Goal: Task Accomplishment & Management: Manage account settings

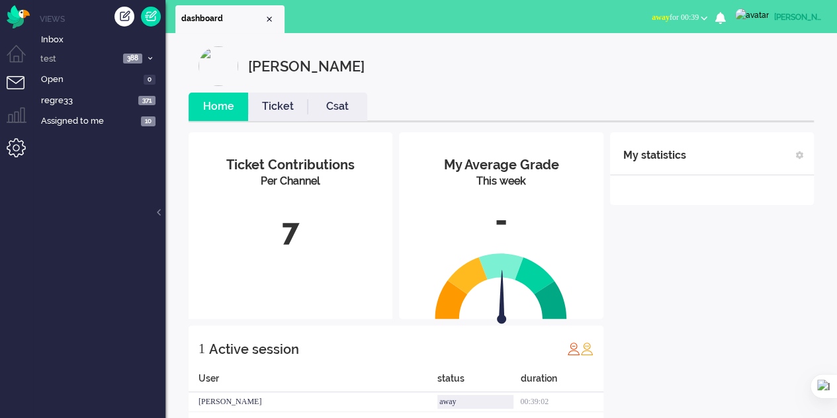
click at [9, 150] on li "Admin menu" at bounding box center [22, 153] width 30 height 30
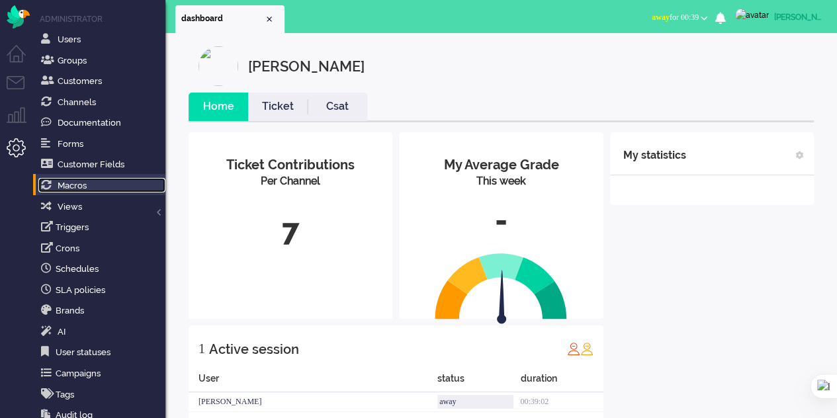
click at [78, 191] on link "Macros" at bounding box center [101, 185] width 127 height 15
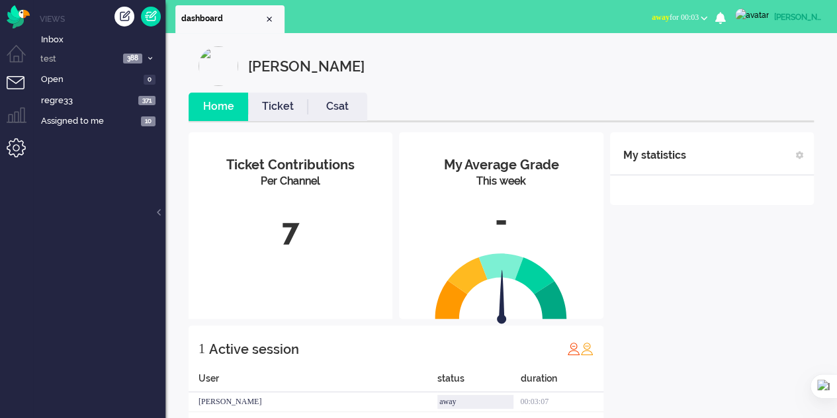
click at [9, 141] on li "Admin menu" at bounding box center [22, 153] width 30 height 30
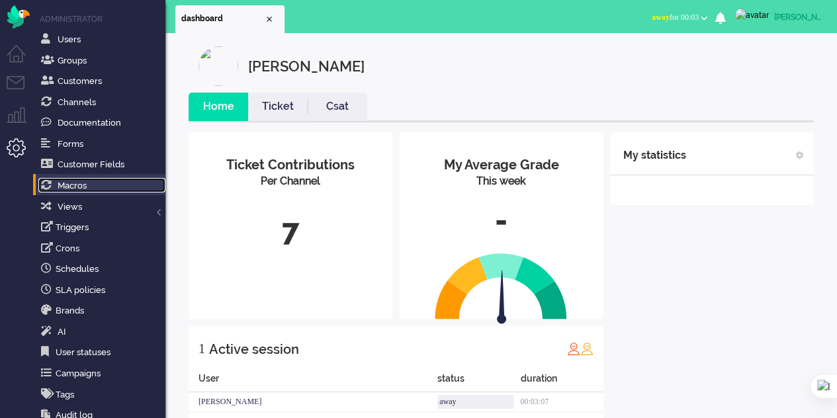
click at [91, 185] on link "Macros" at bounding box center [101, 185] width 127 height 15
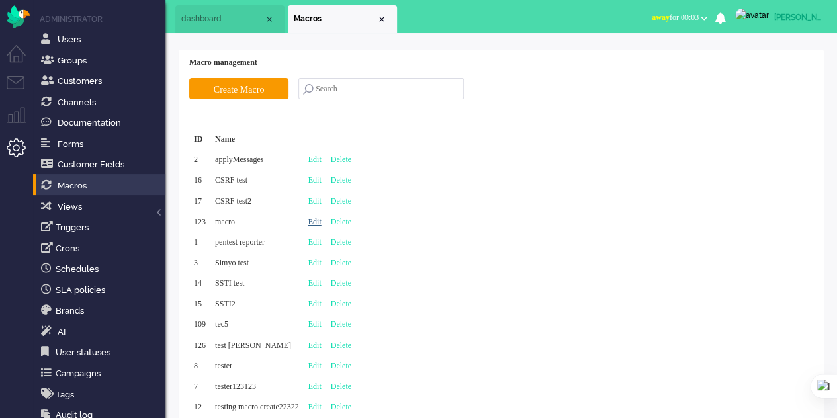
click at [322, 221] on link "Edit" at bounding box center [314, 221] width 13 height 9
type input "macro"
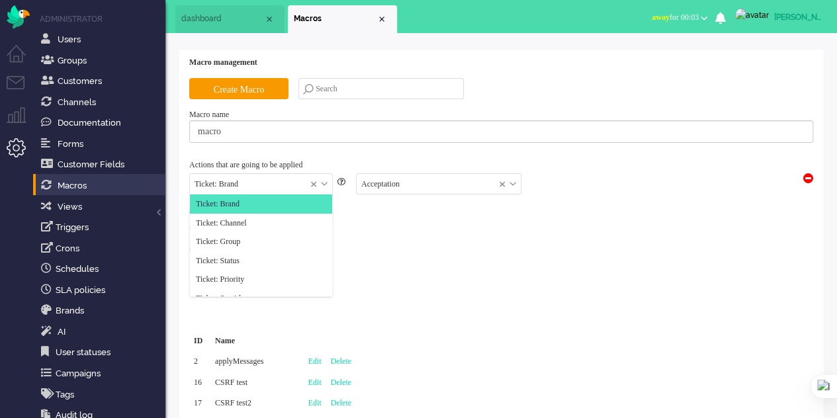
drag, startPoint x: 222, startPoint y: 181, endPoint x: 253, endPoint y: 181, distance: 31.1
click at [253, 181] on input "text" at bounding box center [261, 184] width 142 height 21
drag, startPoint x: 221, startPoint y: 183, endPoint x: 295, endPoint y: 191, distance: 74.5
click at [295, 191] on input "text" at bounding box center [261, 184] width 142 height 21
drag, startPoint x: 224, startPoint y: 199, endPoint x: 372, endPoint y: 227, distance: 150.9
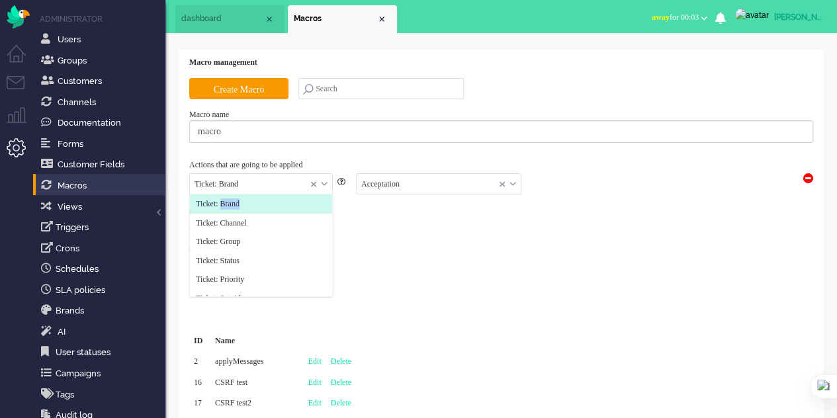
click at [267, 206] on li "Ticket: Brand" at bounding box center [261, 204] width 142 height 19
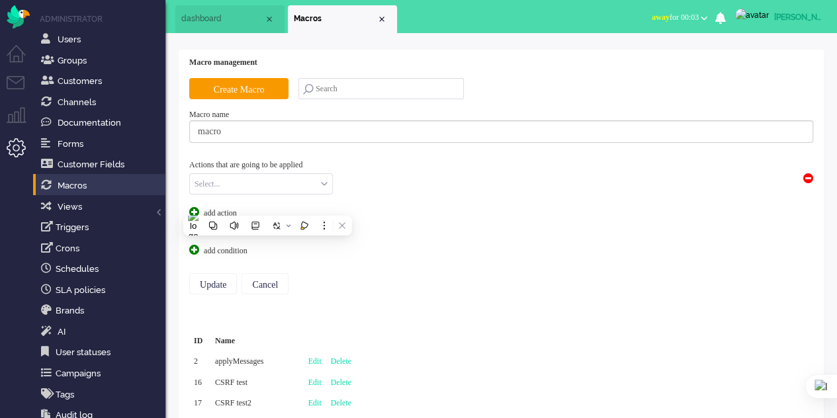
click at [401, 243] on div "Conditions (optional) add condition" at bounding box center [501, 240] width 624 height 33
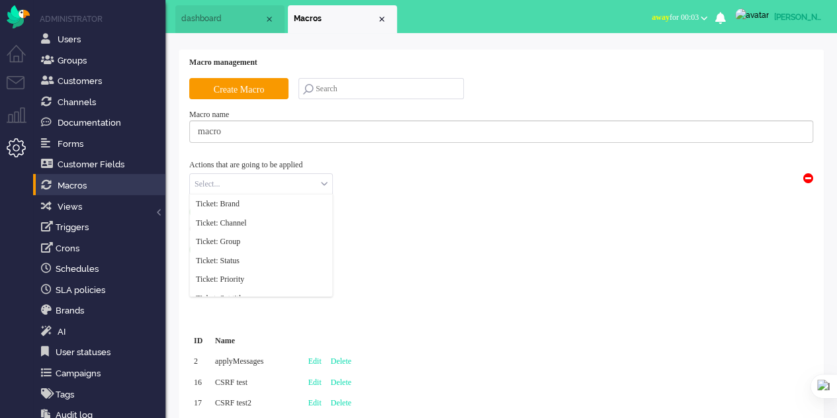
click at [325, 183] on div "Select..." at bounding box center [261, 184] width 142 height 21
click at [280, 205] on li "Ticket: Brand" at bounding box center [261, 204] width 142 height 19
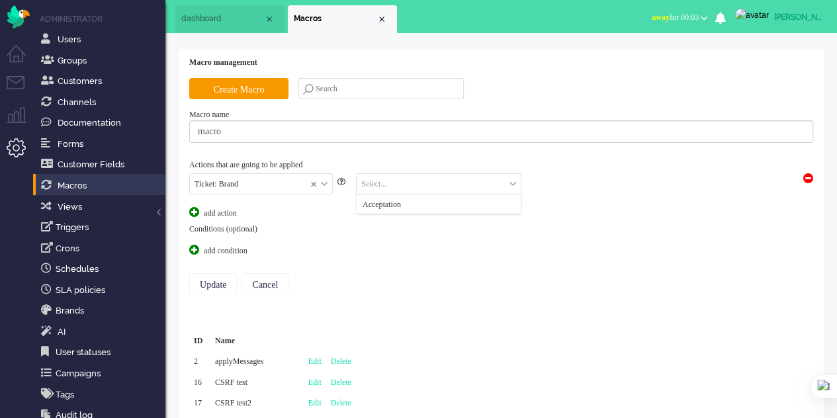
click at [410, 182] on input "text" at bounding box center [439, 184] width 164 height 21
drag, startPoint x: 361, startPoint y: 203, endPoint x: 409, endPoint y: 207, distance: 48.5
click at [409, 207] on li "Acceptation" at bounding box center [439, 204] width 164 height 19
click at [385, 190] on input "text" at bounding box center [439, 184] width 164 height 21
copy span "Acceptation"
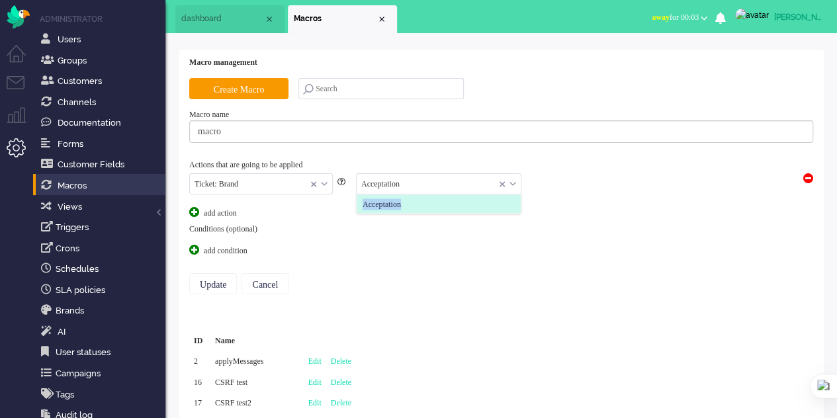
drag, startPoint x: 361, startPoint y: 199, endPoint x: 410, endPoint y: 204, distance: 48.5
click at [410, 204] on li "Acceptation" at bounding box center [439, 204] width 164 height 19
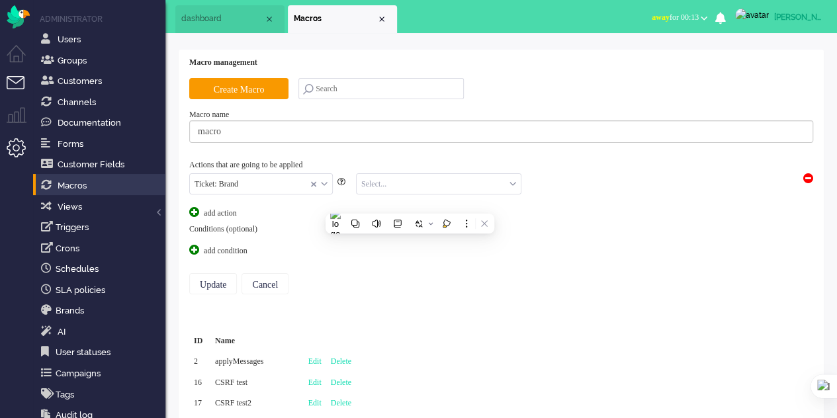
click at [12, 85] on li "Tickets menu" at bounding box center [22, 91] width 30 height 30
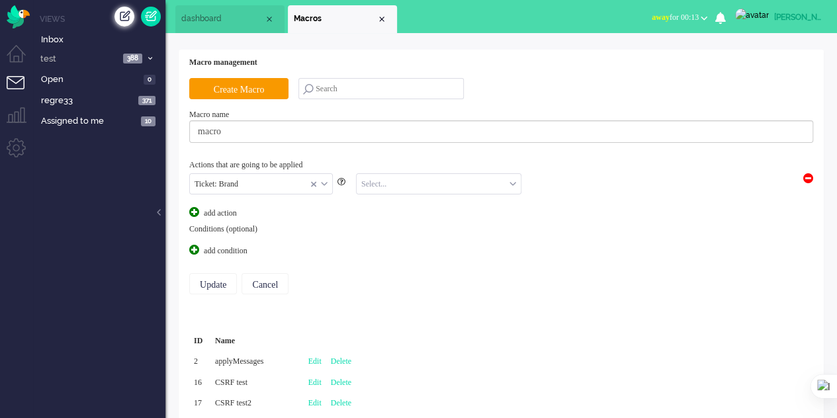
click at [122, 18] on div "Create ticket" at bounding box center [125, 17] width 20 height 20
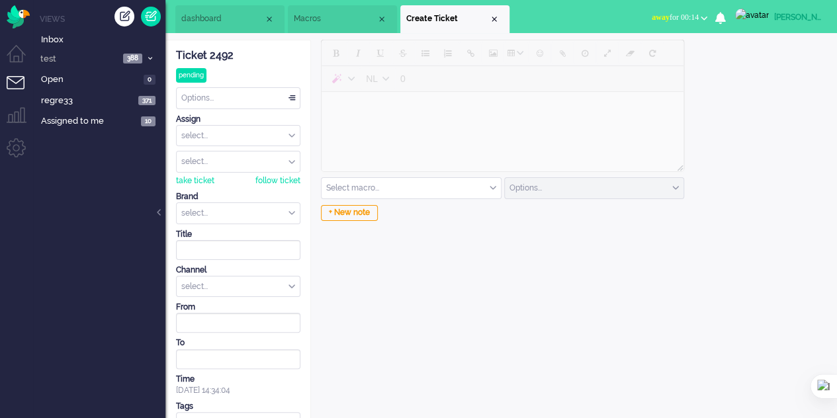
click at [332, 20] on span "Macros" at bounding box center [335, 18] width 83 height 11
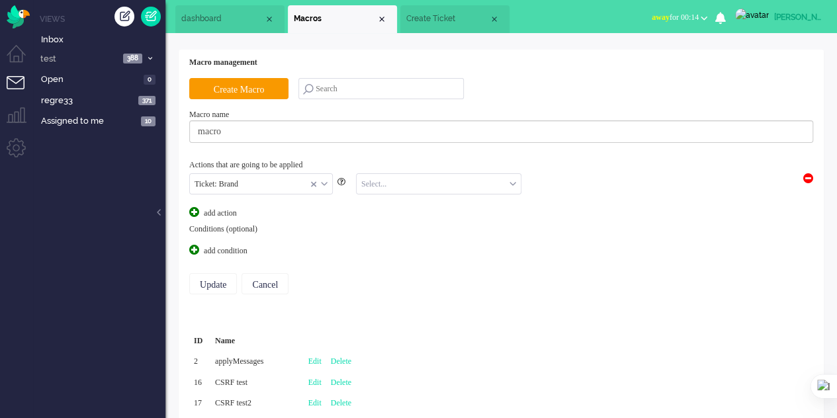
click at [410, 179] on input "text" at bounding box center [439, 184] width 164 height 21
click at [389, 205] on span "Acceptation" at bounding box center [382, 204] width 38 height 11
click at [207, 283] on input "Update" at bounding box center [213, 283] width 48 height 21
click at [218, 277] on input "Update" at bounding box center [213, 283] width 48 height 21
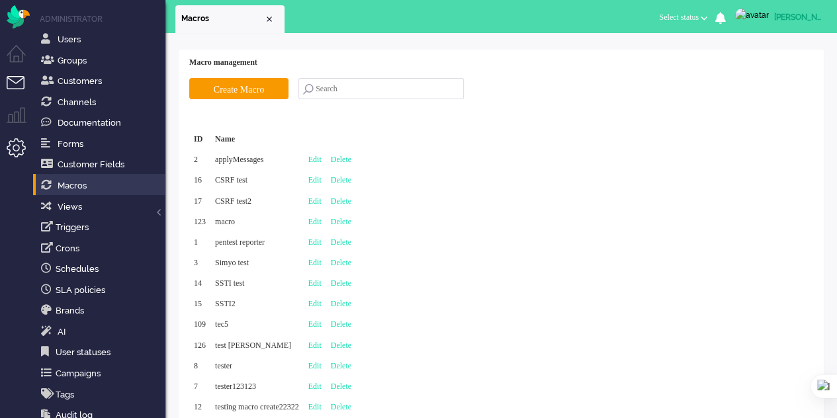
drag, startPoint x: 0, startPoint y: 0, endPoint x: 12, endPoint y: 88, distance: 88.8
click at [12, 88] on li "Tickets menu" at bounding box center [22, 91] width 30 height 30
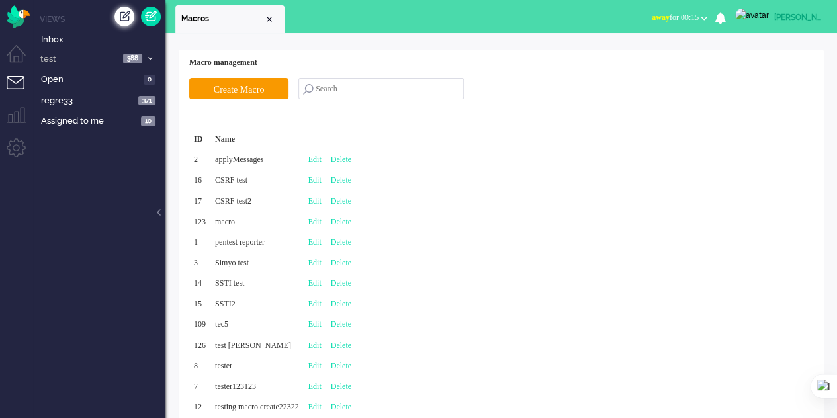
click at [122, 15] on div "Create ticket" at bounding box center [125, 17] width 20 height 20
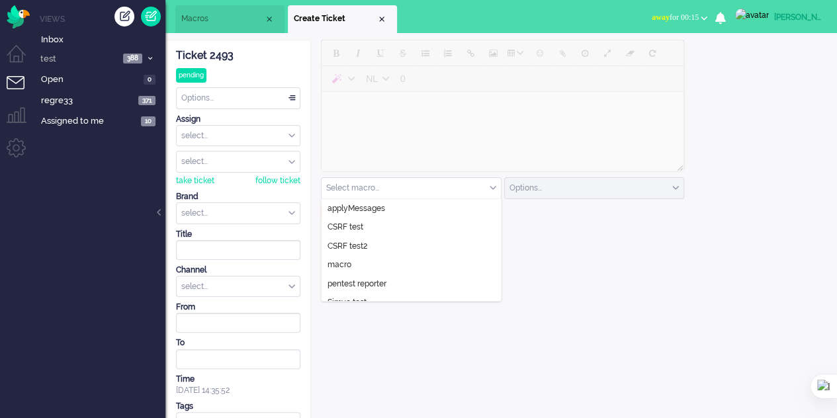
click at [387, 187] on input "text" at bounding box center [411, 188] width 179 height 21
click at [369, 259] on li "macro" at bounding box center [411, 265] width 179 height 19
click at [294, 215] on div "select..." at bounding box center [238, 213] width 123 height 21
click at [436, 322] on div "NL 0 macro applyMessages CSRF test CSRF test2 macro pentest reporter Simyo test…" at bounding box center [501, 242] width 381 height 405
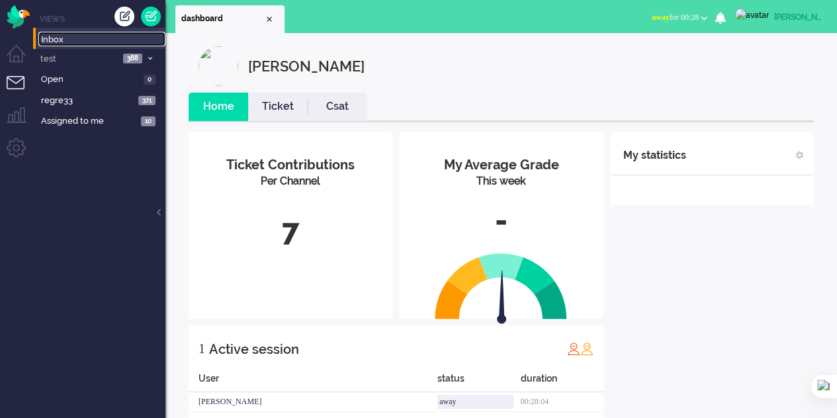
click at [58, 38] on span "Inbox" at bounding box center [103, 40] width 124 height 13
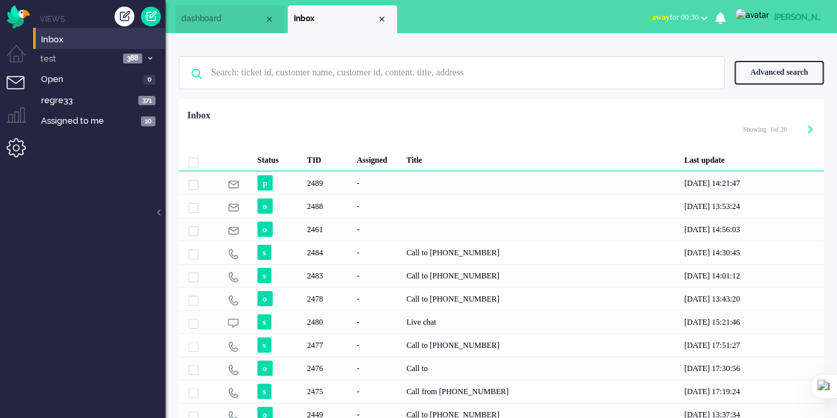
click at [19, 152] on li "Admin menu" at bounding box center [22, 153] width 30 height 30
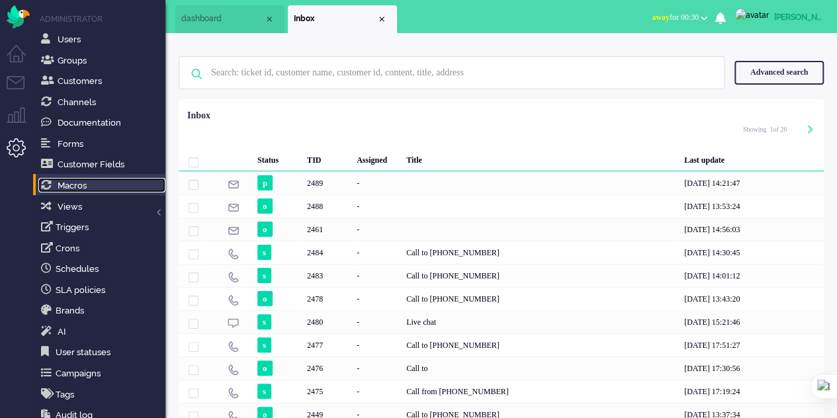
click at [91, 189] on link "Macros" at bounding box center [101, 185] width 127 height 15
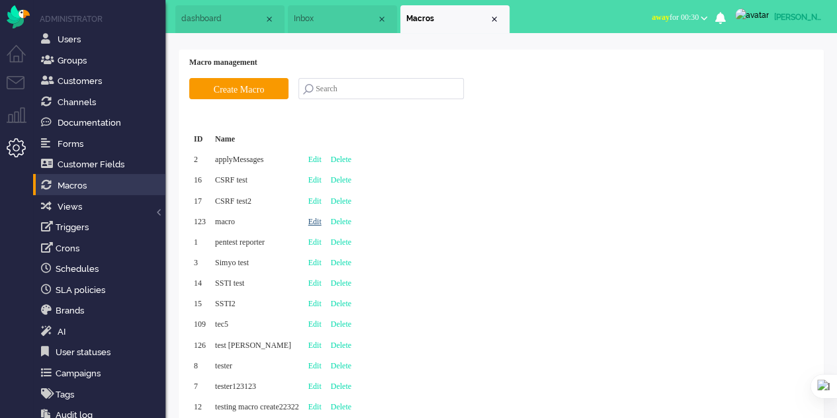
click at [322, 220] on link "Edit" at bounding box center [314, 221] width 13 height 9
type input "macro"
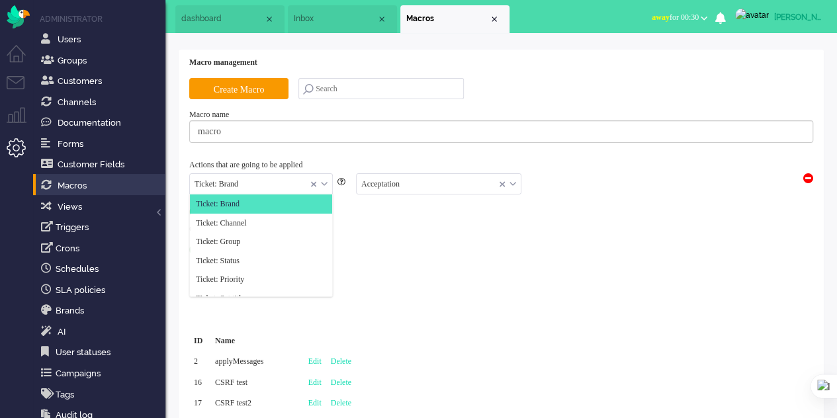
click at [330, 185] on input "text" at bounding box center [261, 184] width 142 height 21
click at [247, 218] on span "Ticket: Channel" at bounding box center [221, 223] width 51 height 11
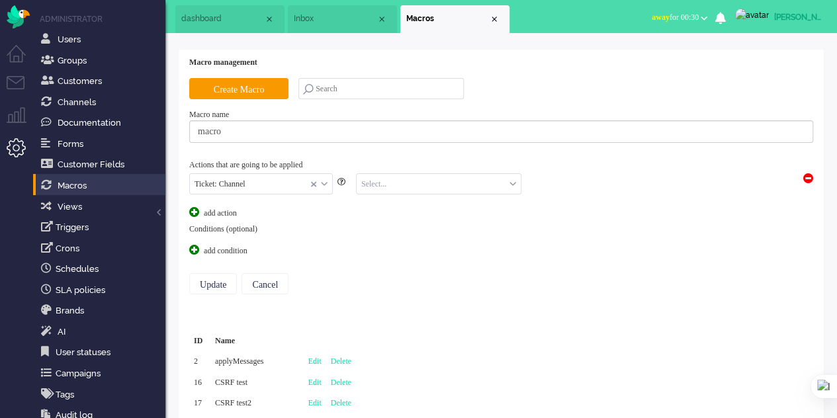
click at [373, 181] on input "text" at bounding box center [439, 184] width 164 height 21
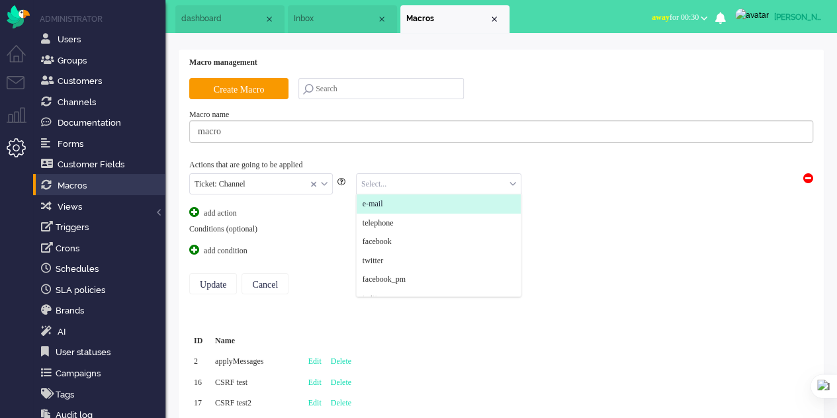
click at [380, 207] on span "e-mail" at bounding box center [373, 204] width 21 height 11
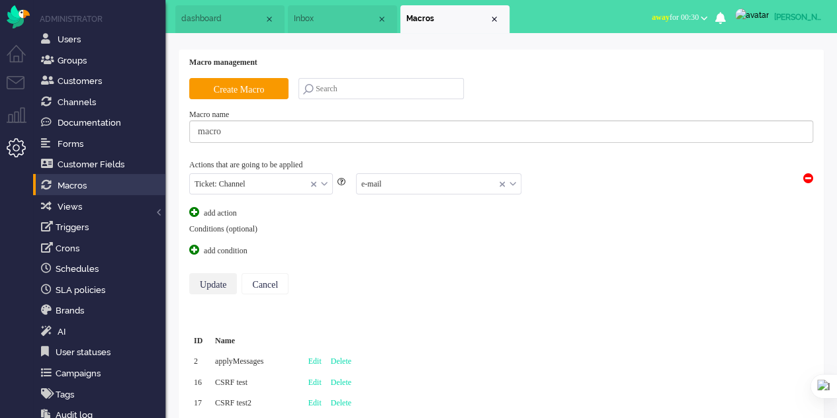
click at [218, 279] on input "Update" at bounding box center [213, 283] width 48 height 21
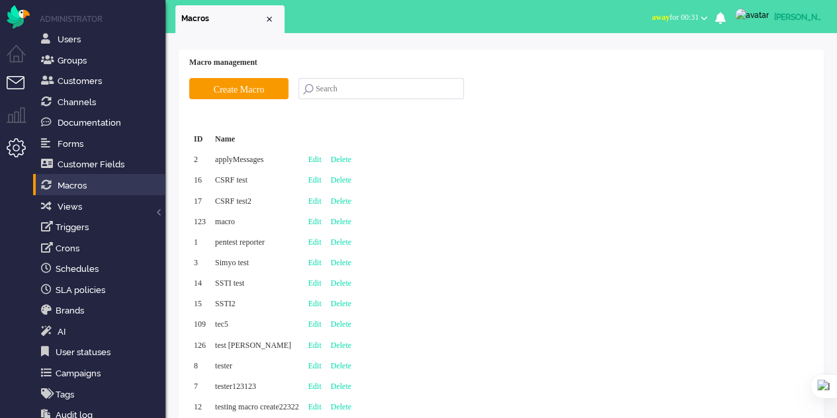
click at [15, 80] on li "Tickets menu" at bounding box center [22, 91] width 30 height 30
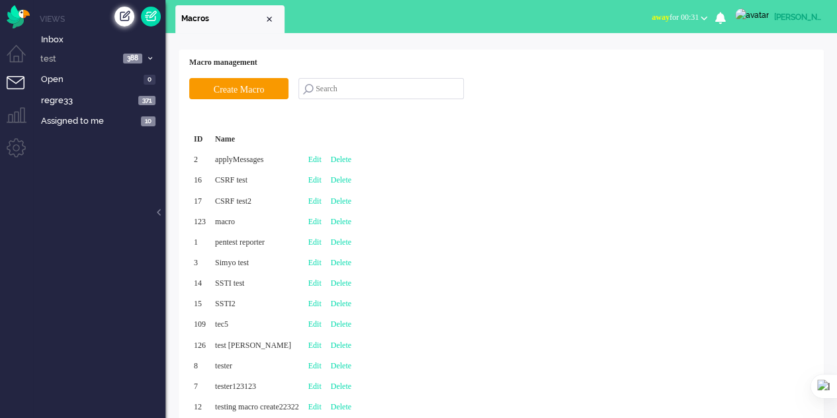
click at [125, 18] on div "Create ticket" at bounding box center [125, 17] width 20 height 20
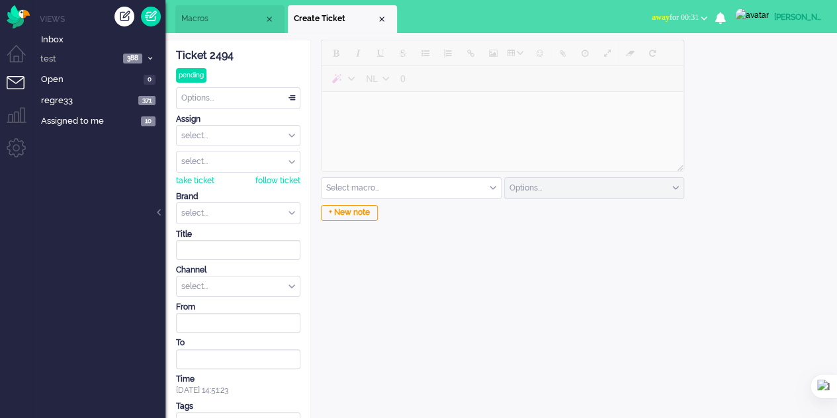
click at [442, 191] on input "text" at bounding box center [411, 188] width 179 height 21
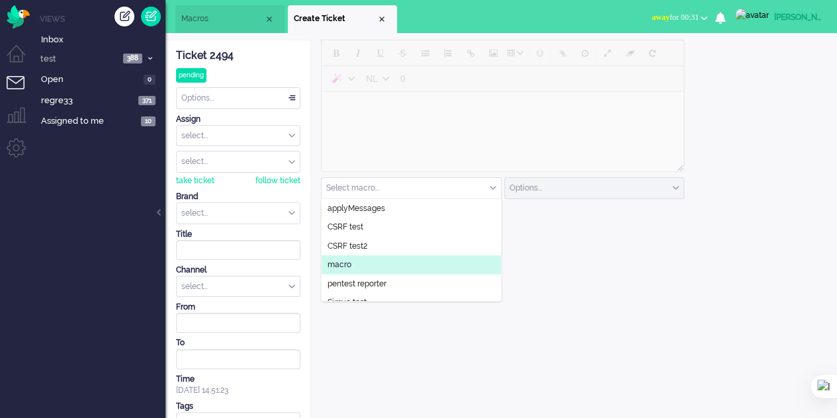
click at [372, 265] on li "macro" at bounding box center [411, 265] width 179 height 19
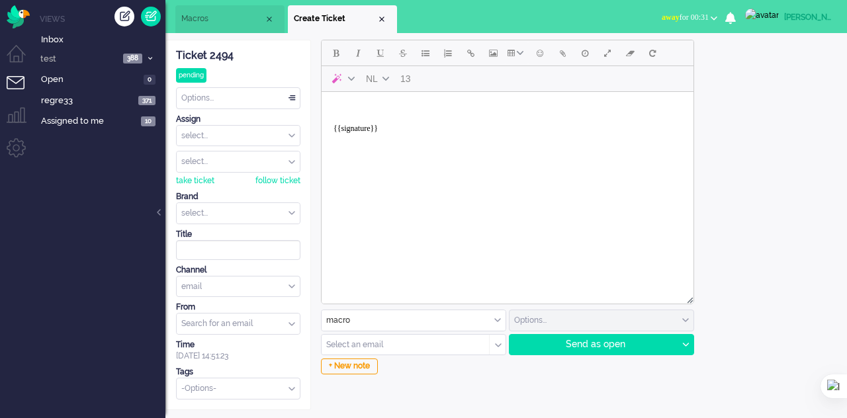
click at [220, 22] on span "Macros" at bounding box center [222, 18] width 83 height 11
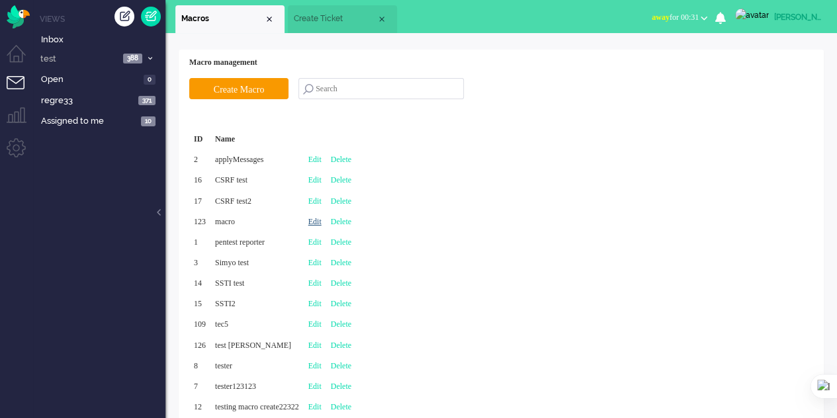
click at [322, 220] on link "Edit" at bounding box center [314, 221] width 13 height 9
type input "macro"
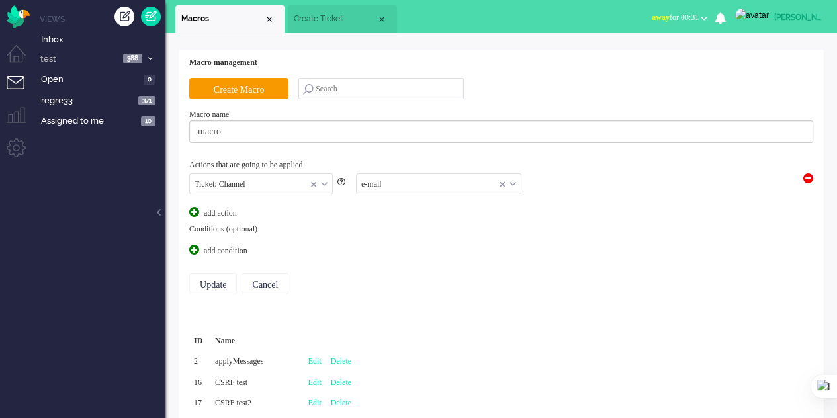
click at [434, 183] on input "text" at bounding box center [439, 184] width 164 height 21
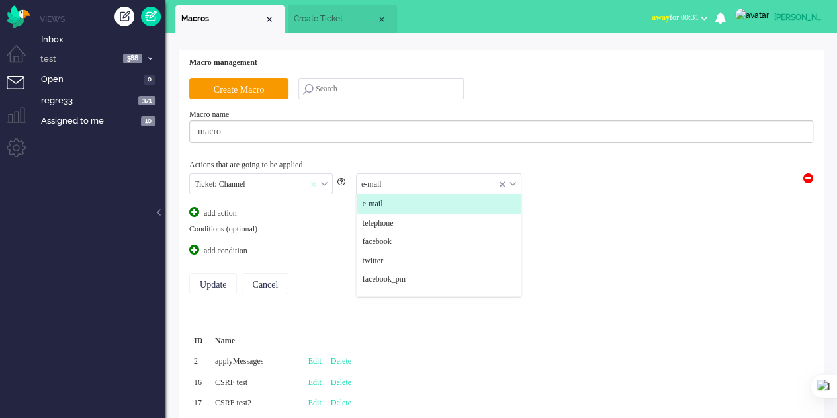
click at [319, 182] on span at bounding box center [316, 183] width 10 height 9
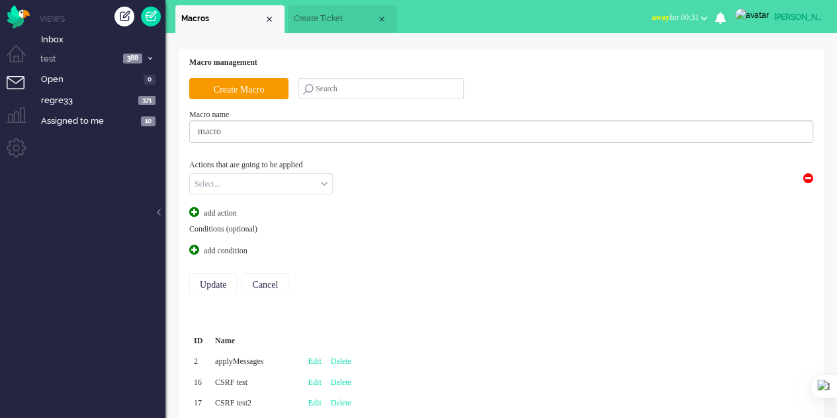
click at [319, 182] on input "text" at bounding box center [261, 184] width 142 height 21
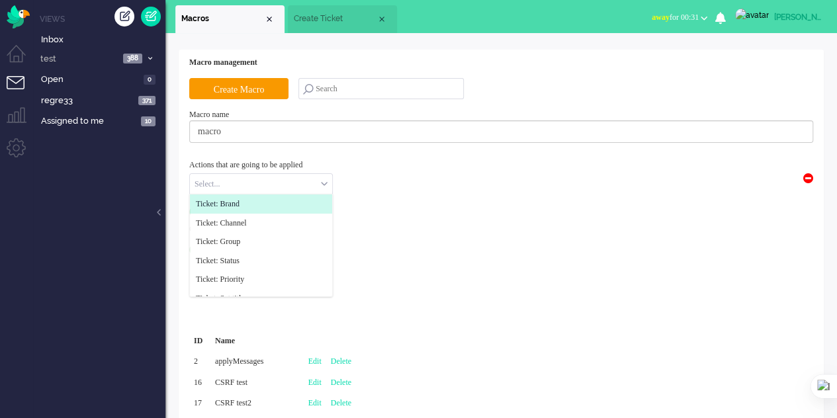
click at [250, 199] on li "Ticket: Brand" at bounding box center [261, 204] width 142 height 19
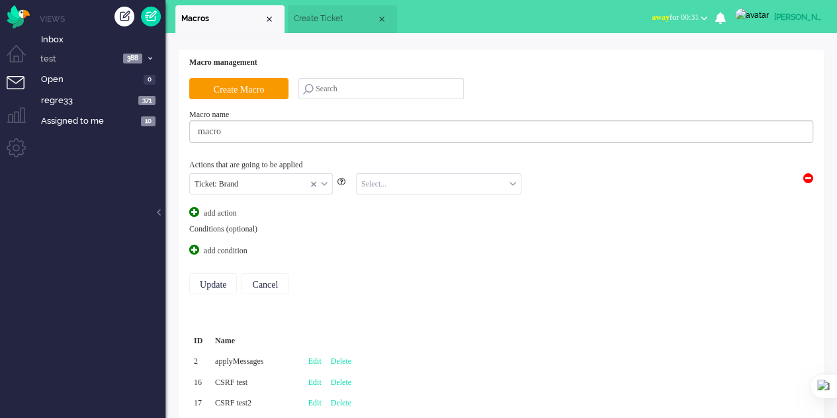
click at [391, 185] on input "text" at bounding box center [439, 184] width 164 height 21
click at [389, 212] on li "Acceptation" at bounding box center [439, 204] width 164 height 19
click at [191, 245] on span at bounding box center [194, 250] width 10 height 10
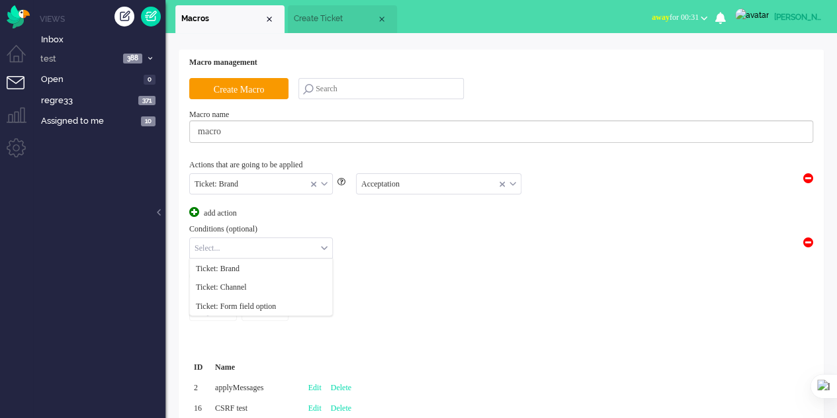
click at [265, 250] on input "text" at bounding box center [261, 248] width 142 height 21
click at [247, 287] on span "Ticket: Channel" at bounding box center [221, 287] width 51 height 11
drag, startPoint x: 397, startPoint y: 240, endPoint x: 397, endPoint y: 249, distance: 9.3
click at [397, 242] on input "text" at bounding box center [383, 248] width 87 height 21
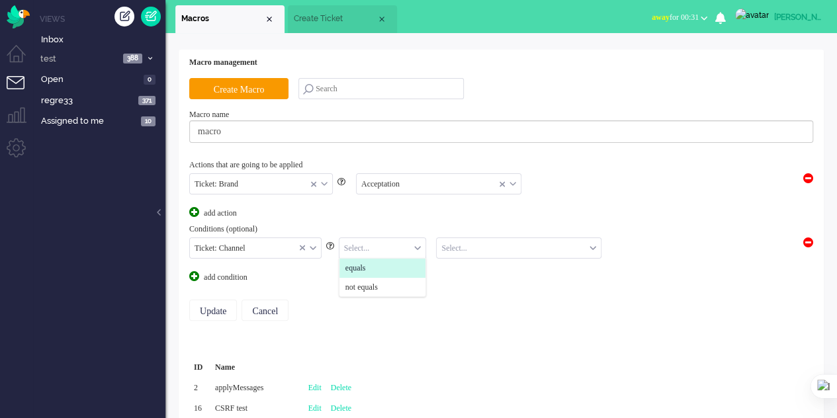
click at [391, 273] on li "equals" at bounding box center [383, 268] width 87 height 19
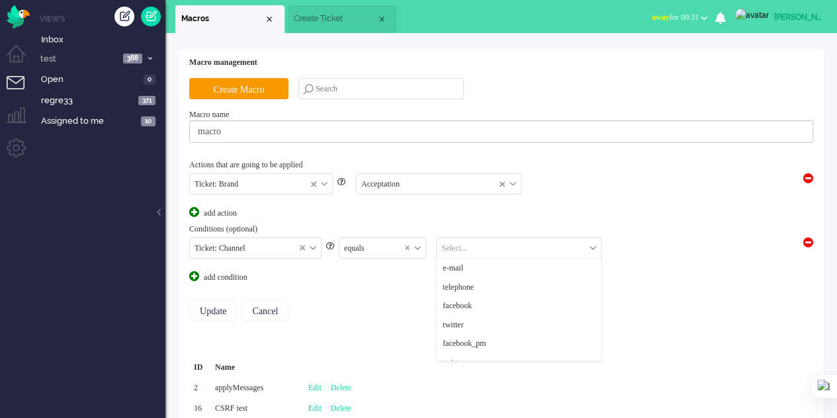
click at [479, 256] on input "text" at bounding box center [519, 248] width 164 height 21
click at [469, 268] on li "e-mail" at bounding box center [519, 268] width 164 height 19
click at [214, 308] on input "Update" at bounding box center [213, 310] width 48 height 21
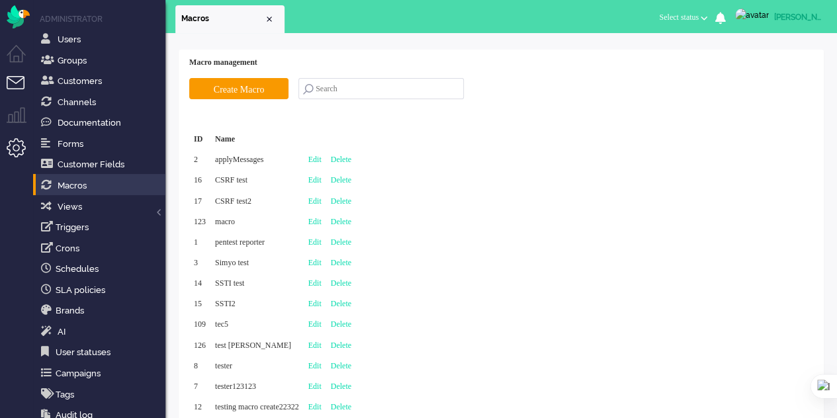
click at [21, 79] on li "Tickets menu" at bounding box center [22, 91] width 30 height 30
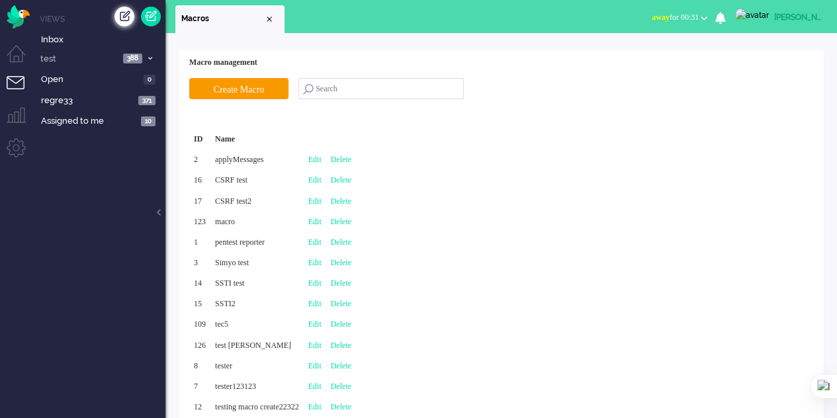
click at [118, 18] on div "Create ticket" at bounding box center [125, 17] width 20 height 20
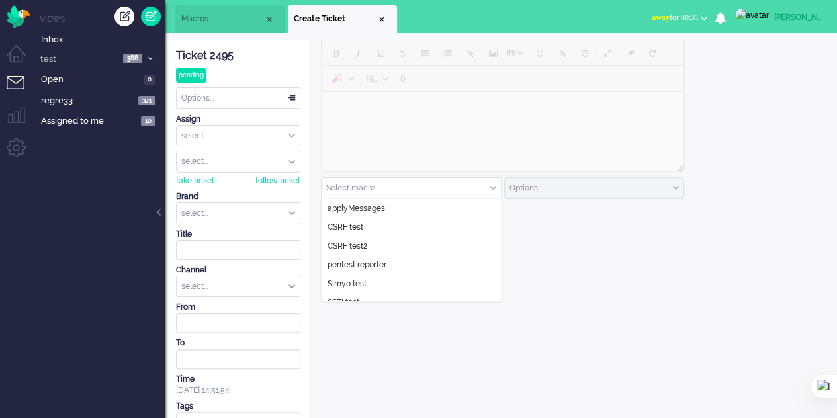
click at [391, 187] on input "text" at bounding box center [411, 188] width 179 height 21
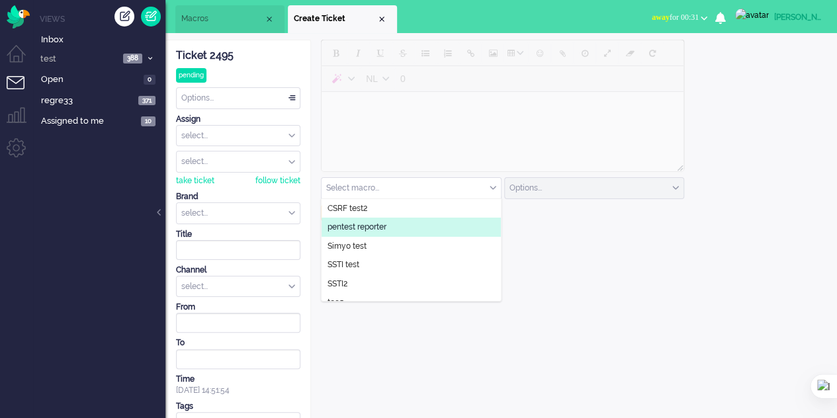
scroll to position [68, 0]
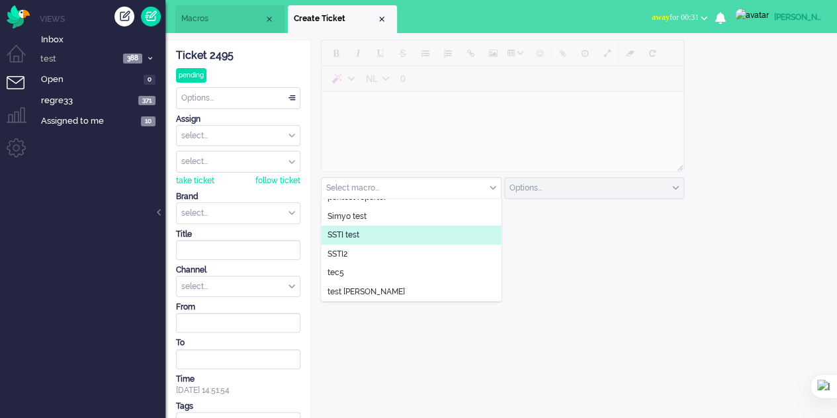
click at [275, 287] on div "select..." at bounding box center [238, 287] width 123 height 21
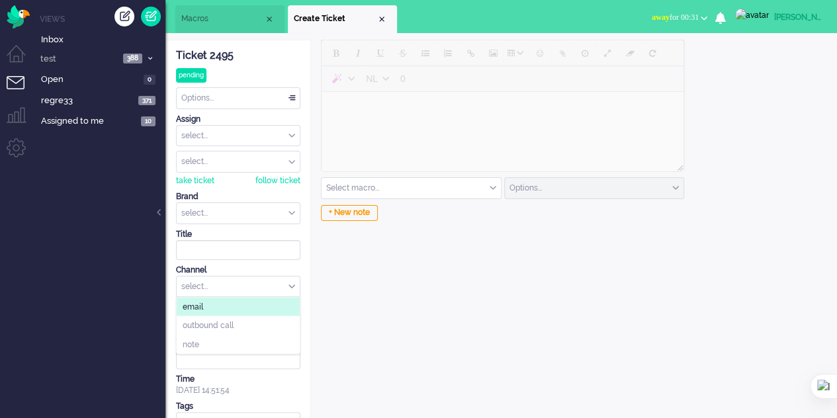
click at [254, 304] on li "email" at bounding box center [238, 306] width 123 height 19
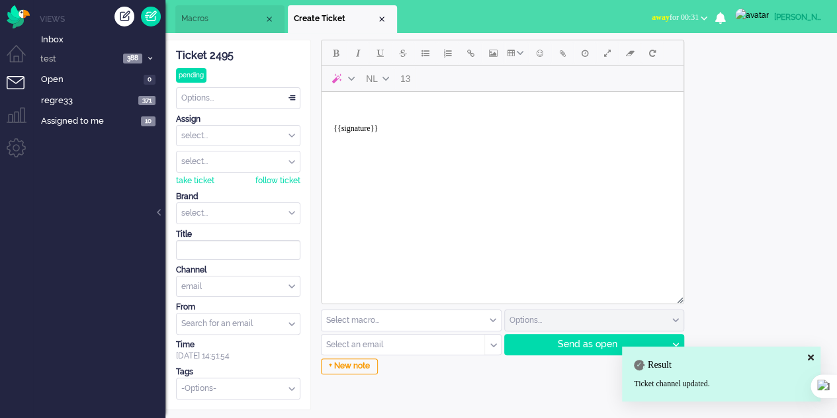
click at [406, 321] on input "text" at bounding box center [411, 320] width 179 height 21
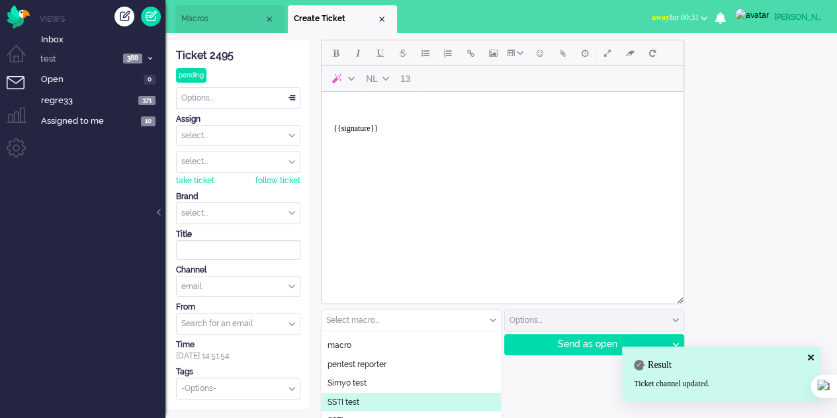
scroll to position [0, 0]
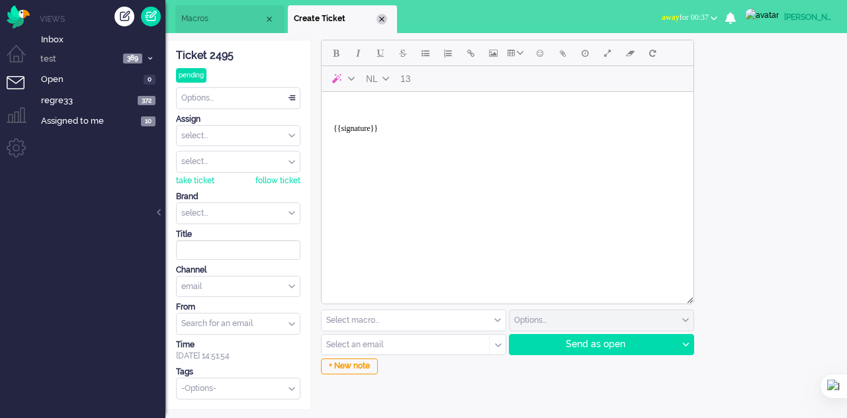
click at [384, 16] on div "Close tab" at bounding box center [382, 19] width 11 height 11
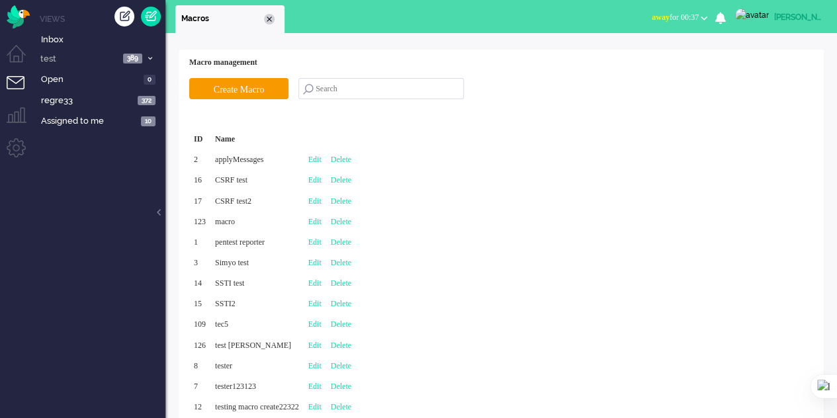
click at [270, 15] on div "Close tab" at bounding box center [269, 19] width 11 height 11
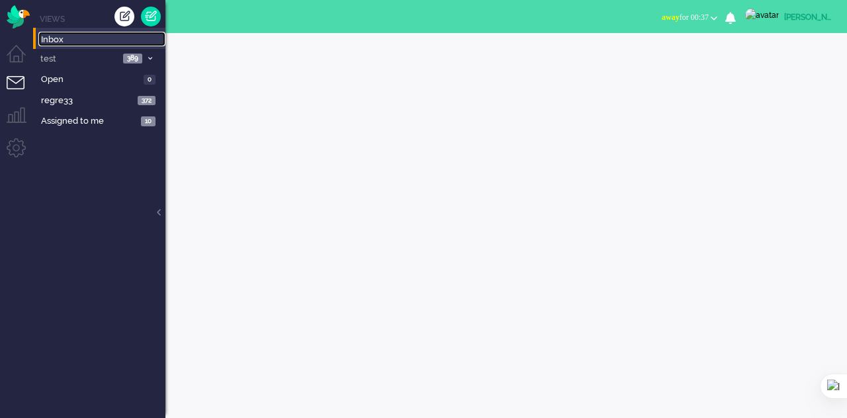
click at [44, 36] on span "Inbox" at bounding box center [103, 40] width 124 height 13
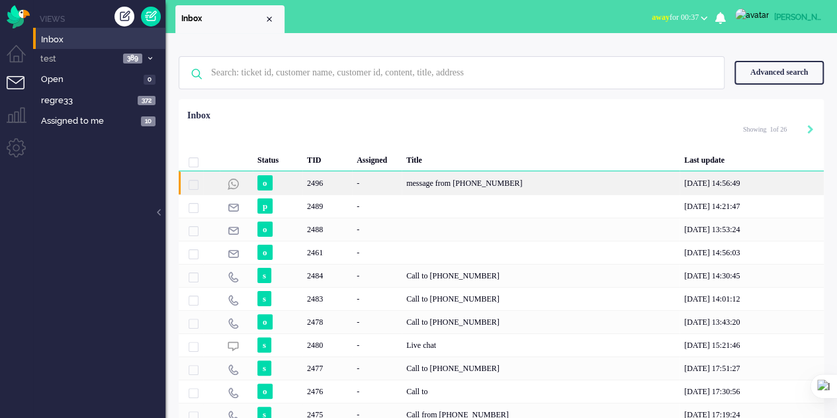
click at [453, 181] on div "message from +34634395895" at bounding box center [541, 182] width 278 height 23
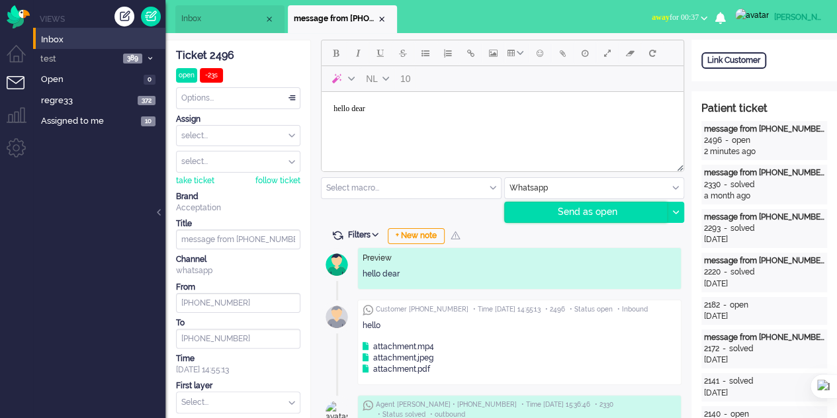
click at [557, 209] on div "Send as open" at bounding box center [586, 213] width 163 height 20
click at [126, 19] on div "Create ticket" at bounding box center [125, 17] width 20 height 20
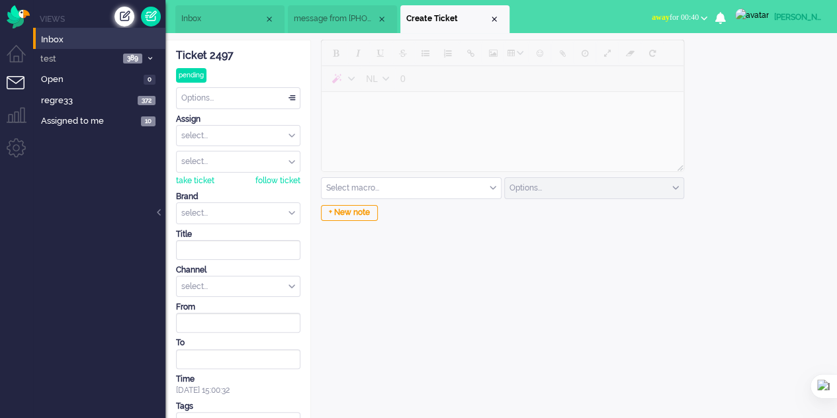
click at [126, 19] on div "Create ticket" at bounding box center [125, 17] width 20 height 20
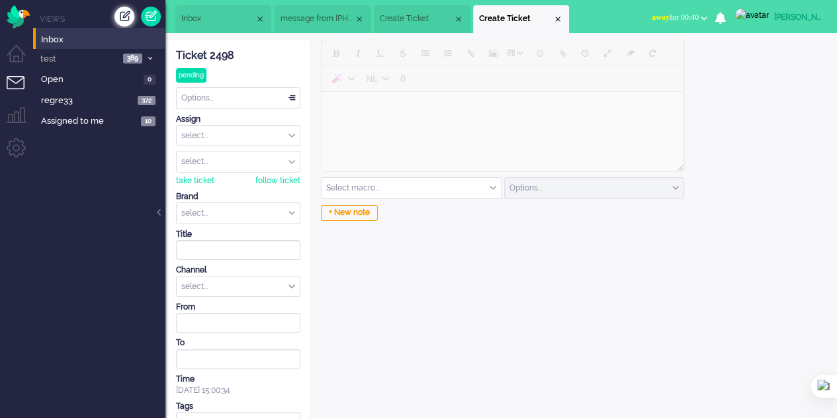
click at [126, 19] on div "Create ticket" at bounding box center [125, 17] width 20 height 20
click at [553, 21] on span "Create Ticket" at bounding box center [526, 18] width 54 height 11
click at [290, 13] on span "message from +34634395895" at bounding box center [288, 18] width 54 height 11
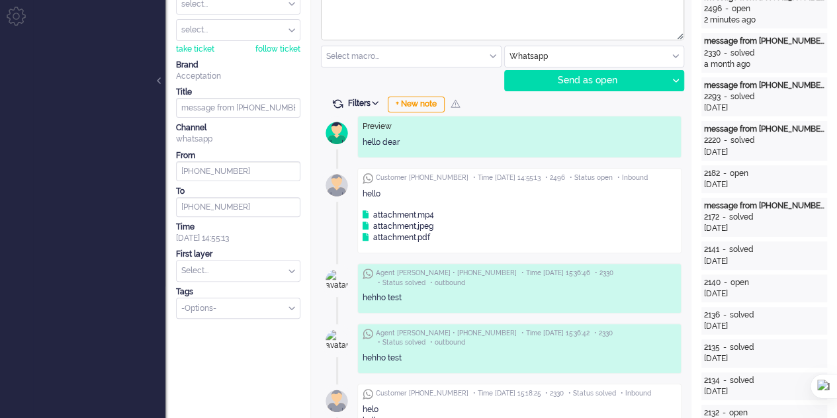
scroll to position [132, 0]
click at [408, 212] on div "attachment.mp4" at bounding box center [398, 214] width 71 height 11
click at [399, 235] on div "attachment.pdf" at bounding box center [397, 237] width 68 height 11
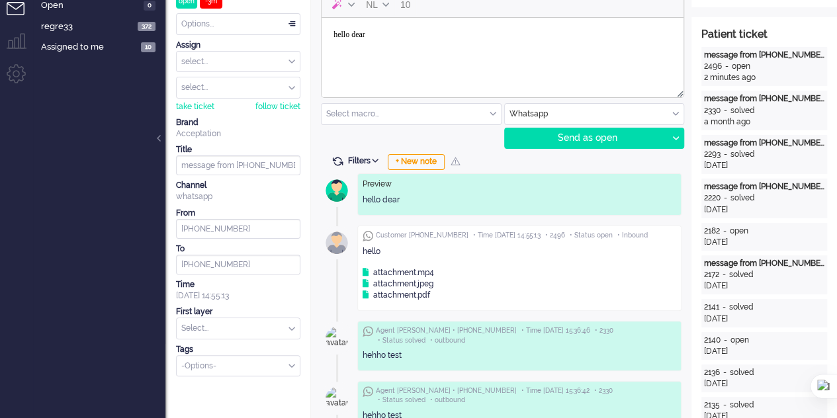
scroll to position [0, 0]
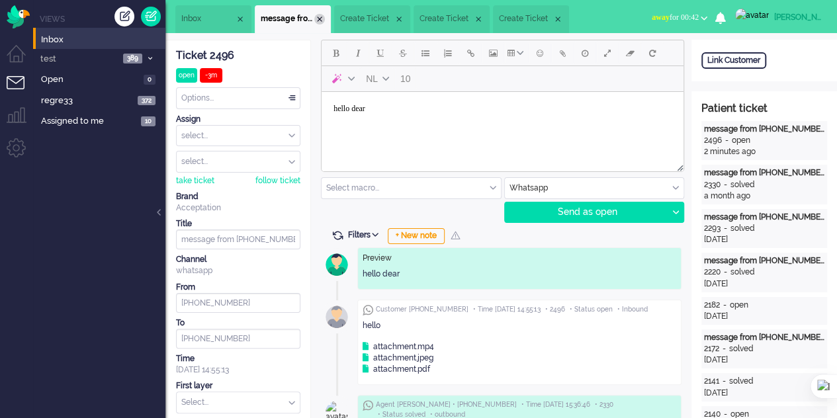
click at [325, 22] on div "Close tab" at bounding box center [319, 19] width 11 height 11
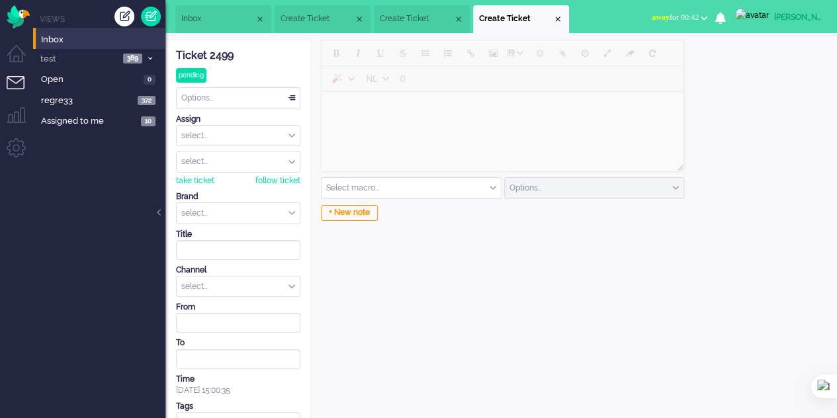
click at [214, 17] on span "Inbox" at bounding box center [217, 18] width 73 height 11
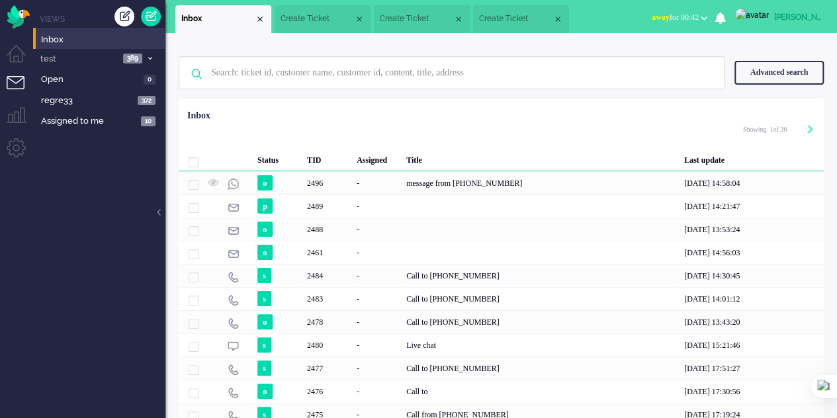
click at [193, 160] on span at bounding box center [194, 163] width 10 height 10
click at [195, 164] on span at bounding box center [194, 163] width 10 height 10
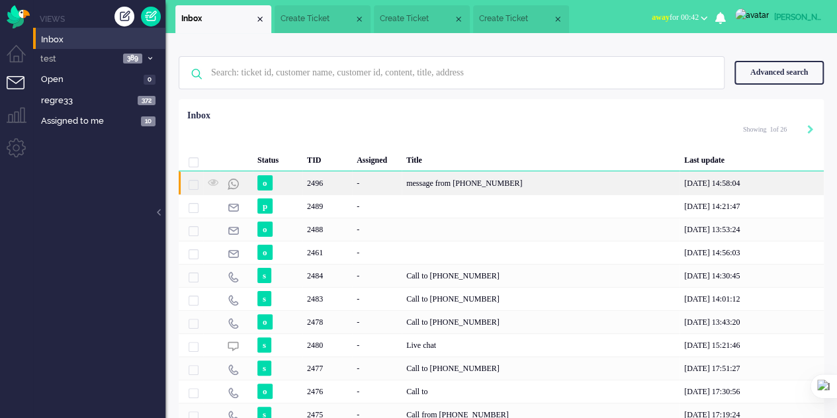
click at [190, 183] on span "2496" at bounding box center [194, 185] width 10 height 10
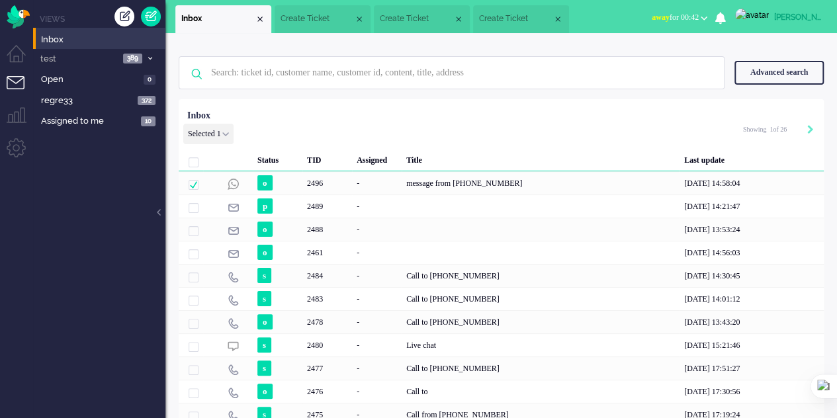
click at [228, 133] on div "Selected 1 Set Status: open pending holding solved Delete Select... Unassign ac…" at bounding box center [208, 134] width 50 height 21
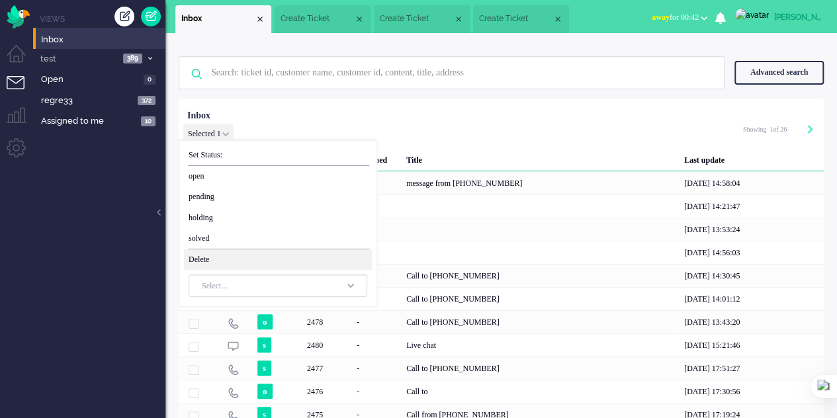
click at [221, 259] on span "Delete" at bounding box center [278, 260] width 188 height 21
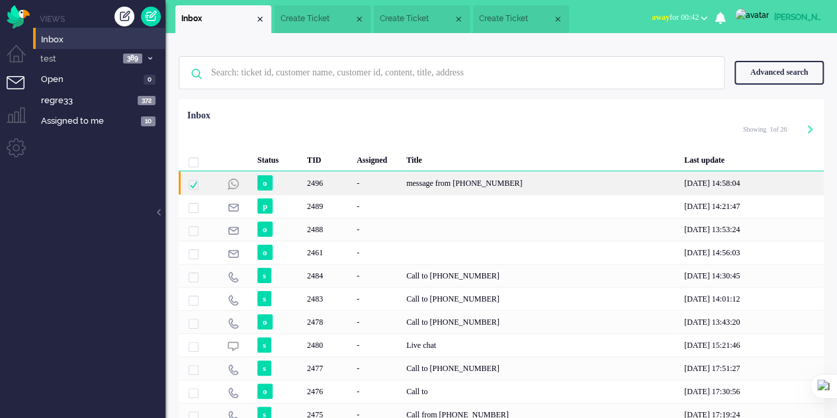
click at [329, 179] on div "2496" at bounding box center [328, 182] width 50 height 23
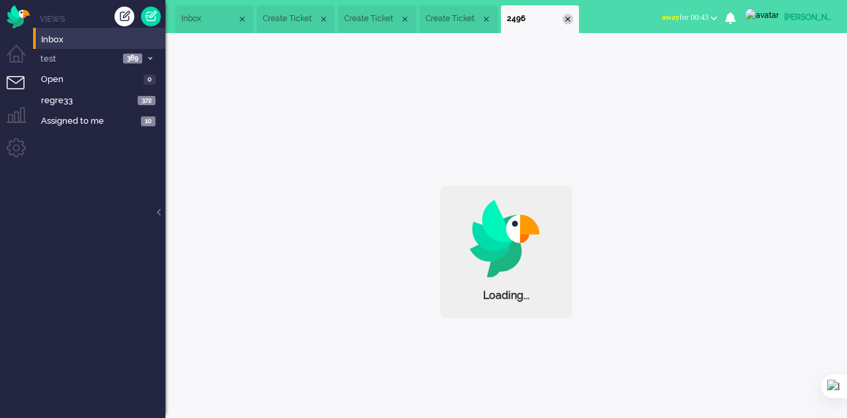
click at [571, 21] on div "Close tab" at bounding box center [568, 19] width 11 height 11
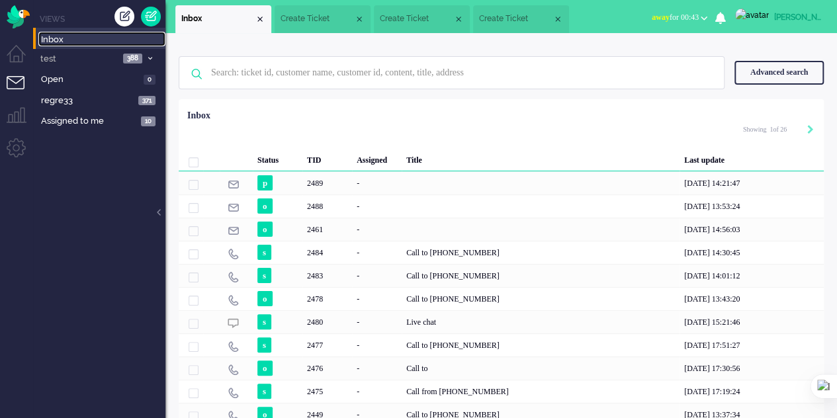
click at [60, 37] on span "Inbox" at bounding box center [103, 40] width 124 height 13
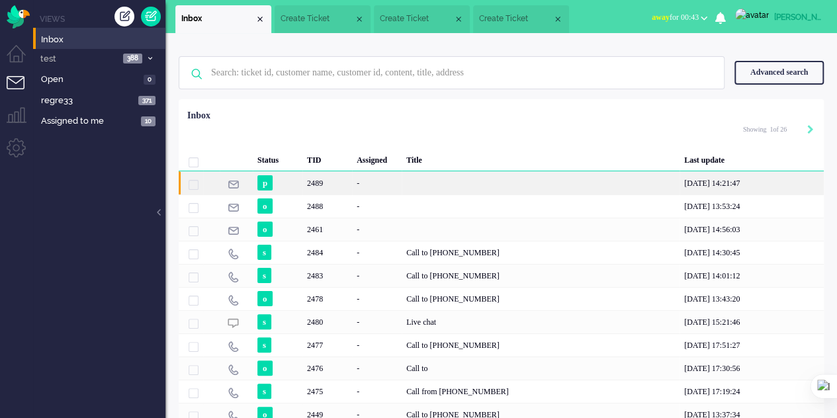
click at [362, 189] on div "-" at bounding box center [377, 182] width 50 height 23
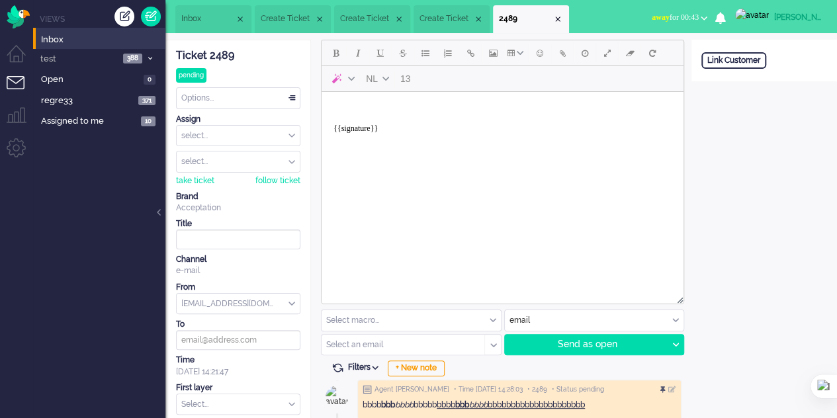
click at [495, 315] on input "text" at bounding box center [411, 320] width 179 height 21
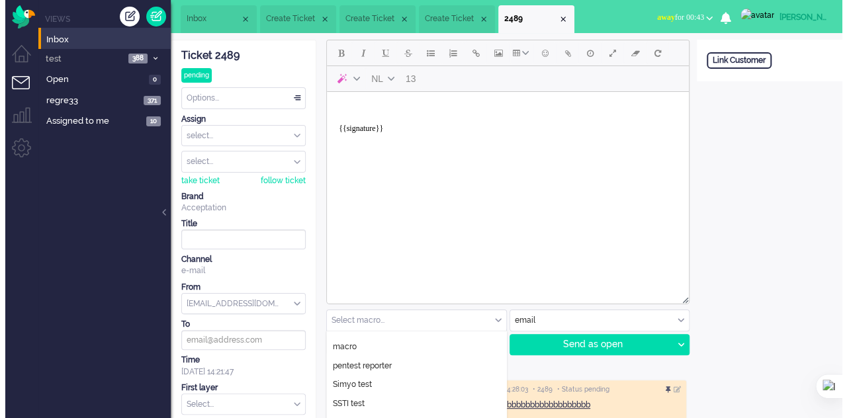
scroll to position [66, 0]
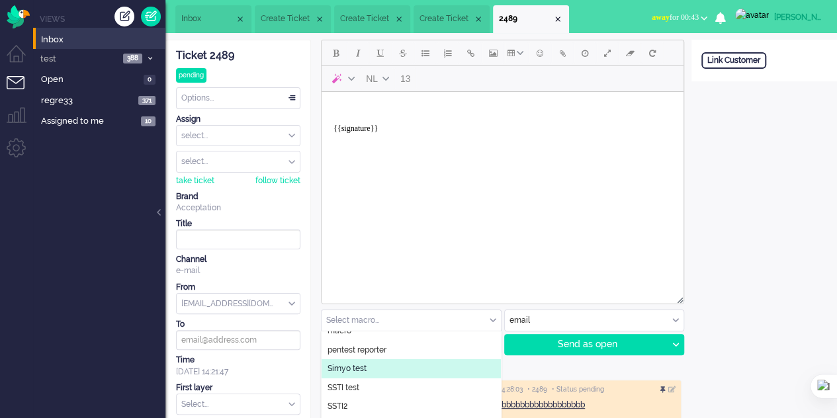
click at [389, 369] on li "Simyo test" at bounding box center [411, 368] width 179 height 19
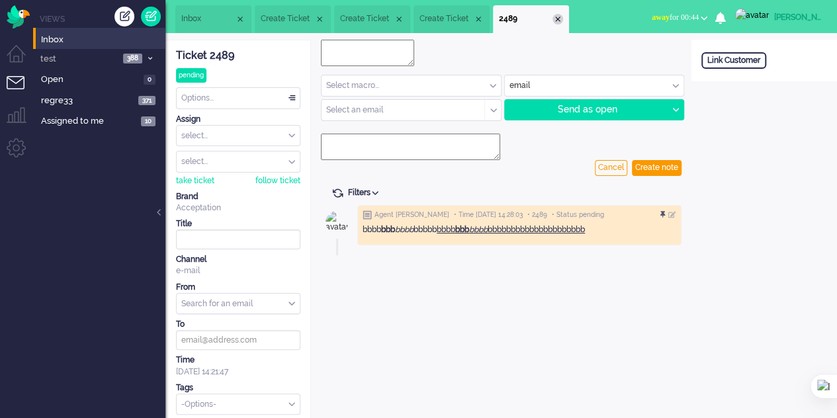
click at [563, 17] on div "Close tab" at bounding box center [558, 19] width 11 height 11
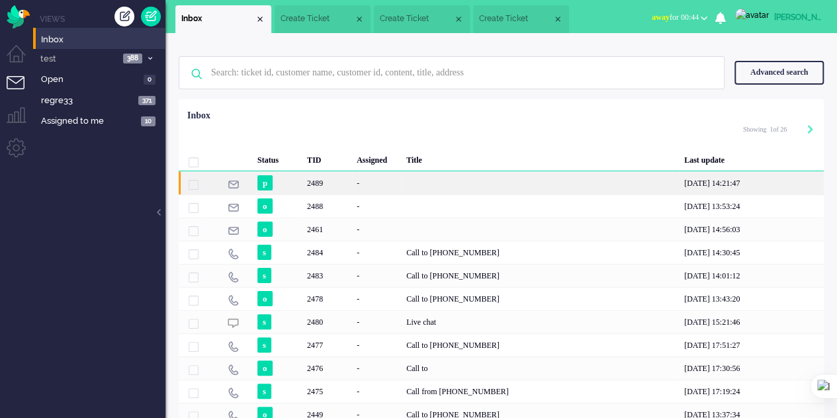
click at [343, 179] on div "2489" at bounding box center [328, 182] width 50 height 23
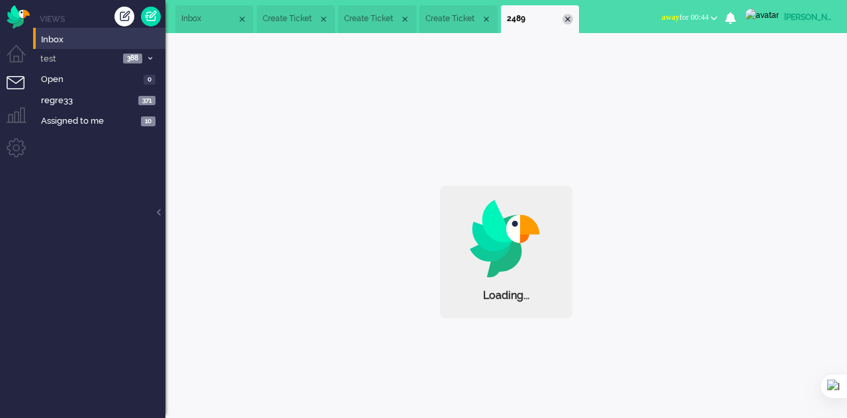
click at [567, 19] on div "Close tab" at bounding box center [568, 19] width 11 height 11
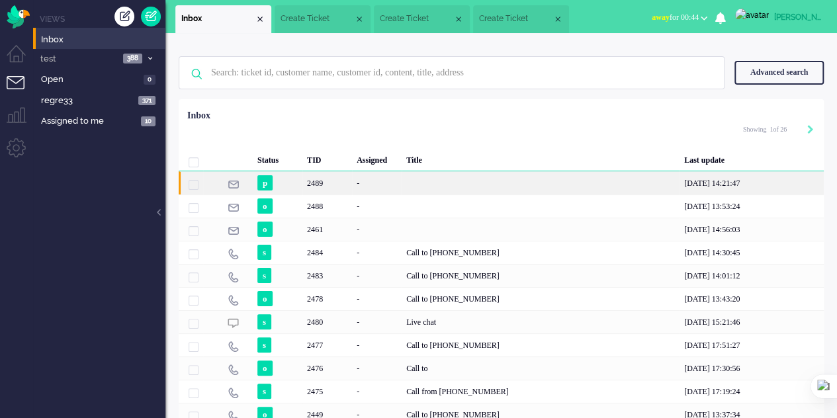
click at [380, 190] on div "-" at bounding box center [377, 182] width 50 height 23
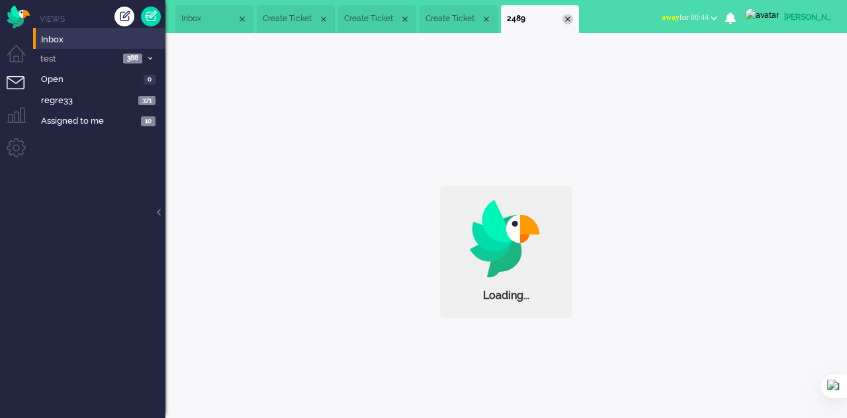
click at [567, 19] on div "Close tab" at bounding box center [568, 19] width 11 height 11
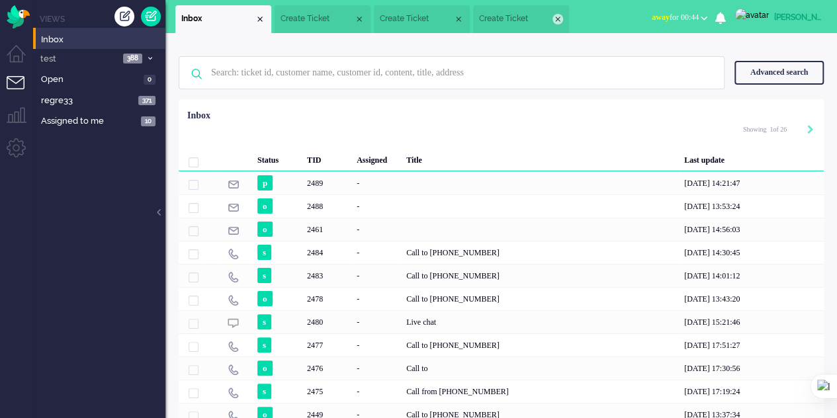
click at [563, 17] on div "Close tab" at bounding box center [558, 19] width 11 height 11
click at [498, 15] on li "Create Ticket" at bounding box center [454, 19] width 109 height 28
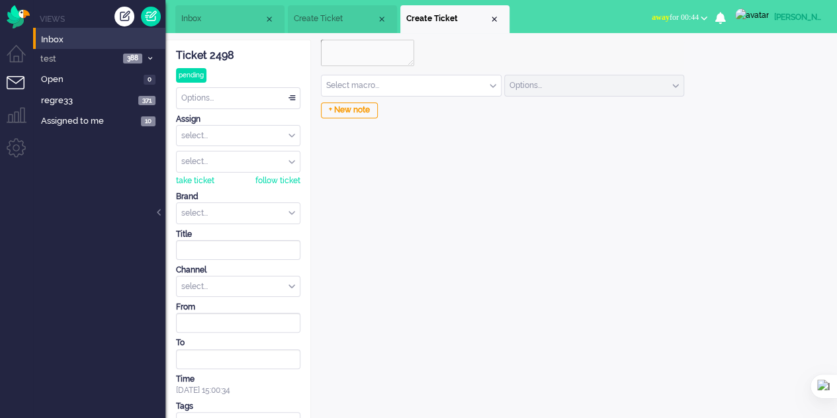
click at [491, 85] on input "text" at bounding box center [411, 85] width 179 height 21
click at [493, 18] on div "Close tab" at bounding box center [494, 19] width 11 height 11
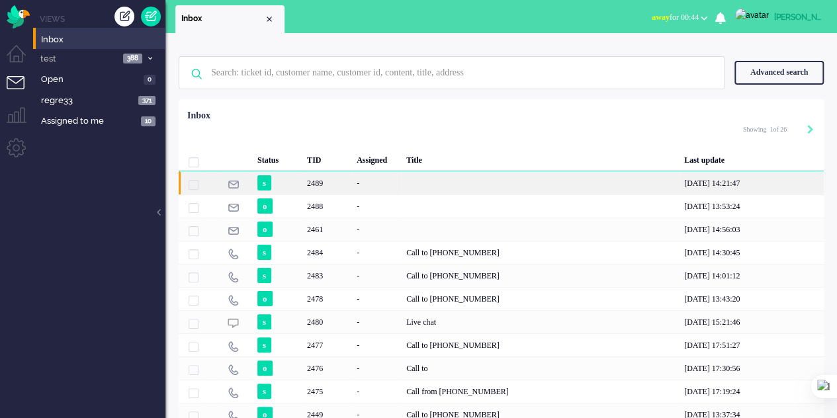
click at [322, 189] on div "2489" at bounding box center [328, 182] width 50 height 23
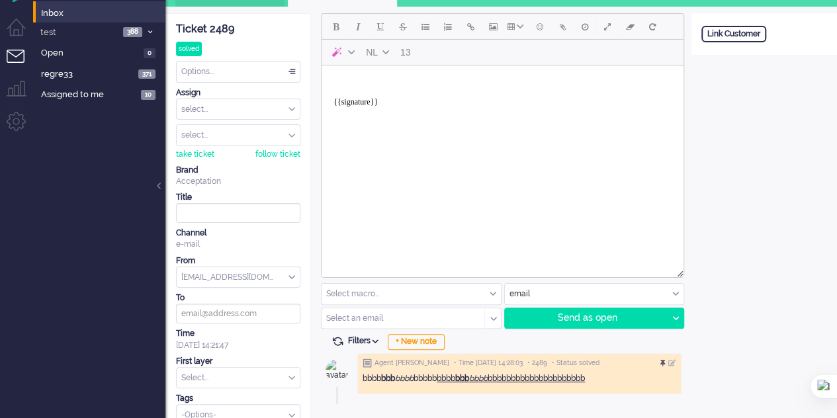
scroll to position [42, 0]
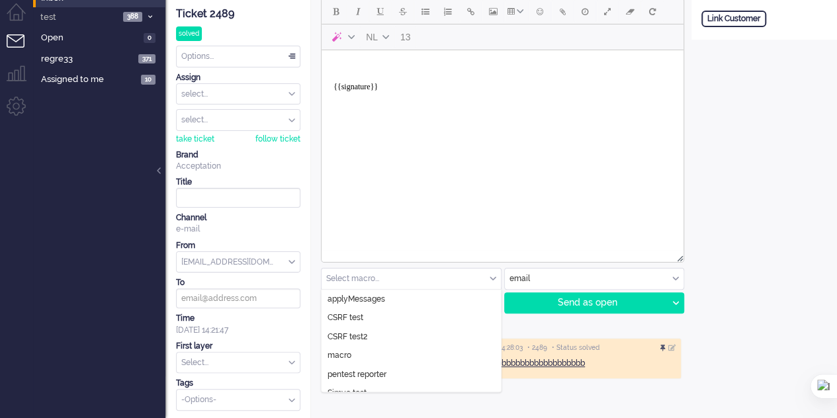
click at [490, 274] on div "Select macro..." at bounding box center [411, 279] width 179 height 21
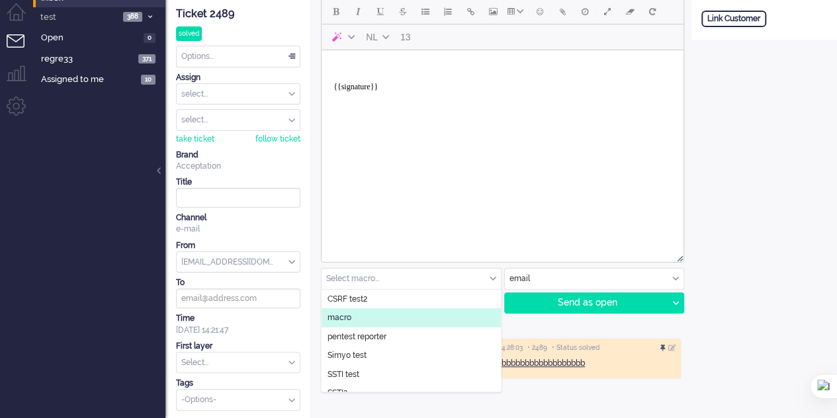
scroll to position [66, 0]
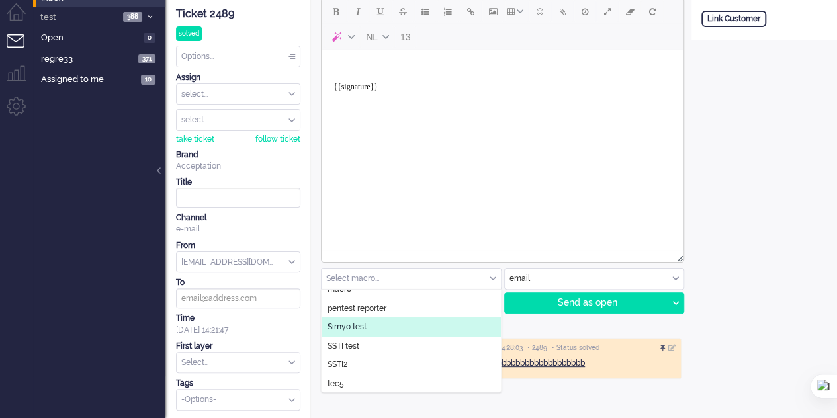
click at [396, 326] on li "Simyo test" at bounding box center [411, 327] width 179 height 19
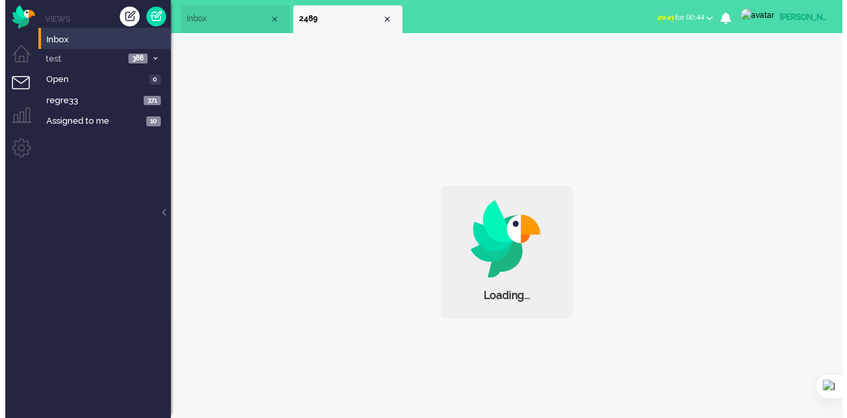
scroll to position [0, 0]
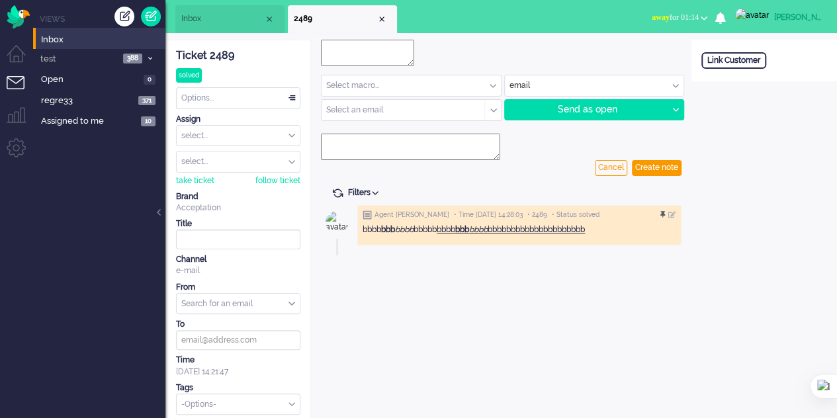
click at [202, 24] on span "Inbox" at bounding box center [222, 18] width 83 height 11
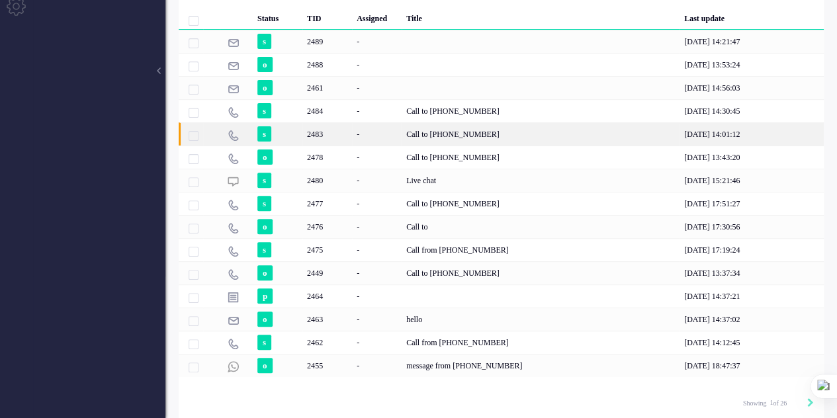
scroll to position [142, 0]
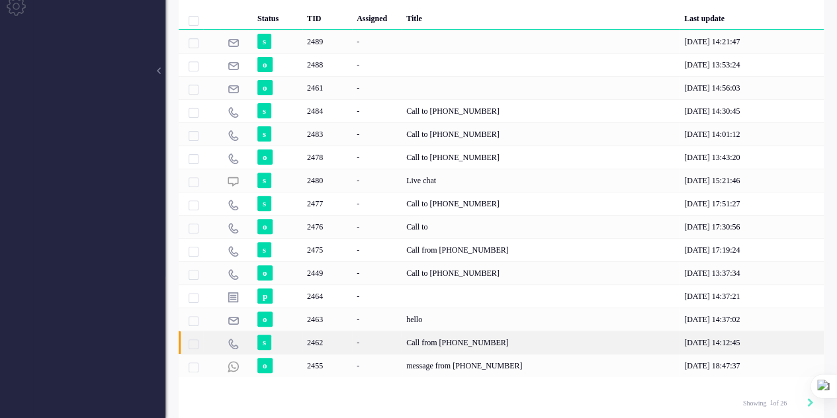
click at [466, 350] on div "Call from [PHONE_NUMBER]" at bounding box center [541, 342] width 278 height 23
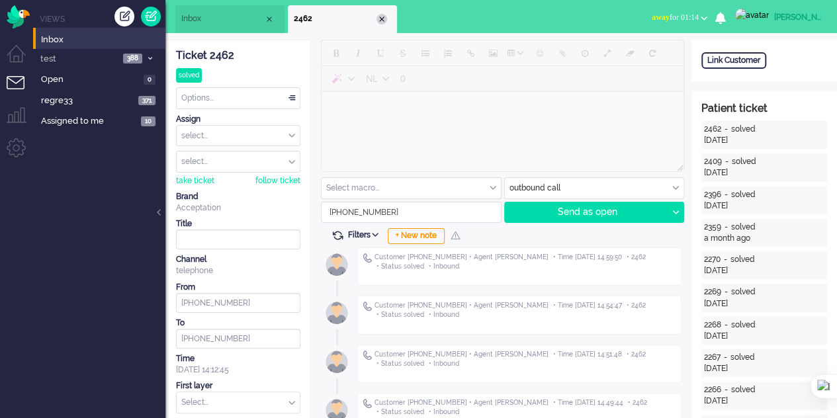
click at [381, 15] on div "Close tab" at bounding box center [382, 19] width 11 height 11
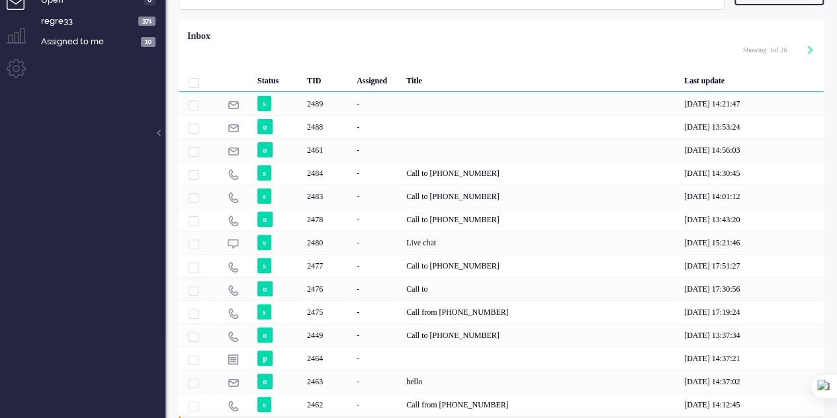
scroll to position [142, 0]
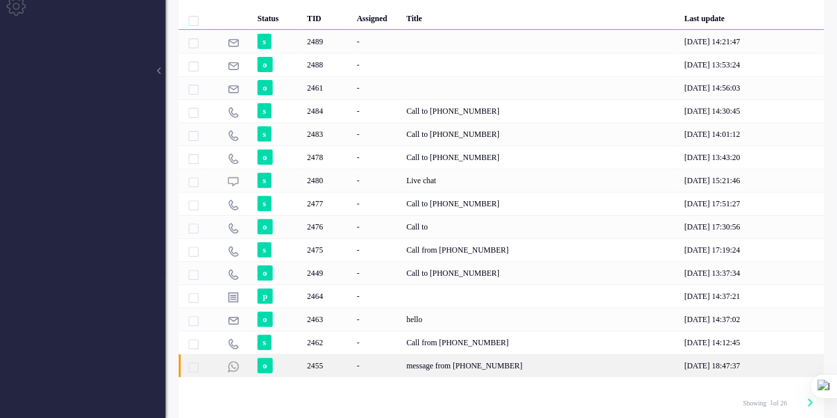
click at [436, 363] on div "message from [PHONE_NUMBER]" at bounding box center [541, 365] width 278 height 23
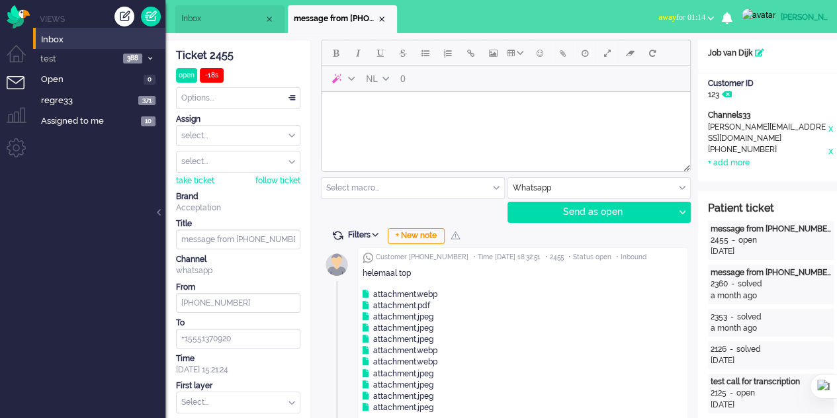
click at [388, 18] on li "message from [PHONE_NUMBER]" at bounding box center [342, 19] width 109 height 28
click at [383, 19] on div "Close tab" at bounding box center [382, 19] width 11 height 11
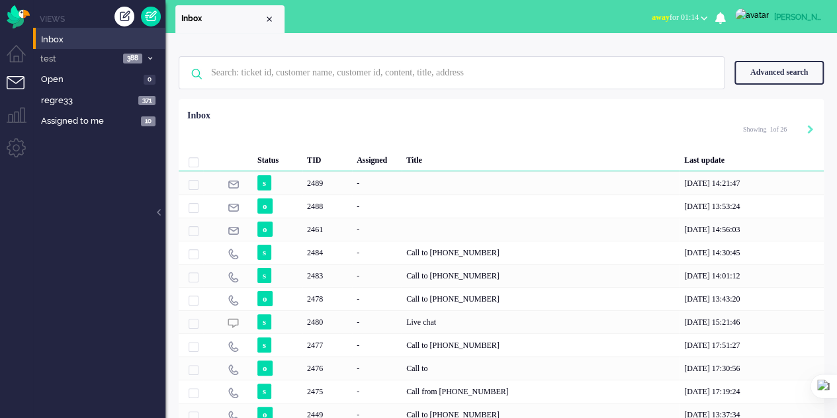
click at [713, 15] on button "away for 01:14" at bounding box center [679, 17] width 71 height 19
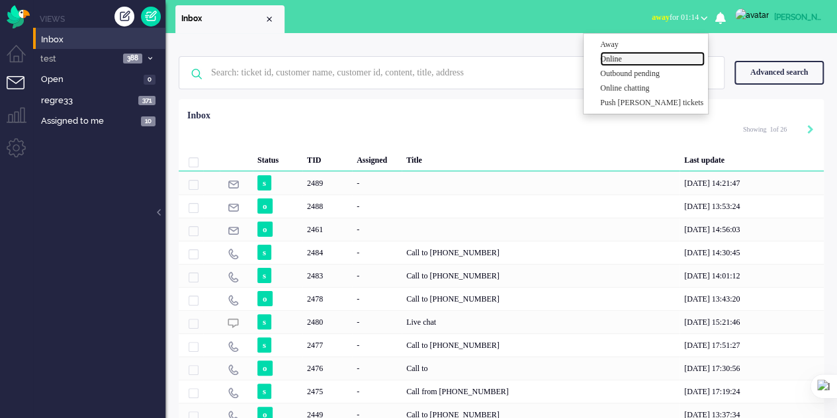
click at [648, 60] on label "Online" at bounding box center [652, 59] width 105 height 11
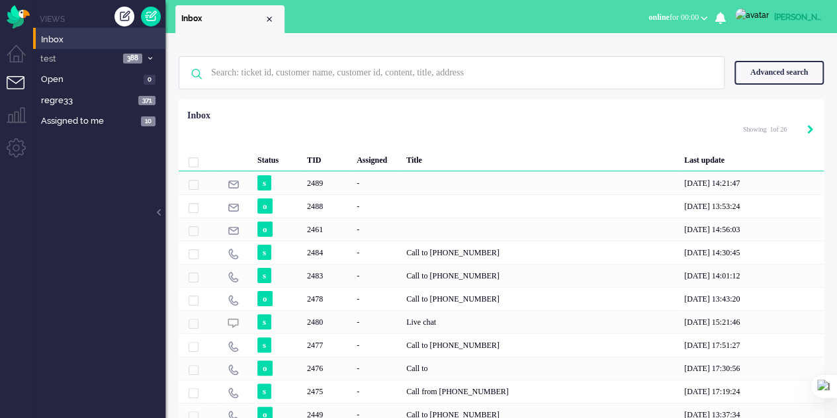
click at [810, 132] on icon "Next" at bounding box center [811, 129] width 7 height 9
type input "2"
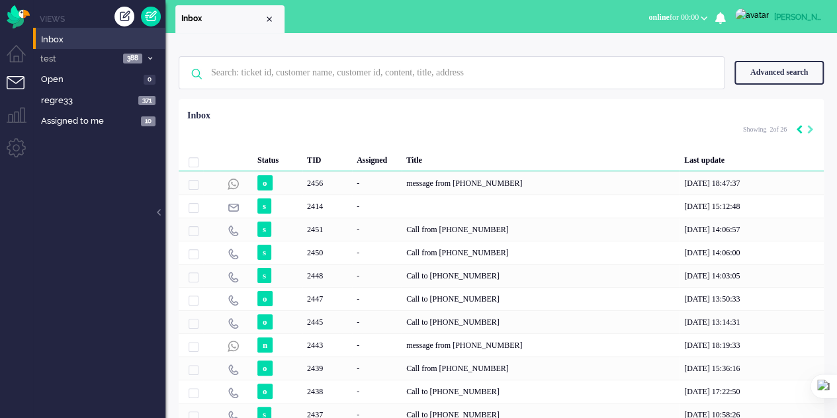
click at [796, 125] on div "Previous" at bounding box center [799, 130] width 7 height 13
type input "1"
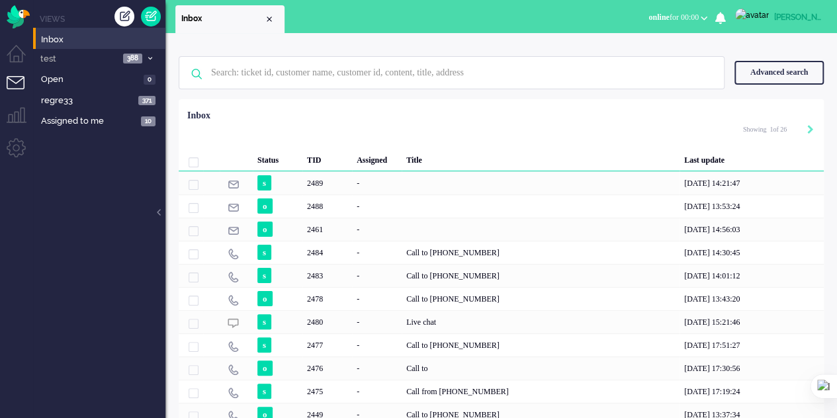
click at [800, 132] on div "Pagination" at bounding box center [803, 130] width 23 height 13
click at [273, 17] on div "Close tab" at bounding box center [269, 19] width 11 height 11
click at [680, 150] on div "Title" at bounding box center [752, 158] width 144 height 26
click at [95, 38] on span "Inbox" at bounding box center [103, 40] width 124 height 13
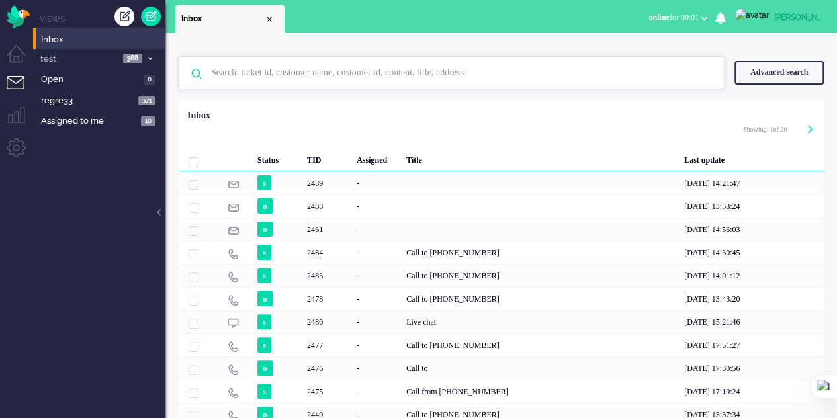
click at [365, 75] on input "text" at bounding box center [453, 73] width 505 height 32
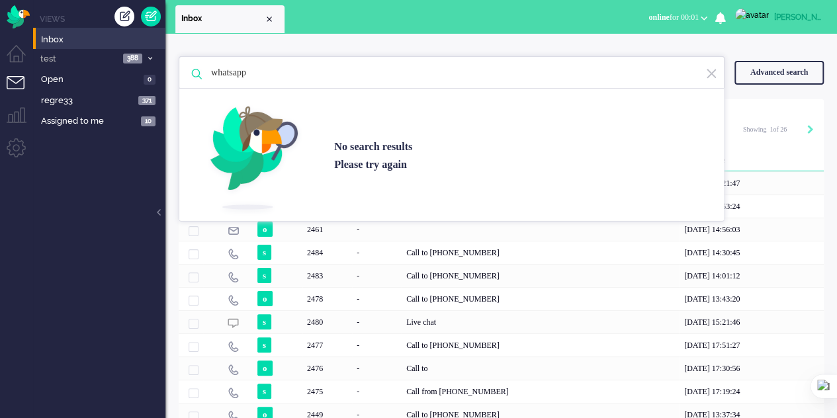
type input "whatsapp"
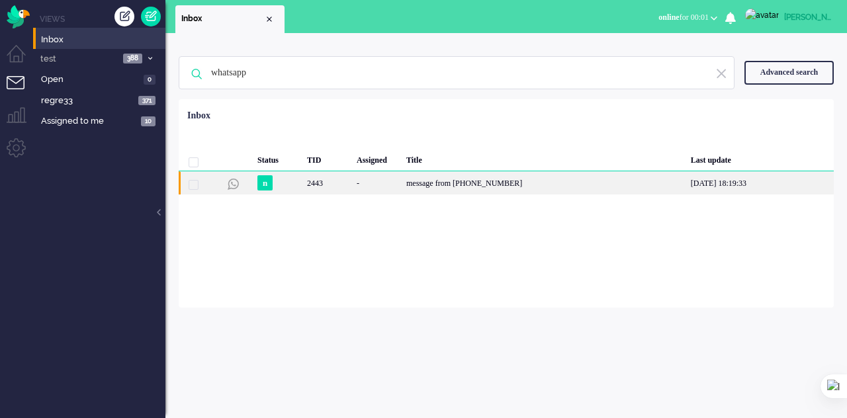
click at [467, 189] on div "message from +16465894168" at bounding box center [544, 182] width 285 height 23
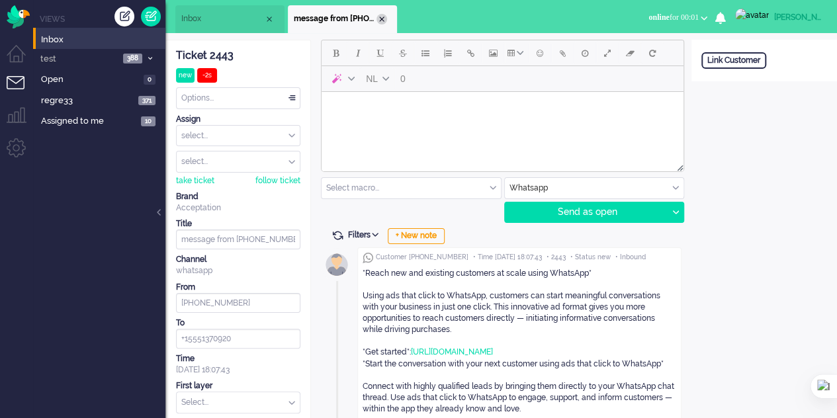
click at [384, 21] on div "Close tab" at bounding box center [382, 19] width 11 height 11
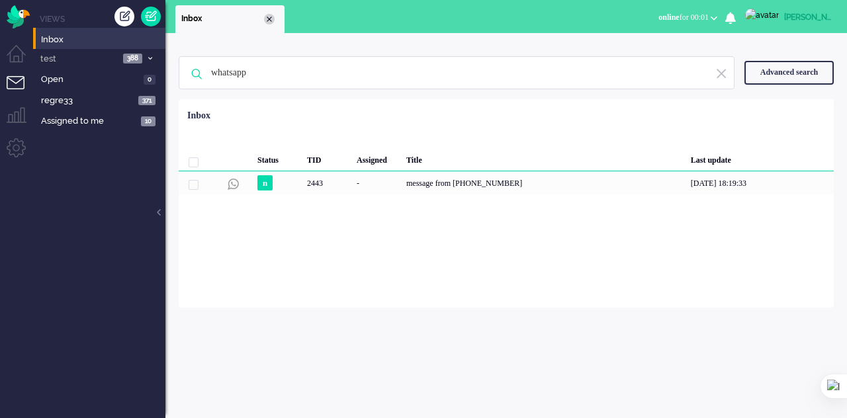
click at [269, 18] on div "Close tab" at bounding box center [269, 19] width 11 height 11
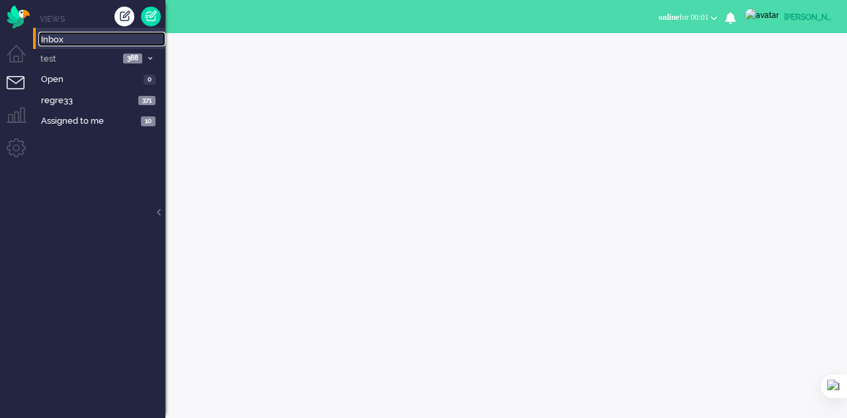
click at [64, 39] on span "Inbox" at bounding box center [103, 40] width 124 height 13
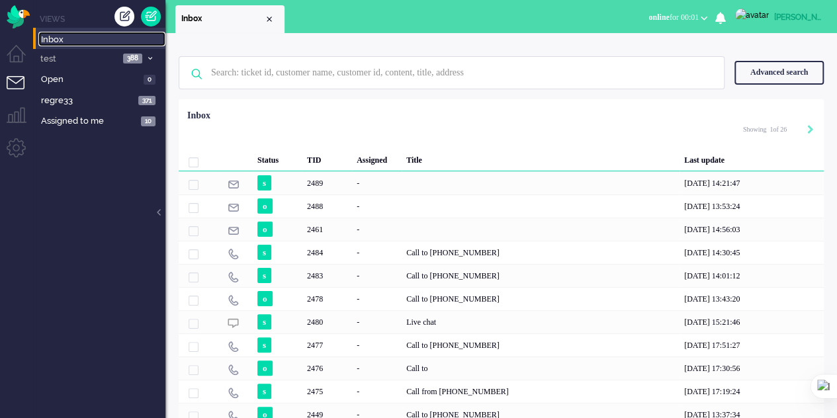
click at [64, 39] on span "Inbox" at bounding box center [103, 40] width 124 height 13
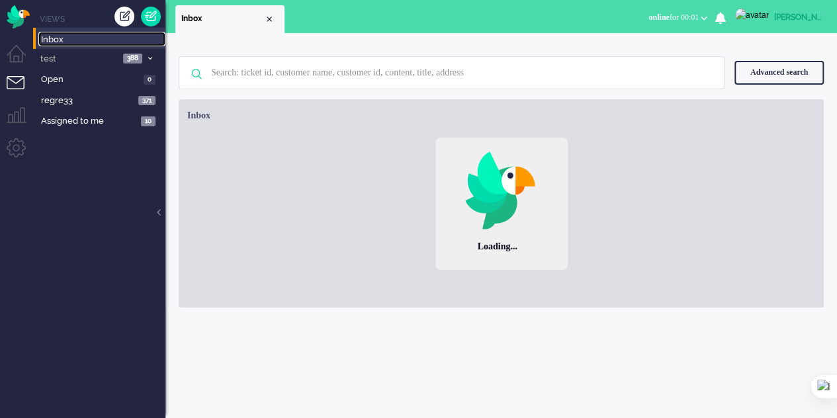
click at [64, 39] on span "Inbox" at bounding box center [103, 40] width 124 height 13
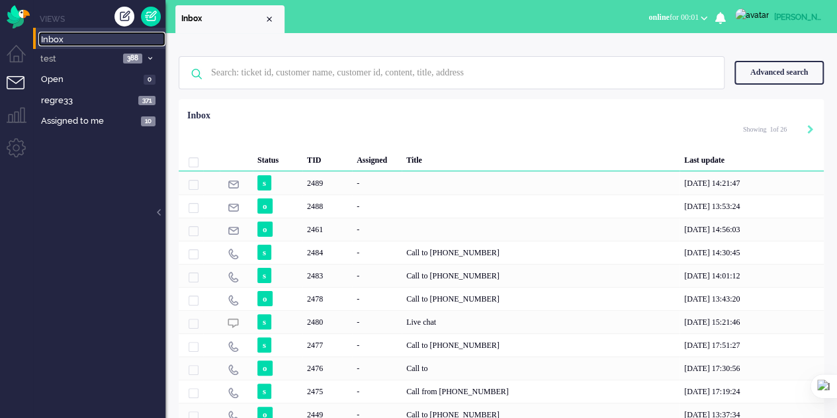
click at [64, 39] on span "Inbox" at bounding box center [103, 40] width 124 height 13
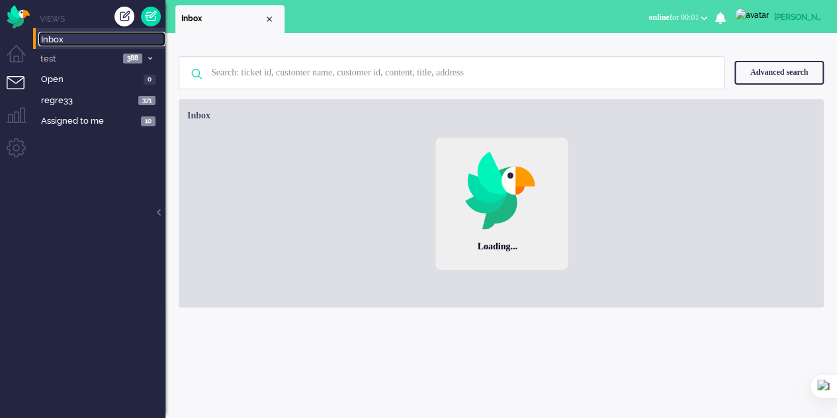
click at [64, 39] on span "Inbox" at bounding box center [103, 40] width 124 height 13
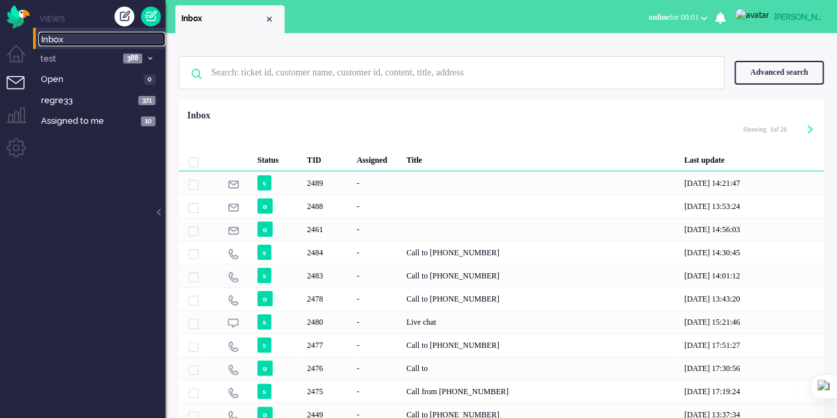
click at [64, 39] on span "Inbox" at bounding box center [103, 40] width 124 height 13
click at [808, 129] on icon "Next" at bounding box center [811, 129] width 7 height 9
type input "2"
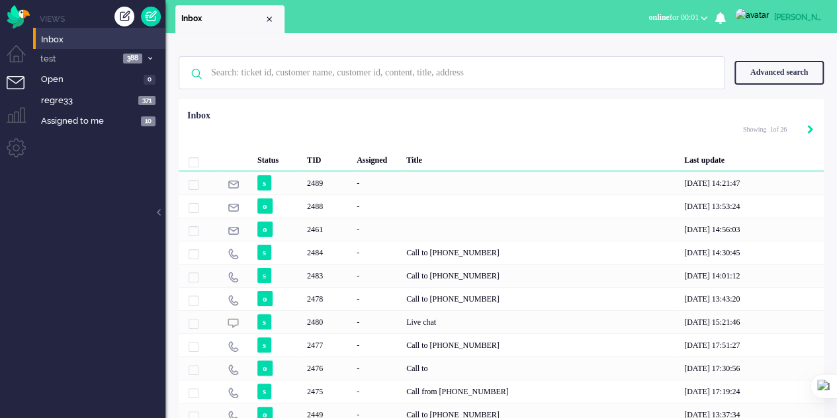
type input "2"
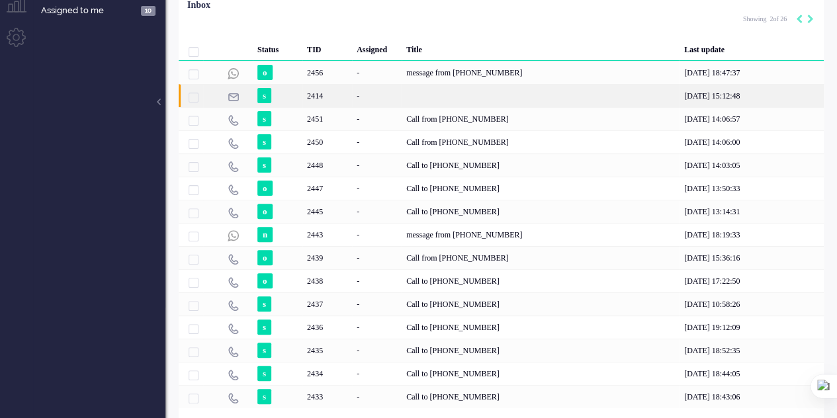
scroll to position [132, 0]
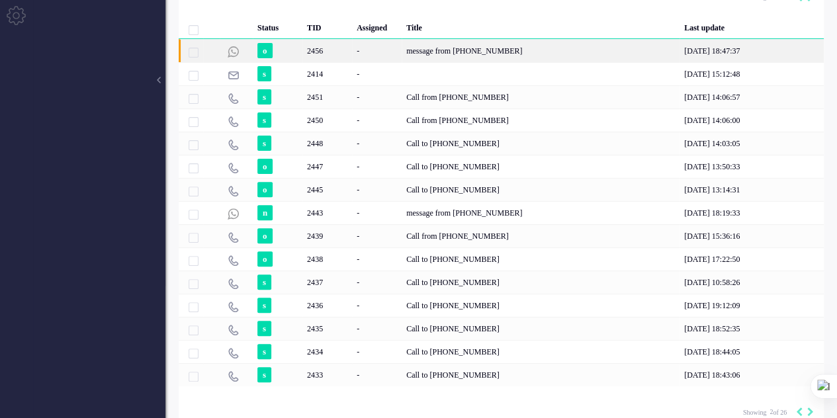
click at [477, 52] on div "message from +31641531301" at bounding box center [541, 50] width 278 height 23
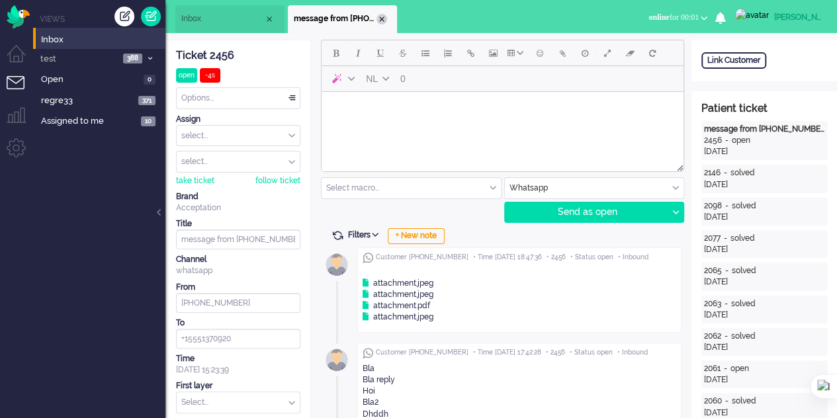
click at [384, 19] on div "Close tab" at bounding box center [382, 19] width 11 height 11
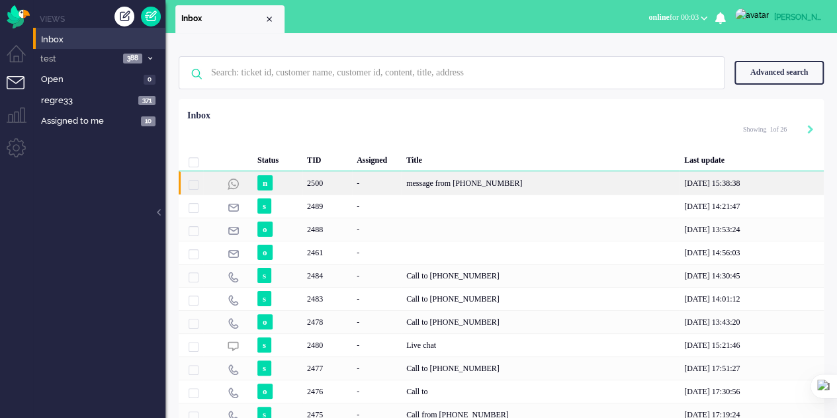
click at [510, 187] on div "message from [PHONE_NUMBER]" at bounding box center [541, 182] width 278 height 23
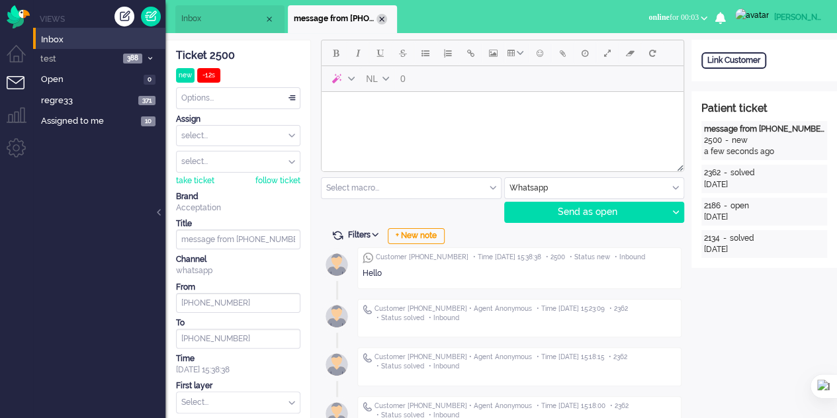
click at [383, 15] on div "Close tab" at bounding box center [382, 19] width 11 height 11
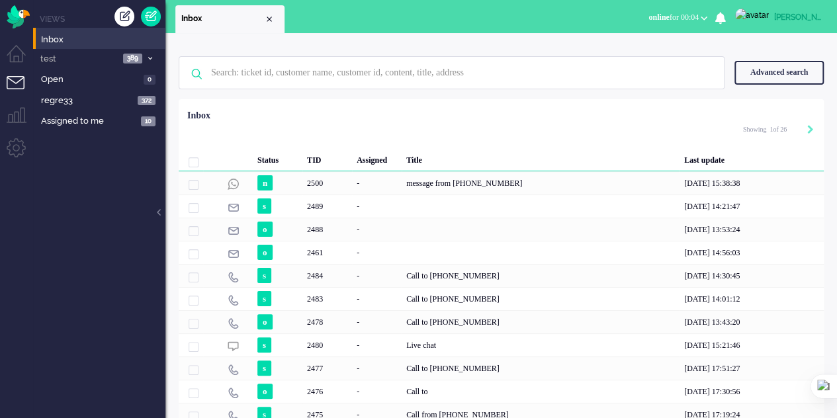
click at [195, 161] on span at bounding box center [194, 163] width 10 height 10
click at [194, 163] on span at bounding box center [194, 163] width 10 height 10
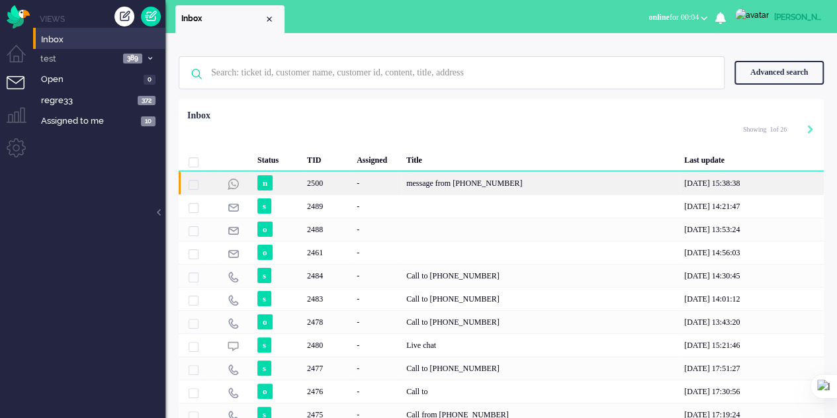
click at [193, 185] on span "2500" at bounding box center [194, 185] width 10 height 10
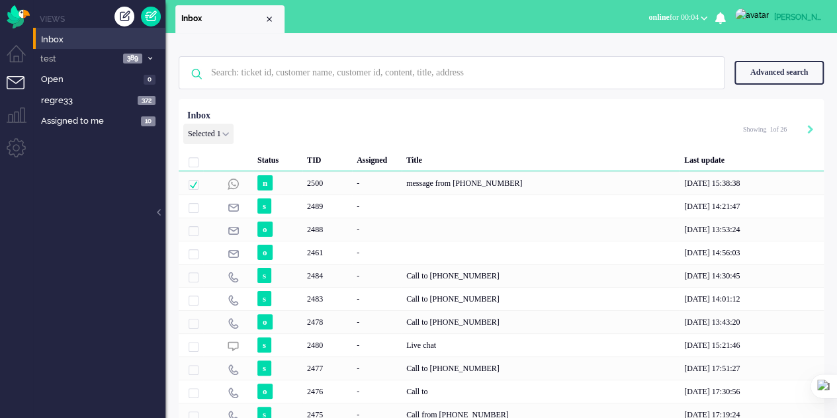
click at [220, 135] on div "Selected 1 Set Status: open pending holding solved Delete Select... Unassign ac…" at bounding box center [208, 134] width 50 height 21
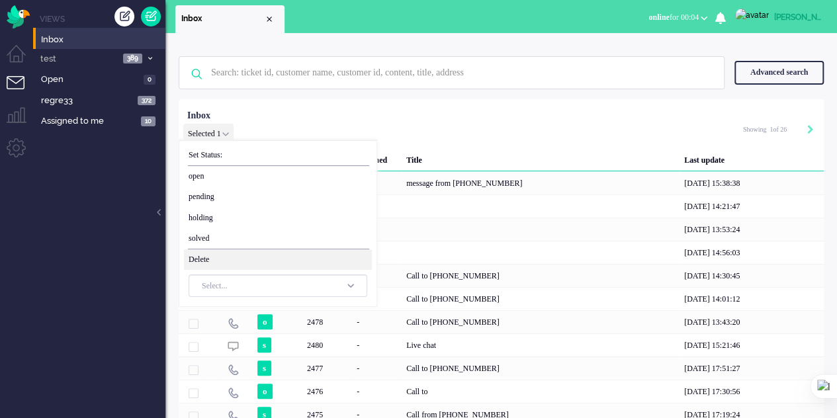
click at [226, 254] on span "Delete" at bounding box center [278, 260] width 188 height 21
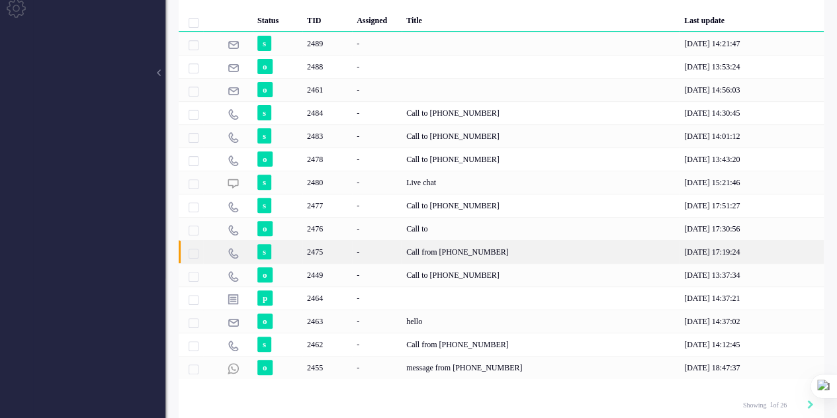
scroll to position [142, 0]
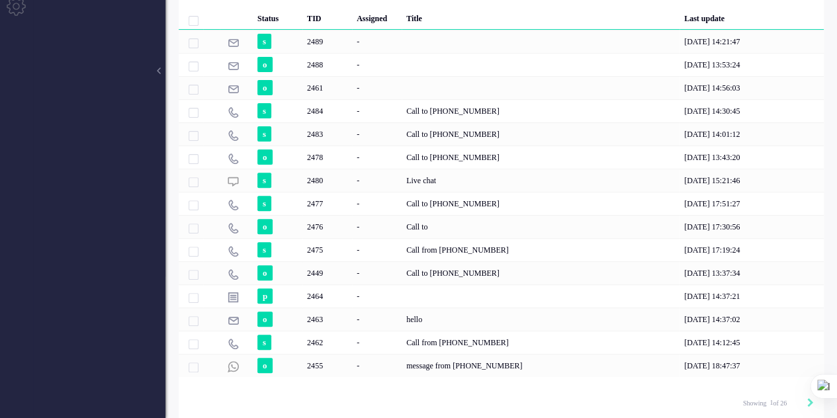
click at [193, 21] on span at bounding box center [194, 21] width 10 height 10
click at [189, 18] on span at bounding box center [194, 21] width 10 height 10
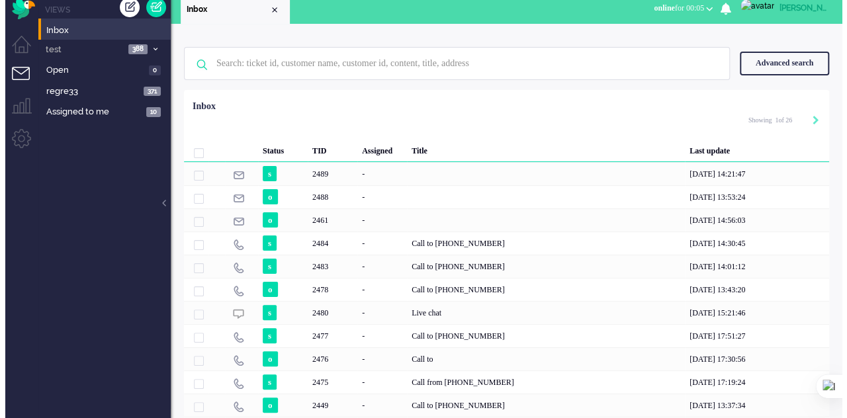
scroll to position [0, 0]
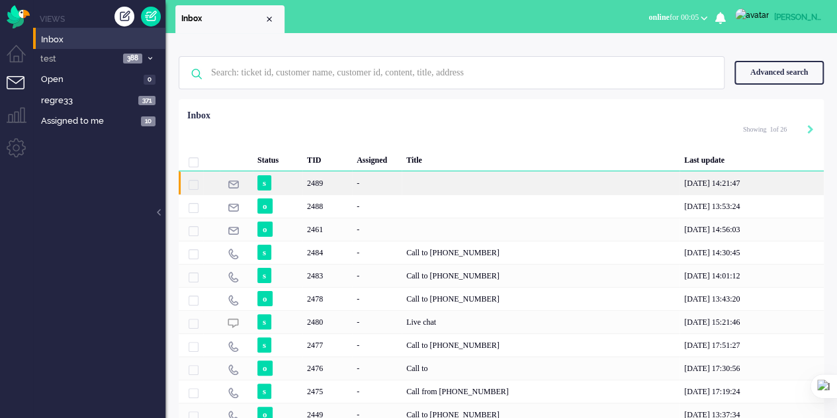
click at [193, 181] on span "2489" at bounding box center [194, 185] width 10 height 10
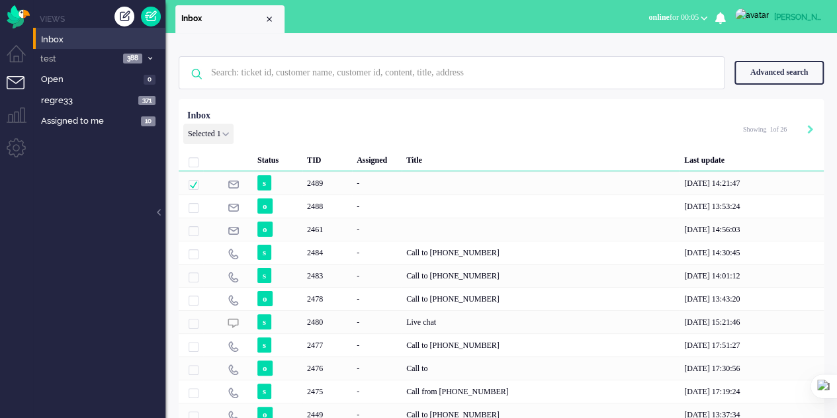
click at [229, 136] on icon at bounding box center [225, 134] width 7 height 4
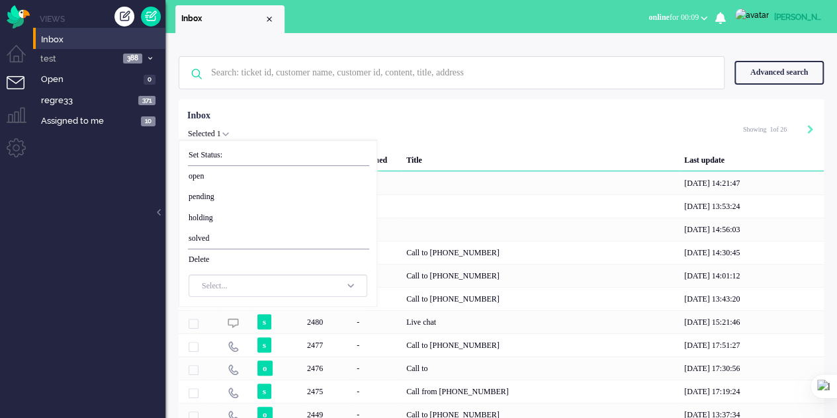
click at [553, 109] on div "Status TID Assigned Title Last update s 2489 - 28-08-2025 14:21:47 o 2488 - 28-…" at bounding box center [501, 311] width 645 height 415
click at [514, 130] on div "Selected 1 Set Status: open pending holding solved Delete Select... Unassign ac…" at bounding box center [501, 132] width 645 height 26
click at [356, 117] on div "Status TID Assigned Title Last update s 2489 - 28-08-2025 14:21:47 o 2488 - 28-…" at bounding box center [501, 311] width 645 height 415
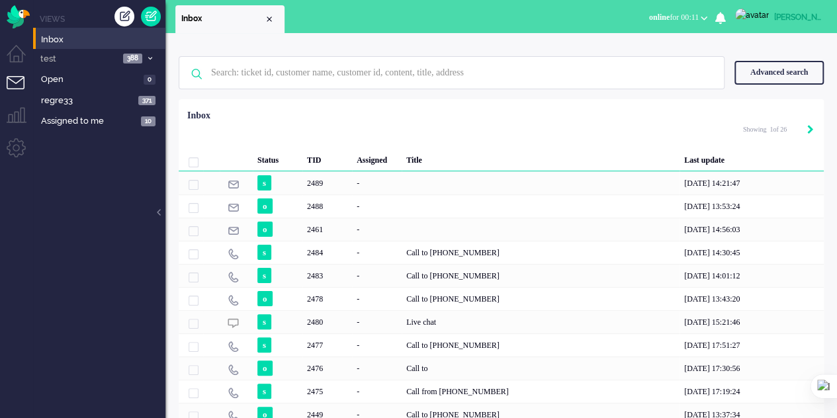
click at [808, 125] on div "Next" at bounding box center [811, 130] width 7 height 13
type input "2"
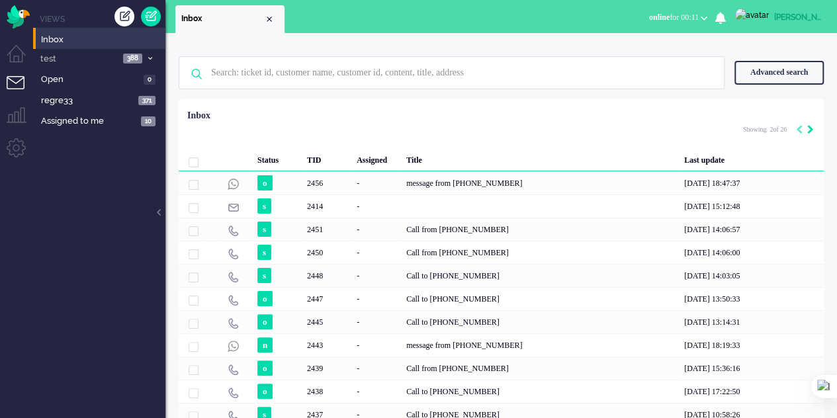
click at [808, 125] on div "Next" at bounding box center [811, 130] width 7 height 13
type input "3"
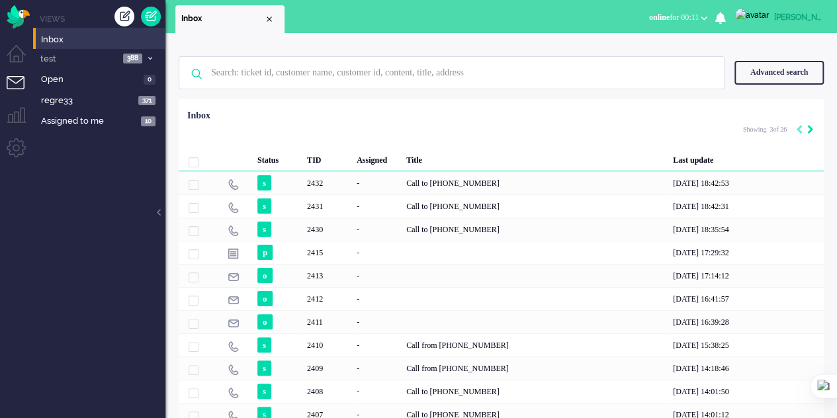
click at [808, 125] on div "Next" at bounding box center [811, 130] width 7 height 13
type input "4"
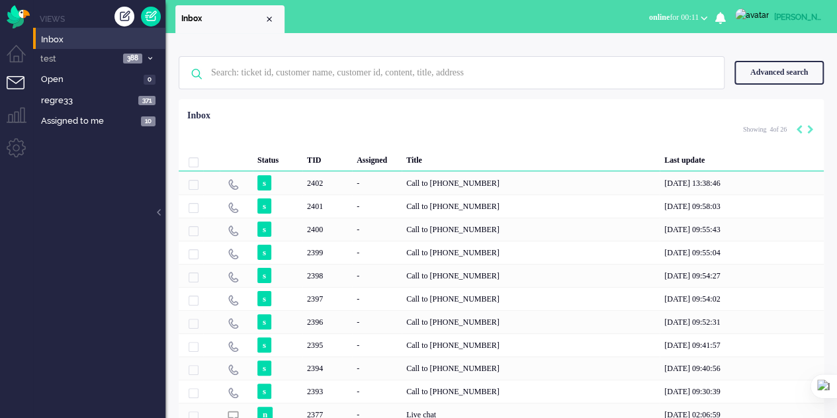
click at [794, 129] on div "Pagination" at bounding box center [803, 130] width 23 height 13
click at [800, 129] on icon "Previous" at bounding box center [799, 129] width 7 height 9
type input "3"
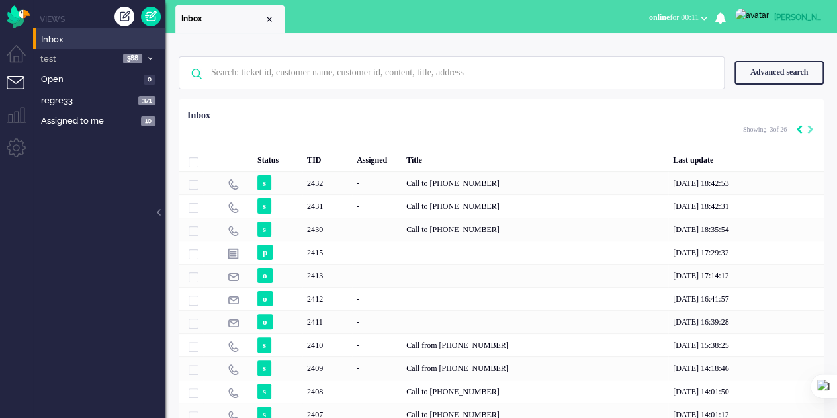
click at [800, 129] on icon "Previous" at bounding box center [799, 129] width 7 height 9
type input "2"
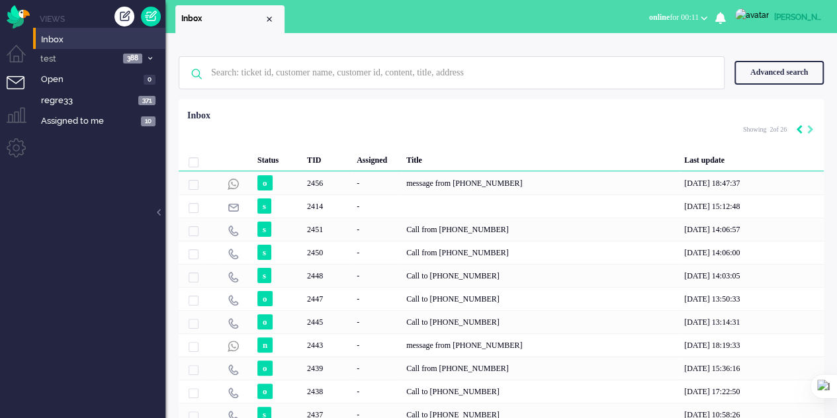
click at [800, 129] on icon "Previous" at bounding box center [799, 129] width 7 height 9
type input "1"
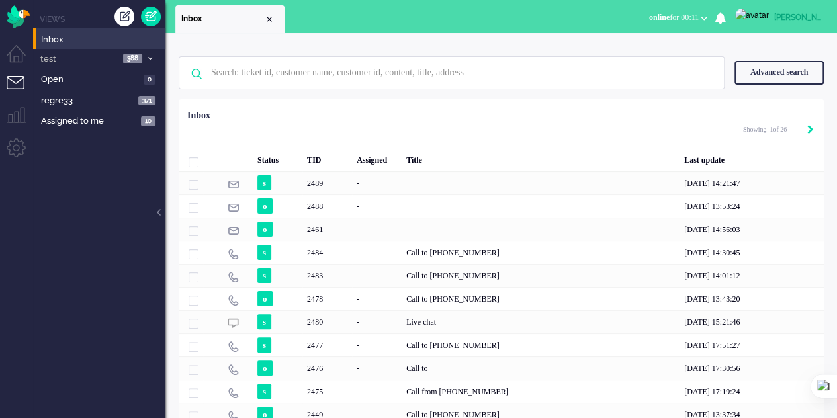
click at [809, 130] on icon "Next" at bounding box center [811, 129] width 7 height 9
type input "2"
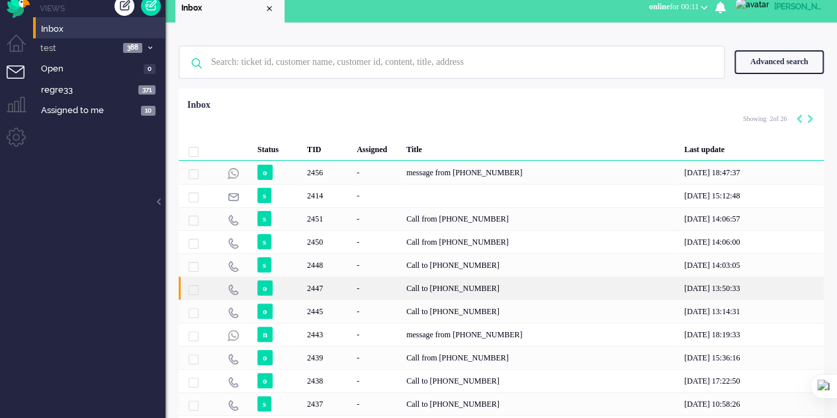
scroll to position [66, 0]
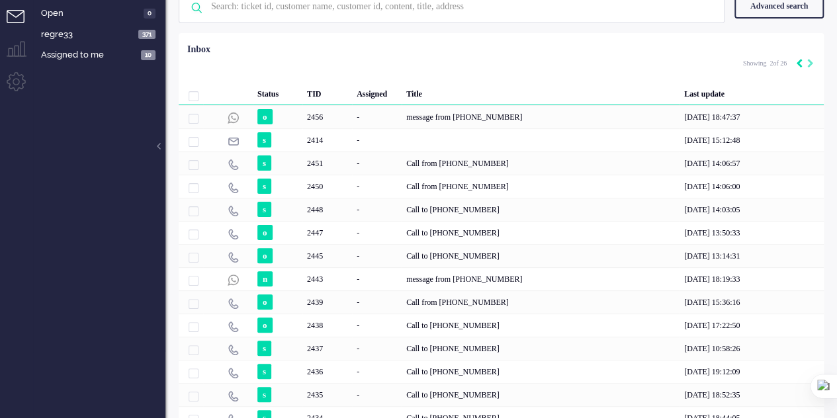
click at [798, 64] on icon "Previous" at bounding box center [799, 63] width 7 height 9
type input "1"
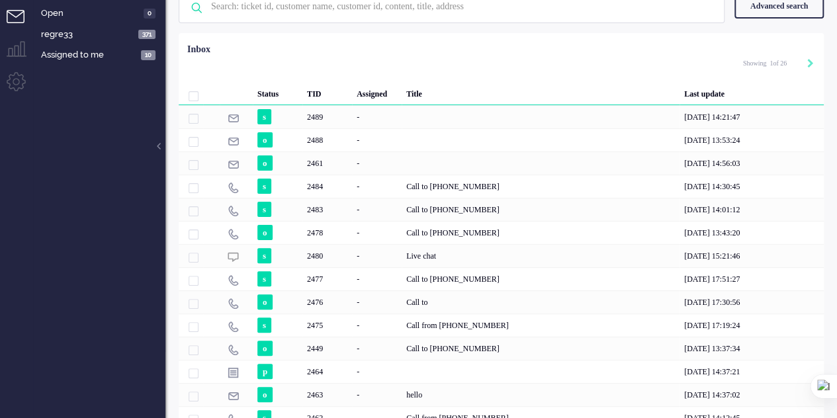
click at [798, 65] on div "Pagination" at bounding box center [803, 64] width 23 height 13
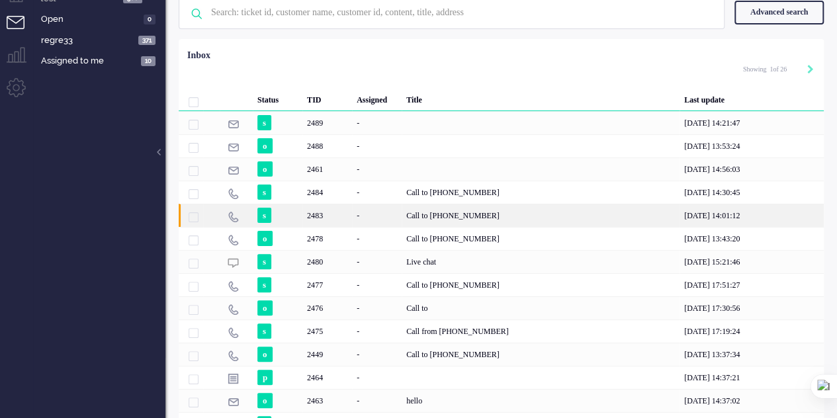
scroll to position [0, 0]
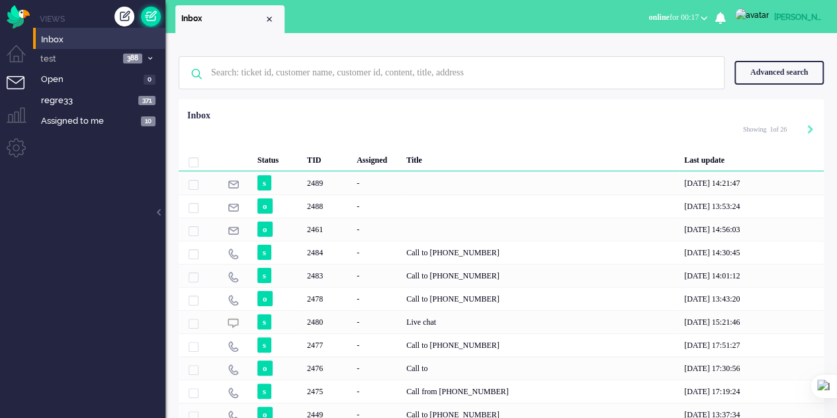
click at [151, 17] on link at bounding box center [151, 17] width 20 height 20
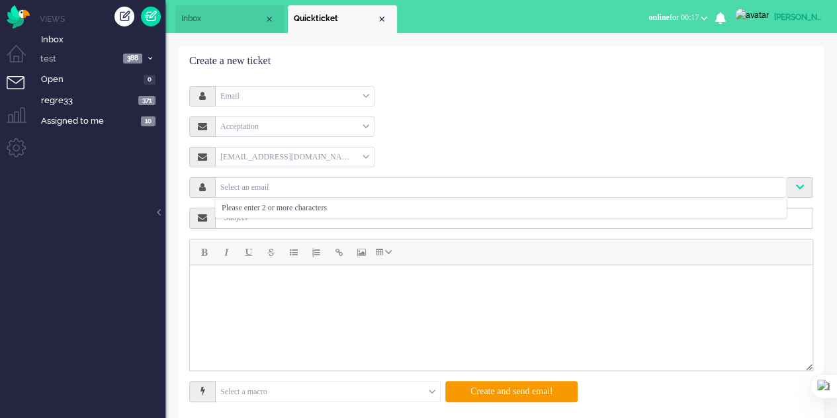
click at [292, 186] on input "text" at bounding box center [500, 186] width 565 height 11
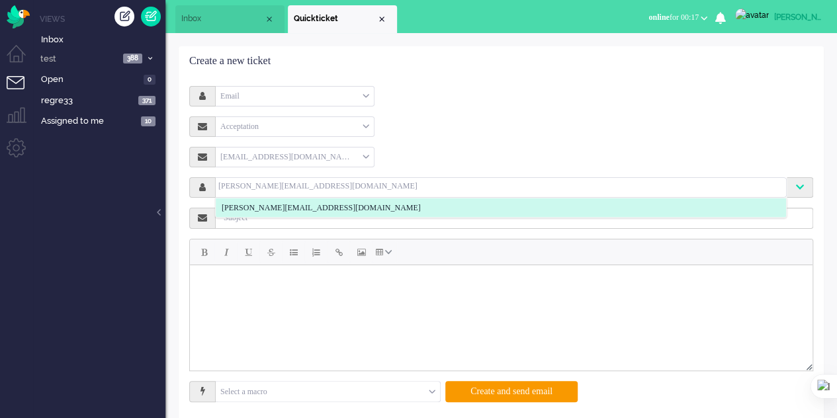
type input "elaine@elainedesigns.es"
click at [352, 214] on li "elaine@elainedesigns.es" at bounding box center [501, 208] width 571 height 19
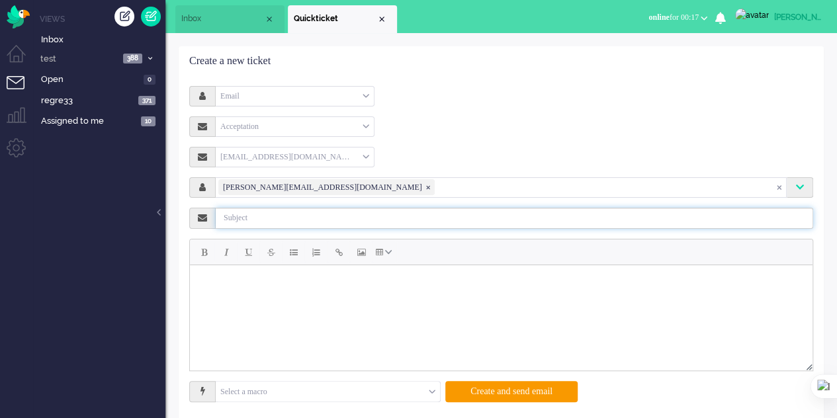
click at [283, 218] on input "text" at bounding box center [515, 218] width 598 height 21
type input "test test"
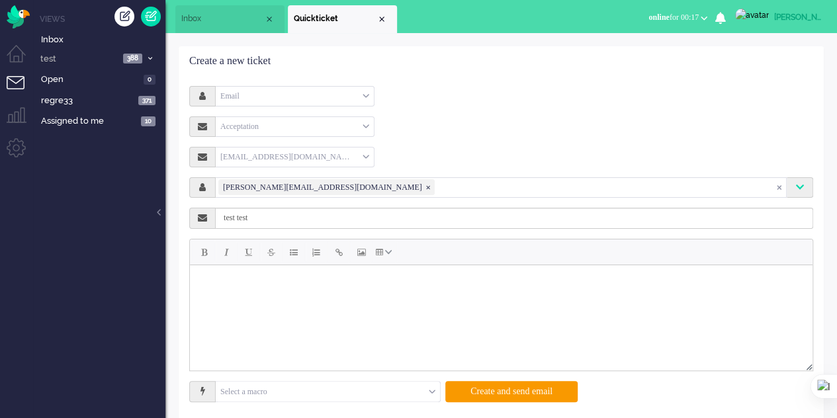
click at [295, 281] on body "Rich Text Area. Press ALT-0 for help." at bounding box center [501, 281] width 612 height 23
click at [503, 391] on button "Create and send email" at bounding box center [512, 391] width 132 height 21
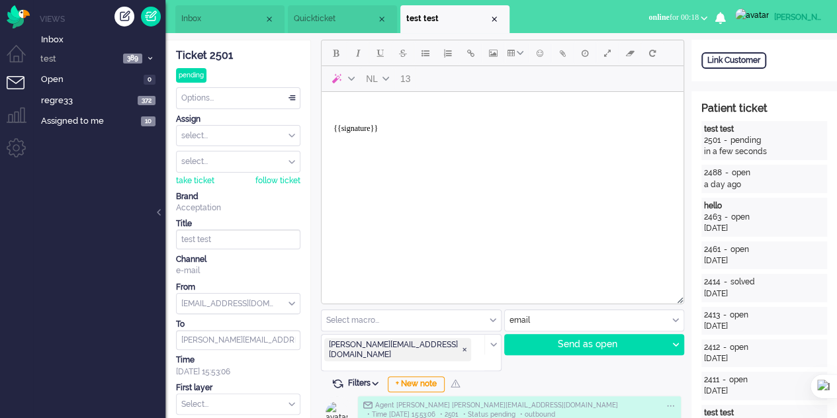
click at [314, 18] on span "Quickticket" at bounding box center [335, 18] width 83 height 11
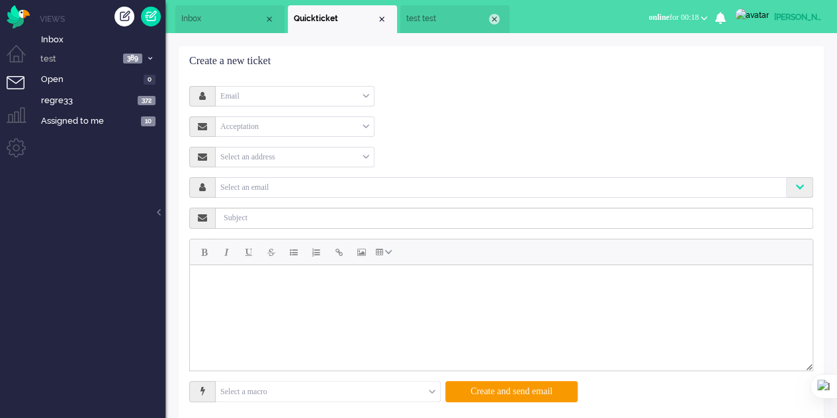
click at [496, 19] on div "Close tab" at bounding box center [494, 19] width 11 height 11
click at [314, 159] on div "Select an address" at bounding box center [295, 157] width 158 height 21
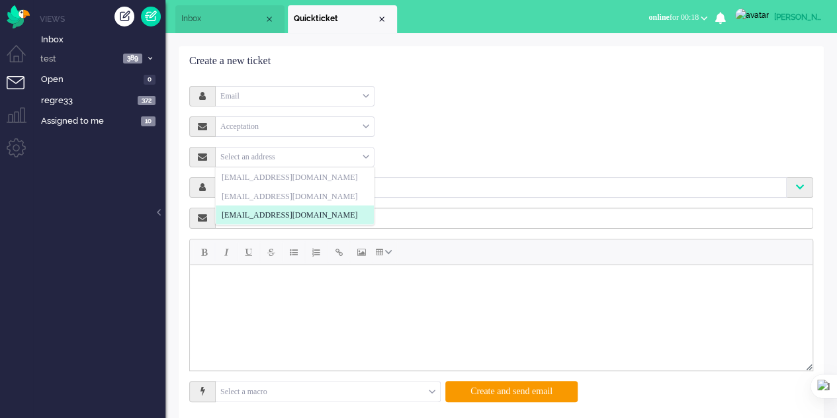
click at [302, 212] on span "acc@acc.omnidesk.com" at bounding box center [290, 215] width 136 height 11
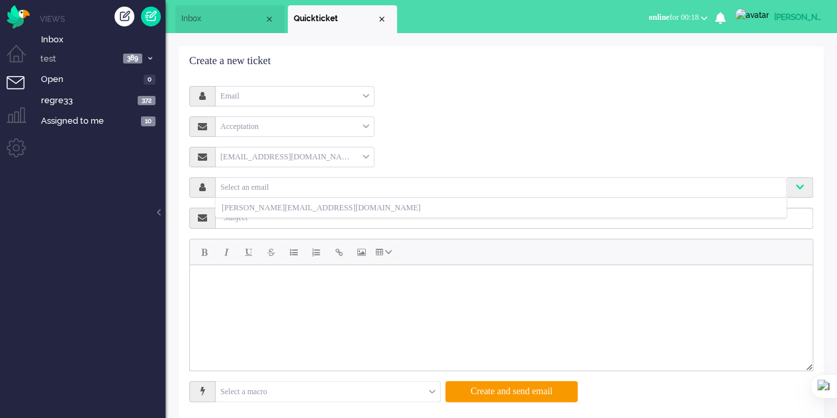
click at [303, 185] on input "text" at bounding box center [500, 186] width 565 height 11
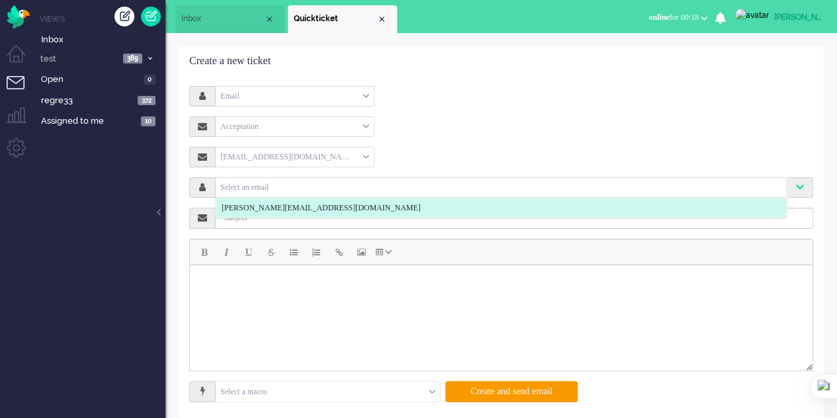
click at [254, 211] on span "elaine@elainedesigns.es" at bounding box center [321, 208] width 199 height 11
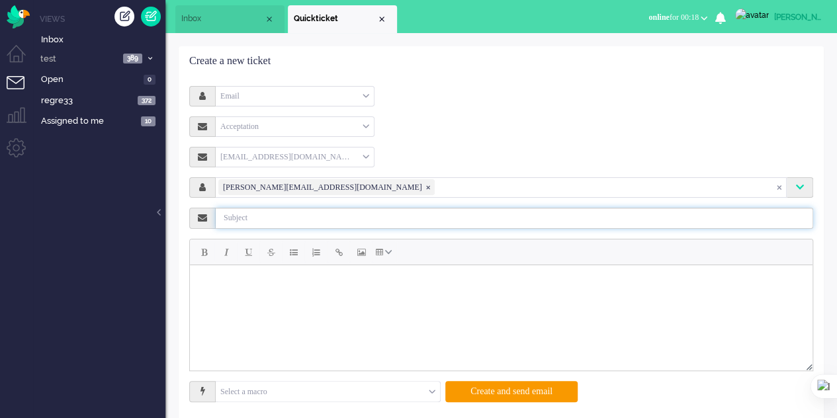
click at [285, 223] on input "text" at bounding box center [515, 218] width 598 height 21
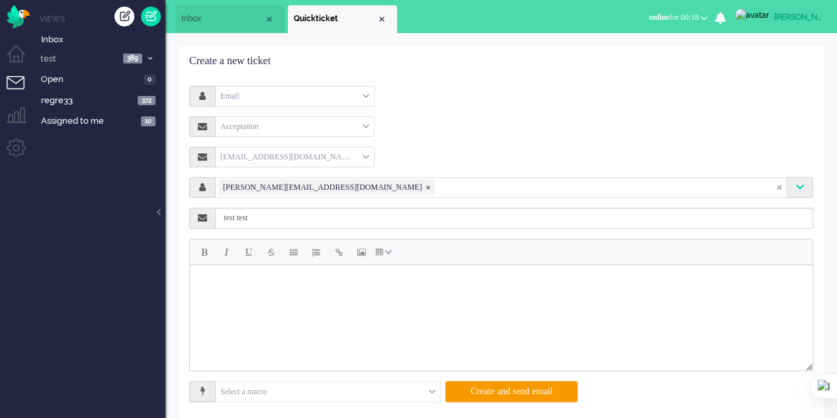
click at [280, 279] on body "Rich Text Area. Press ALT-0 for help." at bounding box center [501, 281] width 612 height 23
click at [230, 298] on html "hello test" at bounding box center [501, 281] width 623 height 33
click at [248, 284] on body "hello test" at bounding box center [501, 281] width 612 height 23
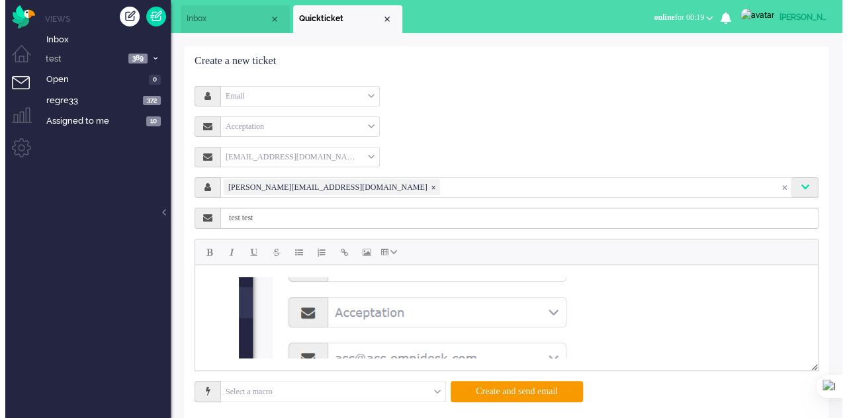
scroll to position [12, 0]
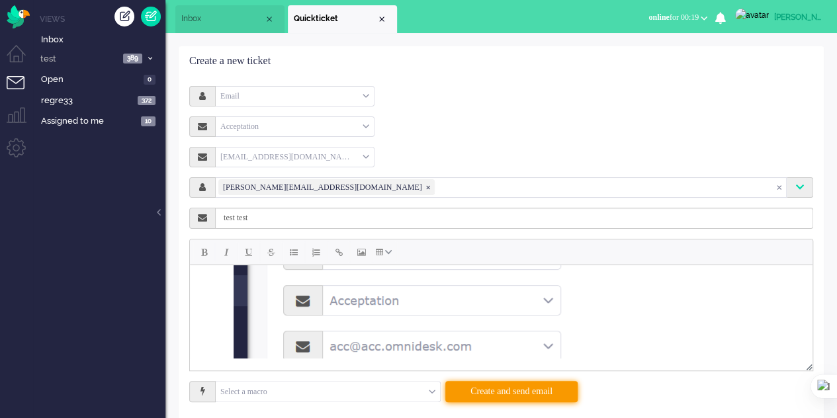
click at [515, 397] on button "Create and send email" at bounding box center [512, 391] width 132 height 21
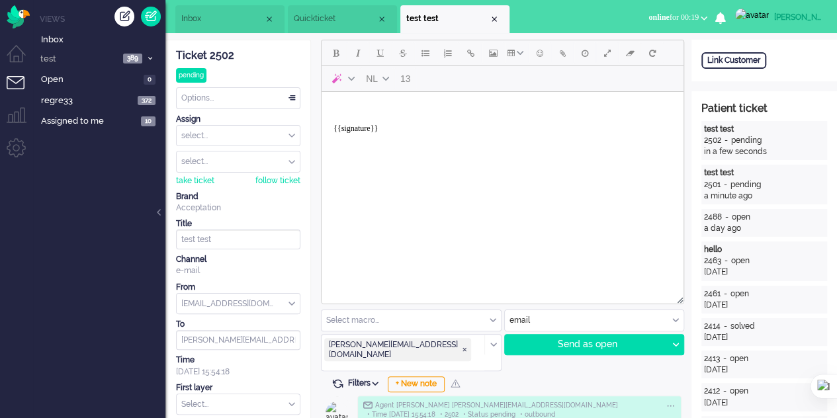
click at [338, 14] on span "Quickticket" at bounding box center [335, 18] width 83 height 11
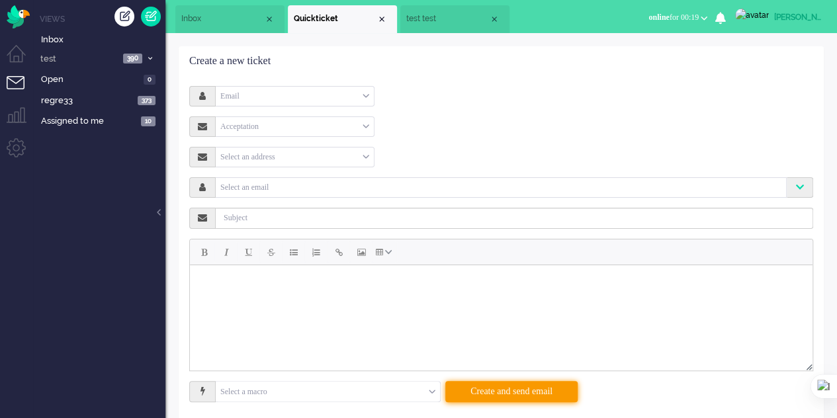
click at [487, 388] on button "Create and send email" at bounding box center [512, 391] width 132 height 21
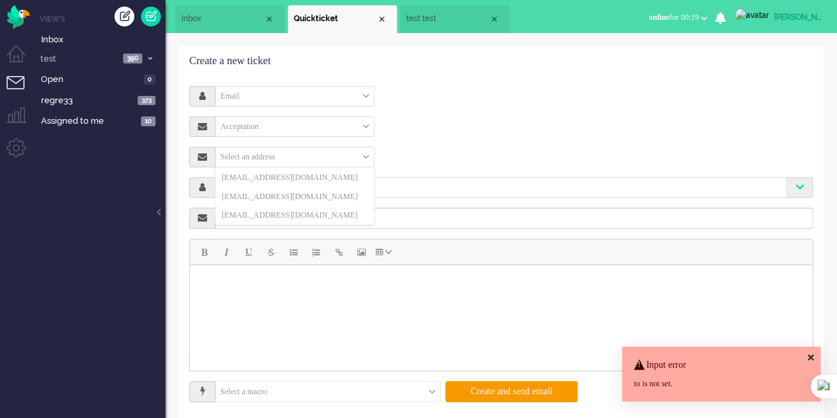
click at [318, 158] on div "Select an address" at bounding box center [295, 157] width 158 height 21
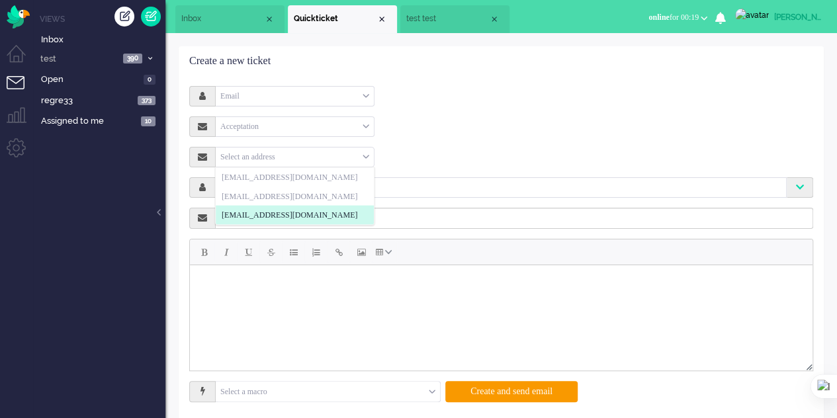
click at [300, 212] on span "[EMAIL_ADDRESS][DOMAIN_NAME]" at bounding box center [290, 215] width 136 height 11
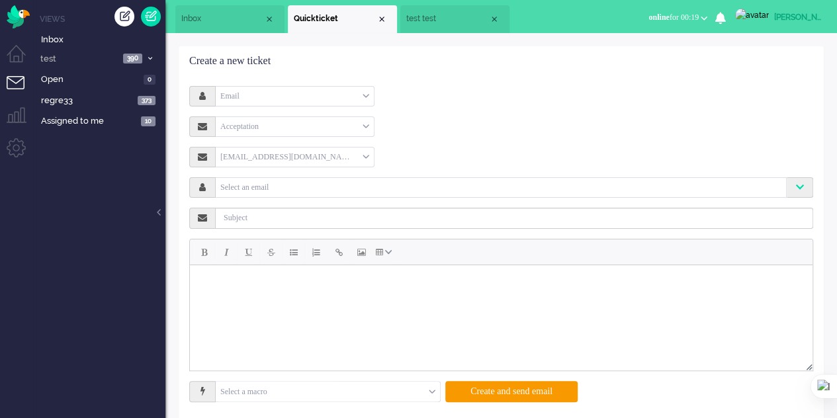
click at [297, 185] on input "text" at bounding box center [500, 186] width 565 height 11
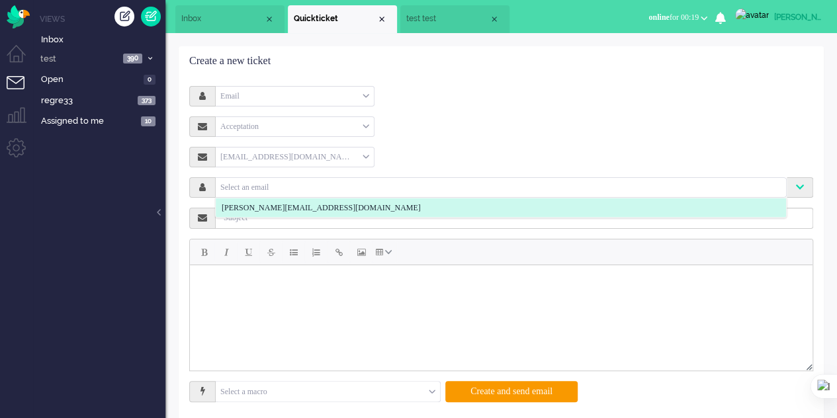
click at [232, 203] on span "elaine@elainedesigns.es" at bounding box center [321, 208] width 199 height 11
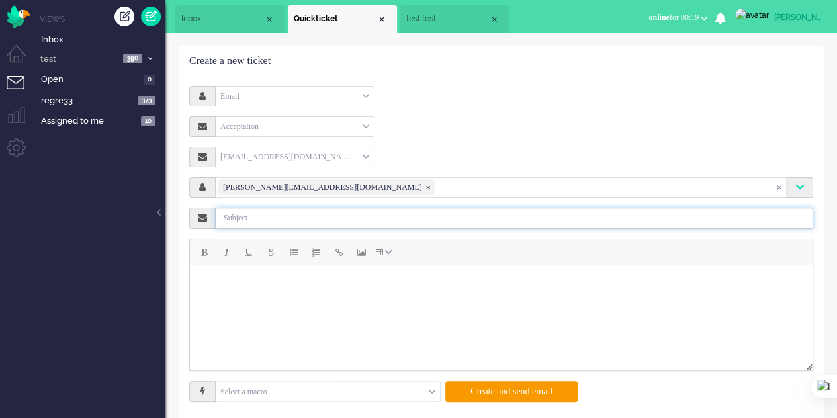
click at [309, 217] on input "text" at bounding box center [515, 218] width 598 height 21
type input "test test"
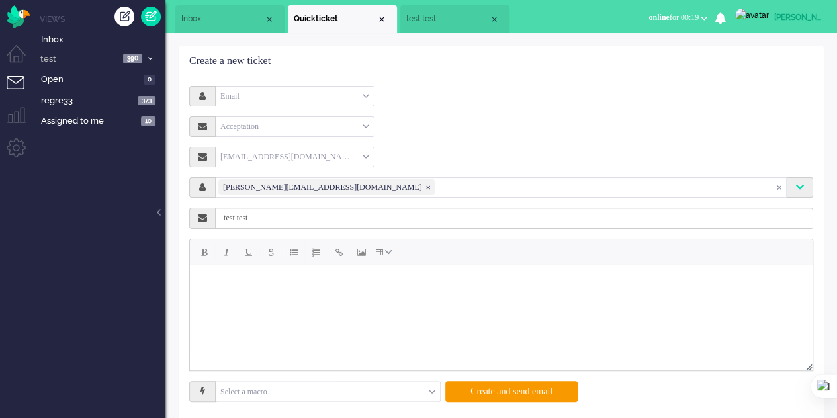
click at [282, 283] on body "Rich Text Area. Press ALT-0 for help." at bounding box center [501, 281] width 612 height 23
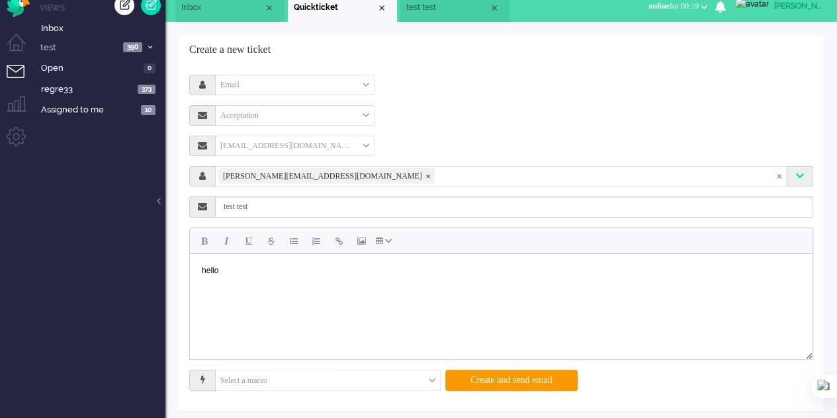
scroll to position [17, 0]
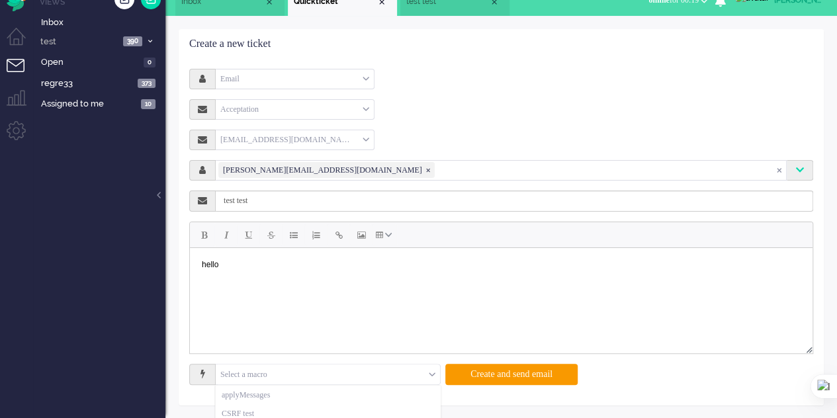
click at [420, 374] on input "text" at bounding box center [328, 375] width 224 height 21
click at [285, 405] on li "Simyo test" at bounding box center [328, 412] width 224 height 19
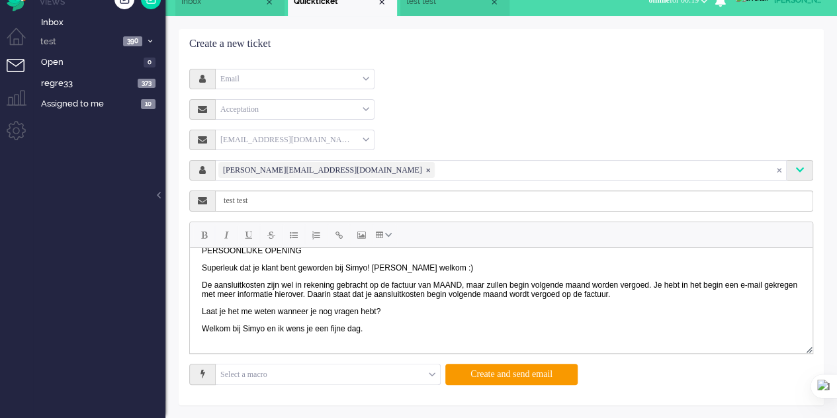
scroll to position [60, 0]
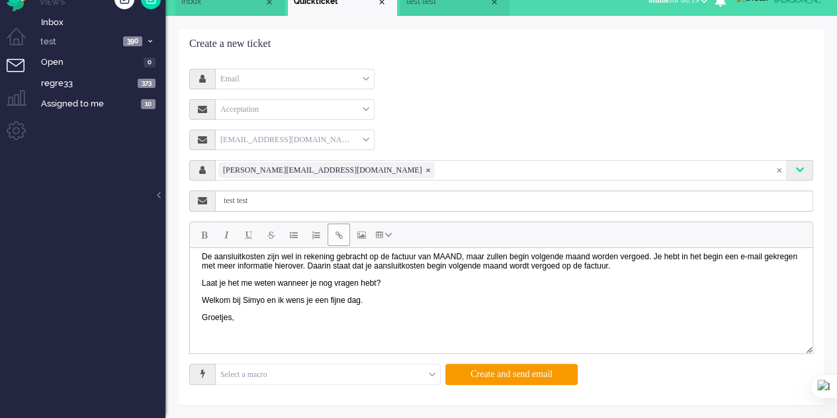
click at [333, 242] on button "Insert/edit link" at bounding box center [339, 235] width 23 height 23
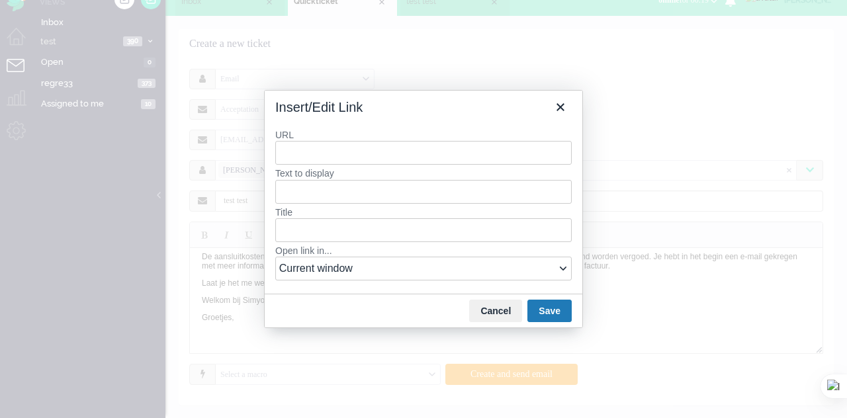
type input "e"
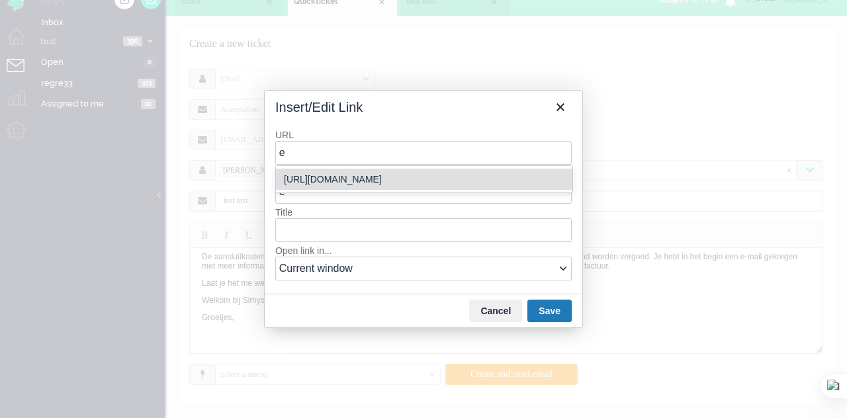
drag, startPoint x: 363, startPoint y: 178, endPoint x: 375, endPoint y: 195, distance: 20.9
click at [363, 178] on div "https://elainedesigns.es/" at bounding box center [425, 179] width 283 height 16
type input "https://elainedesigns.es/"
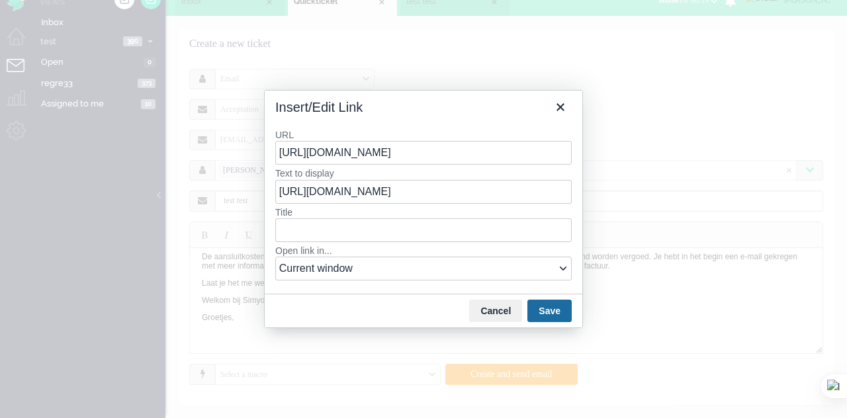
click at [553, 305] on button "Save" at bounding box center [550, 311] width 44 height 23
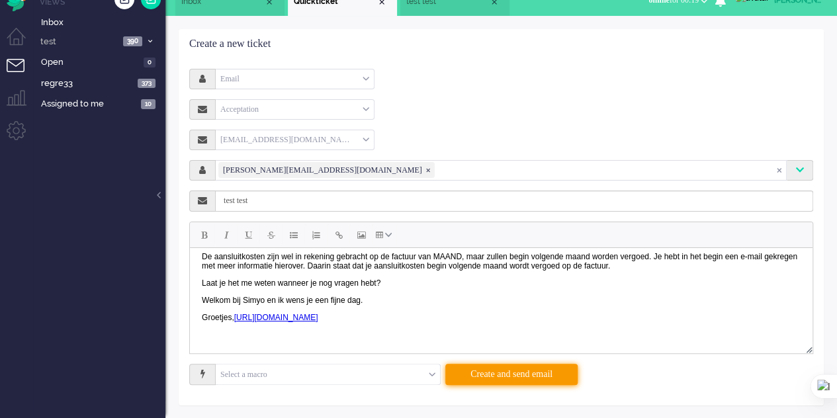
click at [526, 377] on button "Create and send email" at bounding box center [512, 374] width 132 height 21
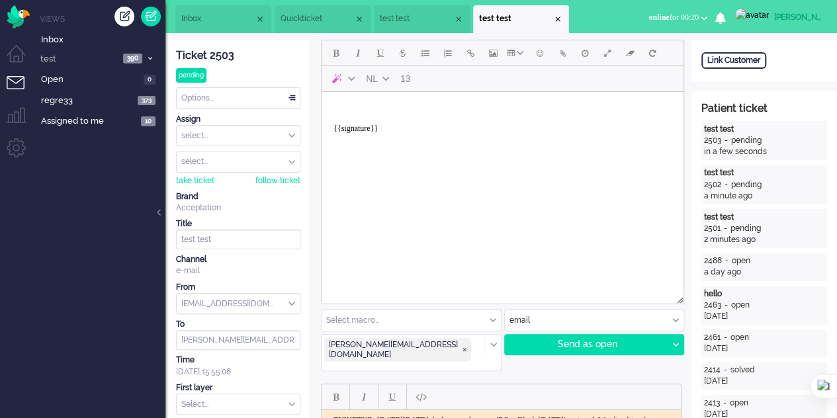
click at [300, 15] on span "Quickticket" at bounding box center [317, 18] width 73 height 11
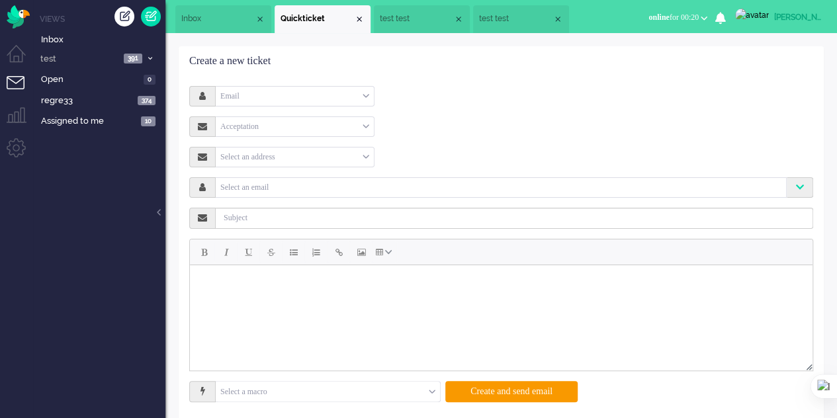
click at [329, 154] on div "Select an address" at bounding box center [295, 157] width 158 height 21
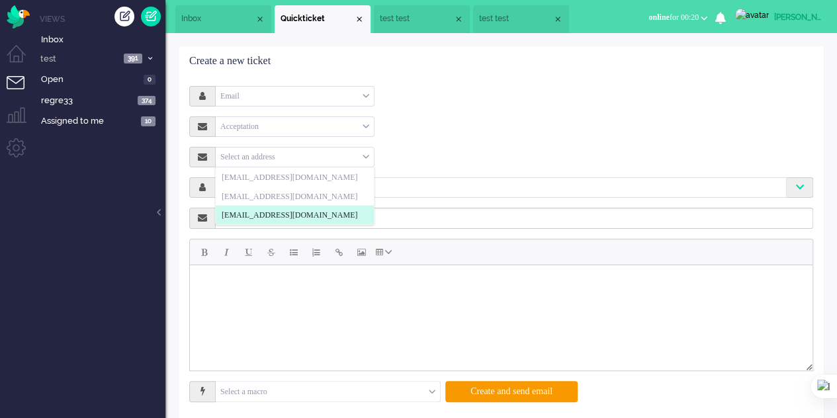
click at [300, 211] on span "[EMAIL_ADDRESS][DOMAIN_NAME]" at bounding box center [290, 215] width 136 height 11
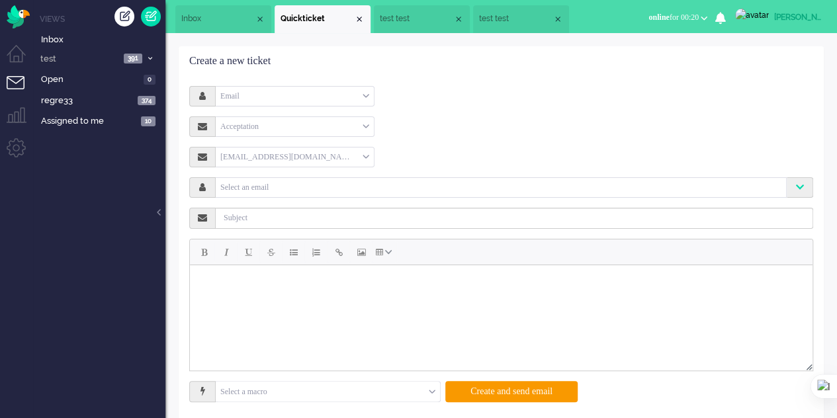
click at [284, 187] on input "text" at bounding box center [500, 186] width 565 height 11
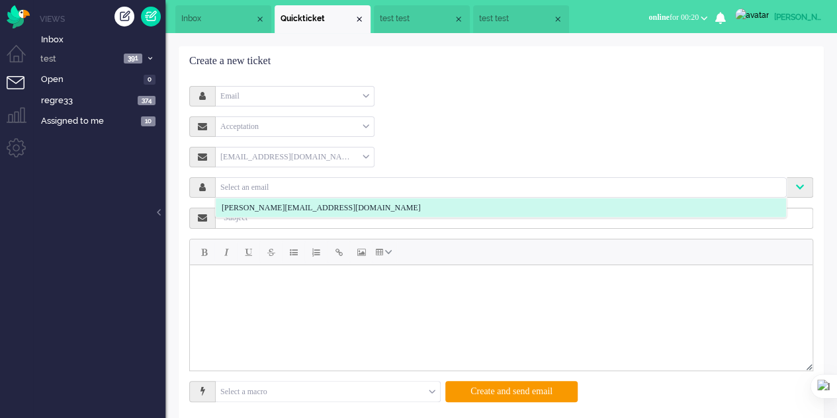
click at [262, 200] on li "elaine@elainedesigns.es" at bounding box center [501, 208] width 571 height 19
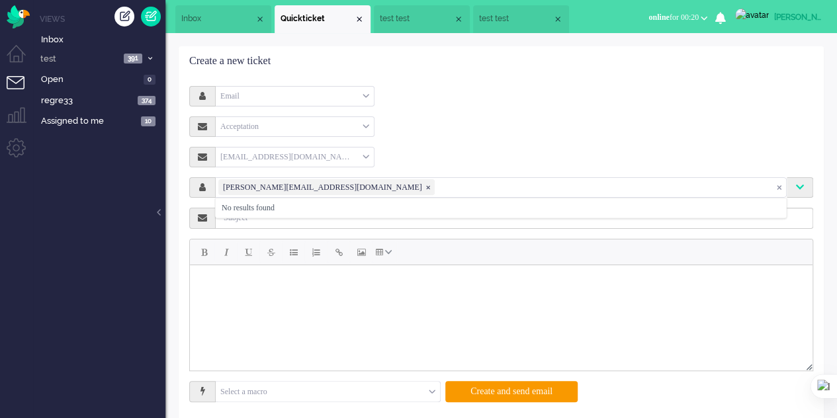
click at [437, 187] on input "text" at bounding box center [606, 186] width 338 height 11
click at [425, 185] on span "elaine@elainedesigns.es ❎" at bounding box center [428, 188] width 6 height 6
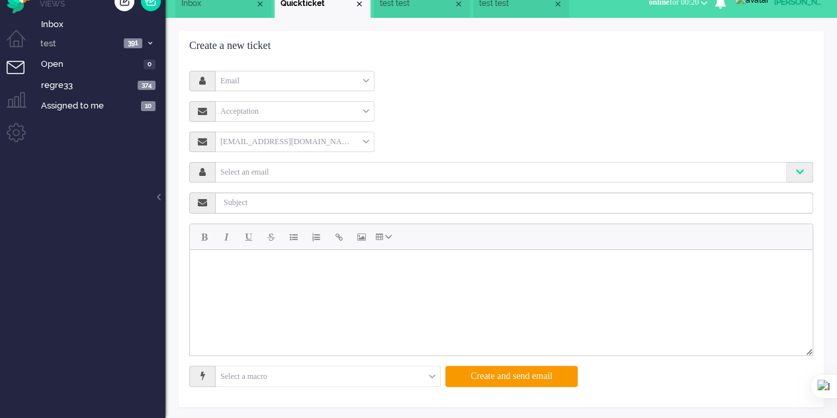
scroll to position [17, 0]
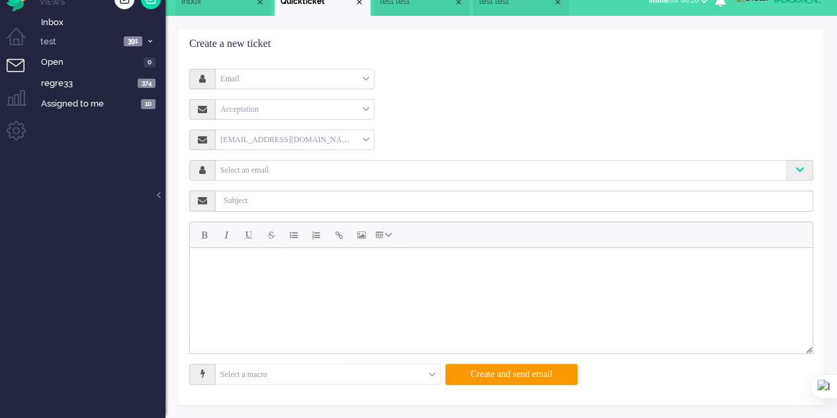
click at [283, 158] on div "acc@acc.omnidesk.com supportacceptation@acc.omnidesk.com support@omnidesk.io ac…" at bounding box center [501, 242] width 604 height 224
click at [287, 171] on input "text" at bounding box center [500, 169] width 565 height 11
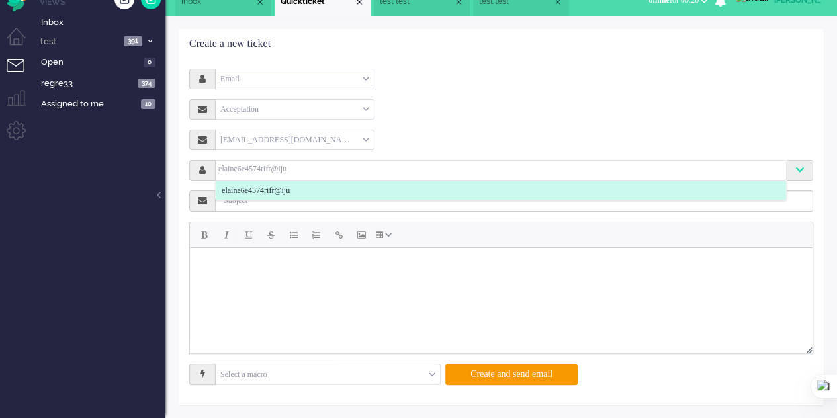
type input "elaine6e4574rifr@iju"
click at [363, 187] on li "elaine6e4574rifr@iju" at bounding box center [501, 190] width 571 height 19
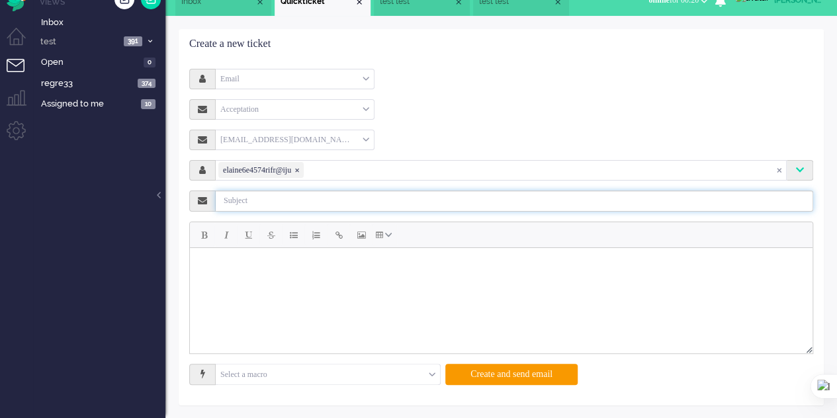
click at [319, 199] on input "text" at bounding box center [515, 201] width 598 height 21
type input "test test"
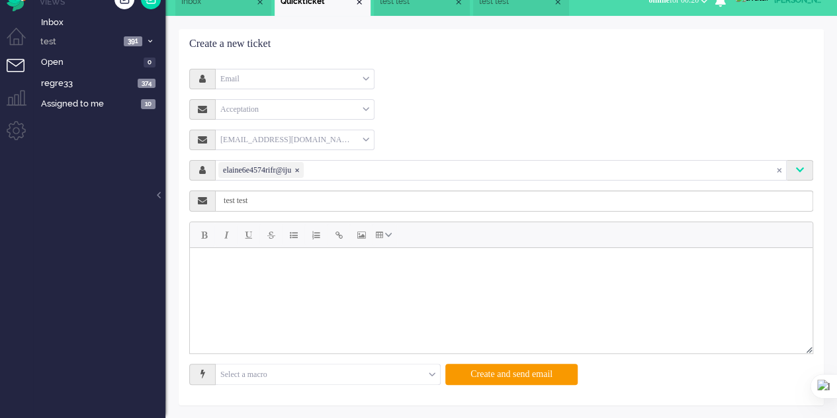
click at [319, 264] on body "Rich Text Area. Press ALT-0 for help." at bounding box center [501, 264] width 612 height 23
click at [519, 375] on button "Create and send email" at bounding box center [512, 374] width 132 height 21
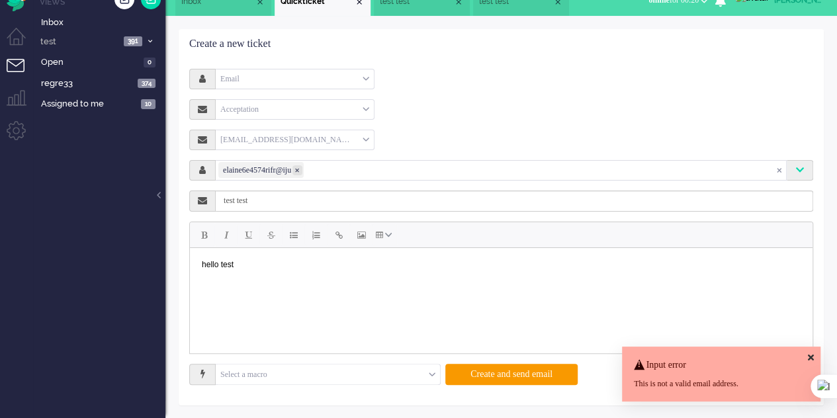
click at [303, 170] on span "elaine6e4574rifr@iju ❎" at bounding box center [298, 170] width 10 height 10
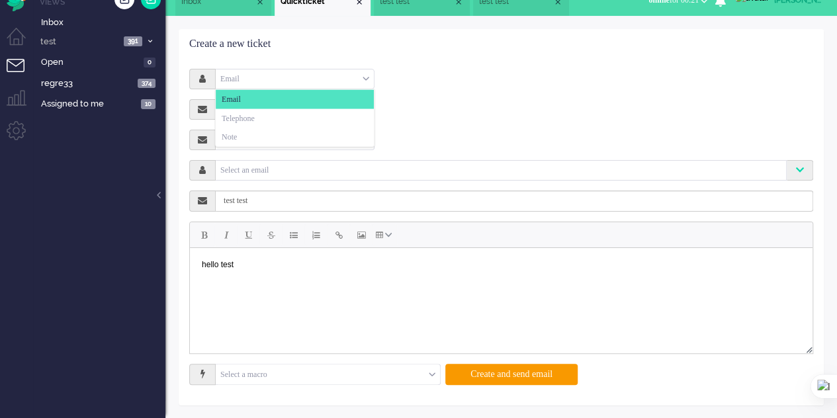
click at [263, 71] on div "Email" at bounding box center [295, 79] width 158 height 21
click at [256, 130] on li "Note" at bounding box center [295, 137] width 158 height 19
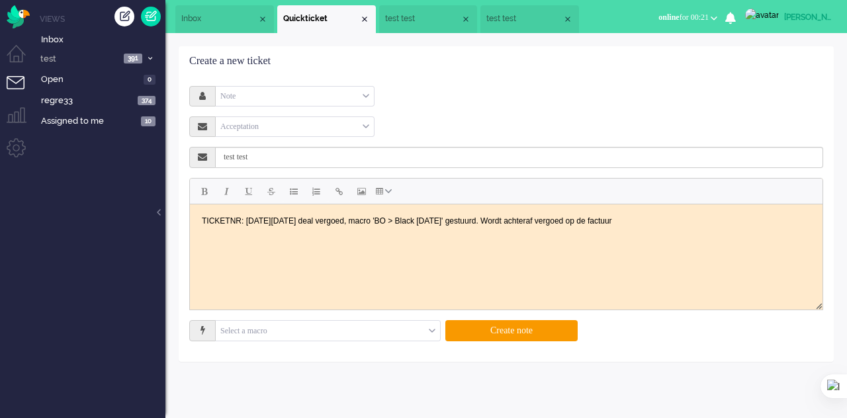
scroll to position [0, 0]
click at [512, 321] on button "Create note" at bounding box center [512, 330] width 132 height 21
click at [327, 127] on div "Acceptation" at bounding box center [295, 127] width 158 height 21
click at [300, 166] on li "Acceptation" at bounding box center [295, 165] width 158 height 19
click at [508, 330] on button "Create note" at bounding box center [512, 330] width 132 height 21
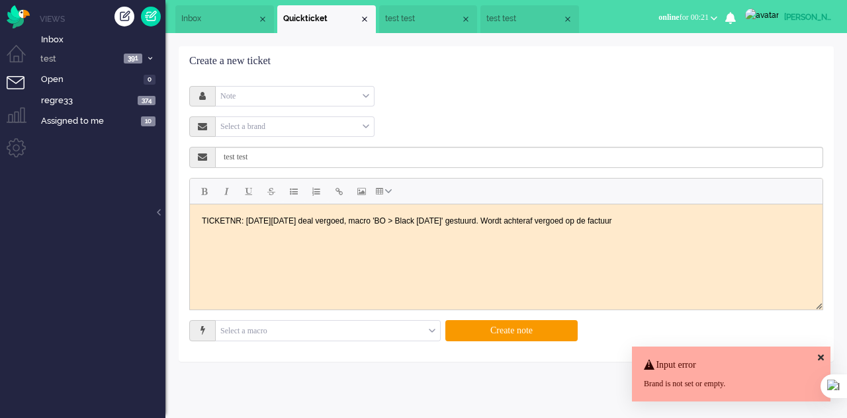
click at [311, 125] on div "Select a brand" at bounding box center [295, 127] width 158 height 21
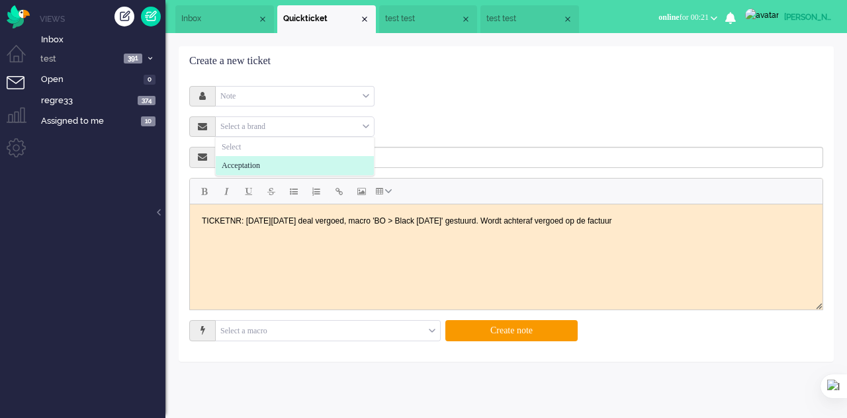
click at [260, 165] on span "Acceptation" at bounding box center [241, 165] width 38 height 11
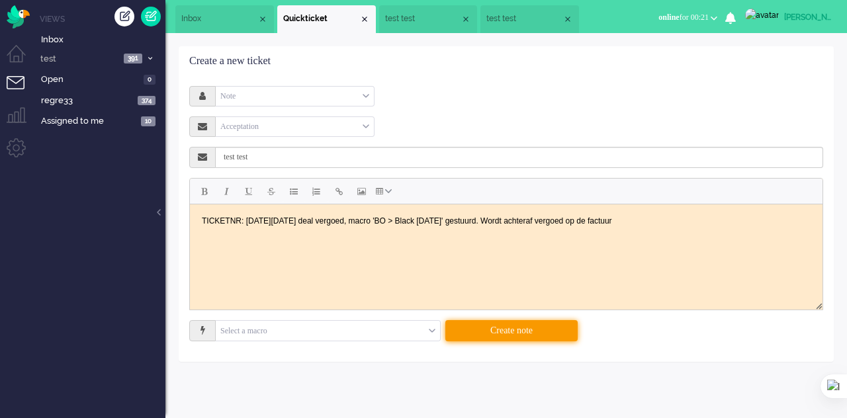
click at [510, 332] on button "Create note" at bounding box center [512, 330] width 132 height 21
click at [624, 224] on body "TICKETNR: Black Friday deal vergoed, macro 'BO > Black Friday' gestuurd. Wordt …" at bounding box center [506, 220] width 622 height 23
click at [540, 332] on button "Create note" at bounding box center [512, 330] width 132 height 21
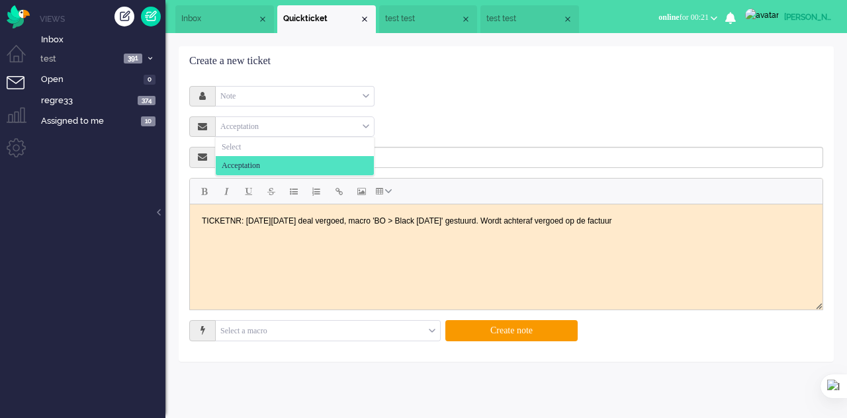
click at [252, 126] on div "Acceptation" at bounding box center [295, 127] width 158 height 21
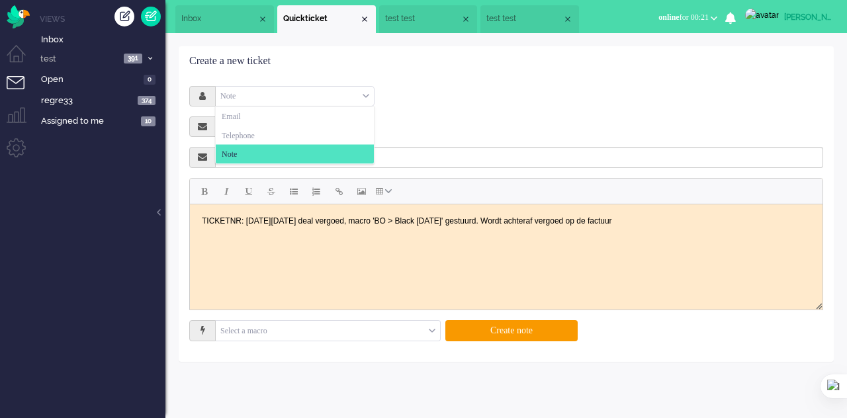
click at [259, 93] on div "Note" at bounding box center [295, 96] width 158 height 21
click at [368, 234] on html "TICKETNR: Black Friday deal vergoed, macro 'BO > Black Friday' gestuurd. Wordt …" at bounding box center [506, 220] width 633 height 33
click at [626, 224] on body "TICKETNR: Black Friday deal vergoed, macro 'BO > Black Friday' gestuurd. Wordt …" at bounding box center [506, 220] width 622 height 23
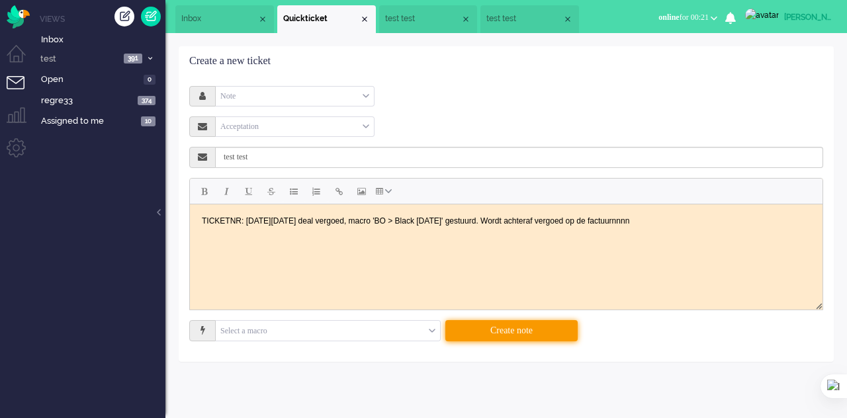
click at [532, 328] on button "Create note" at bounding box center [512, 330] width 132 height 21
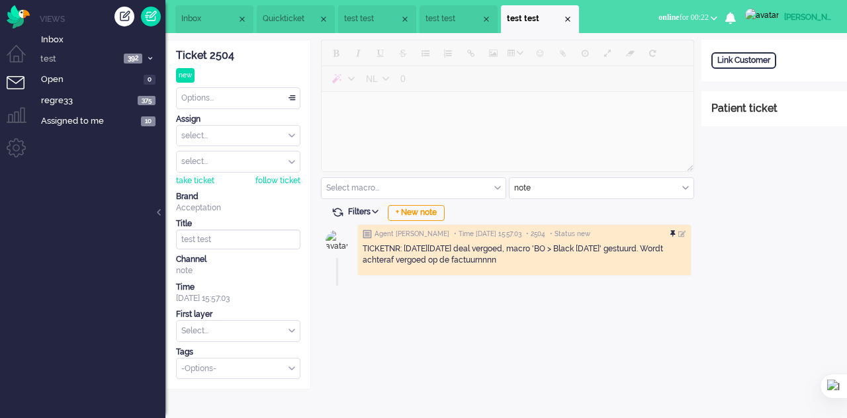
click at [676, 232] on div at bounding box center [675, 234] width 8 height 8
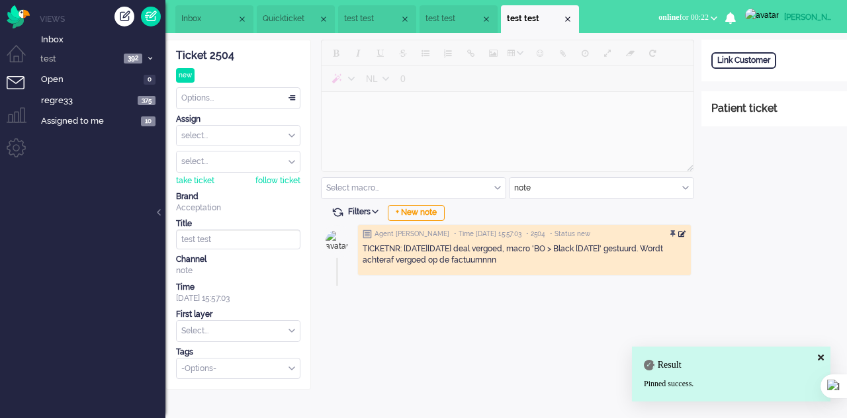
click at [684, 235] on div at bounding box center [683, 234] width 8 height 8
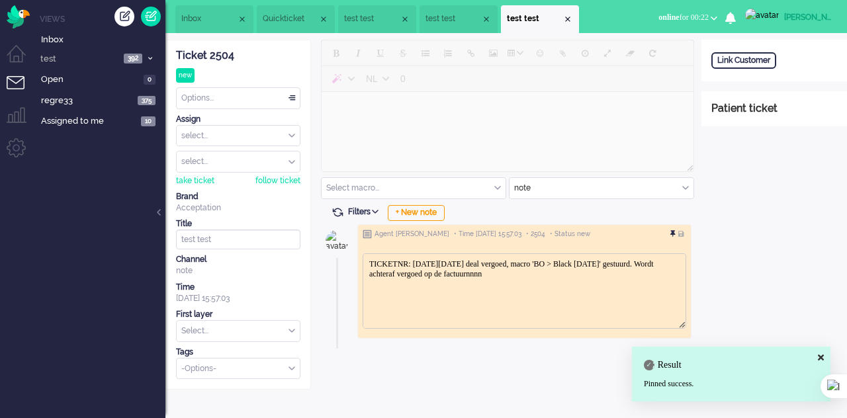
click at [676, 233] on div at bounding box center [675, 234] width 8 height 8
click at [402, 220] on div "Agent elaine • Time 29-08-2025 15:57:03 • 2504 • Status new TICKETNR: Black Fri…" at bounding box center [506, 284] width 371 height 129
click at [421, 211] on div "+ New note" at bounding box center [416, 213] width 57 height 16
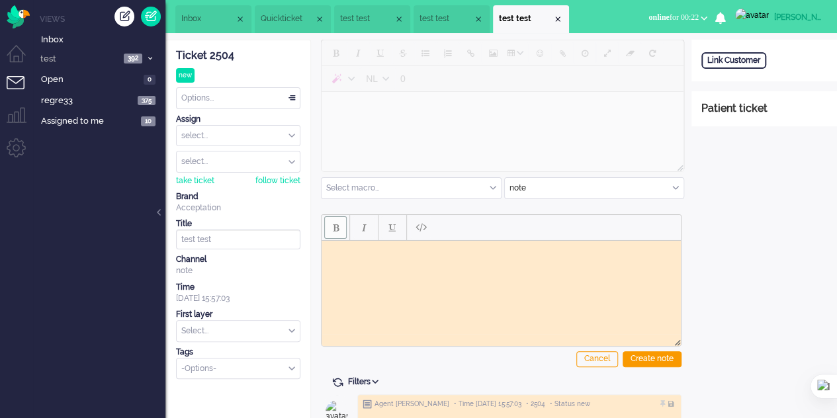
drag, startPoint x: 338, startPoint y: 236, endPoint x: 377, endPoint y: 231, distance: 39.4
click at [338, 236] on button "Bold" at bounding box center [335, 227] width 23 height 23
click at [360, 230] on button "Italic" at bounding box center [364, 227] width 23 height 23
click at [365, 229] on span "Italic" at bounding box center [364, 227] width 5 height 11
click at [383, 225] on button "Underline" at bounding box center [392, 227] width 23 height 23
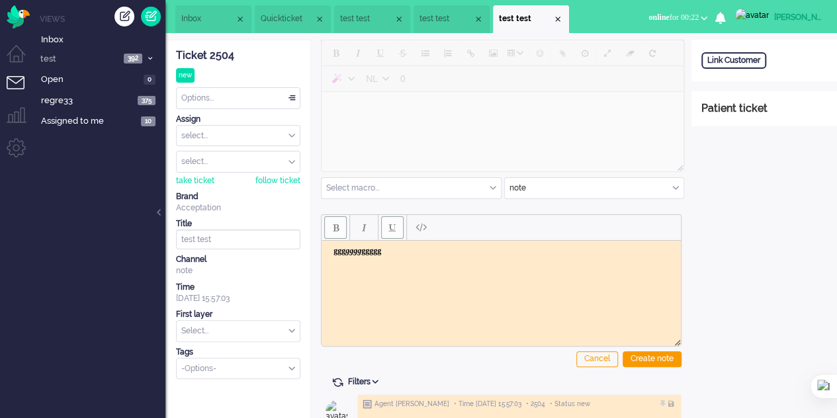
click at [338, 228] on span "Bold" at bounding box center [336, 227] width 6 height 11
click at [389, 229] on span "Underline" at bounding box center [392, 227] width 7 height 11
click at [393, 229] on span "Underline" at bounding box center [392, 227] width 7 height 11
click at [274, 13] on li "Quickticket" at bounding box center [293, 19] width 76 height 28
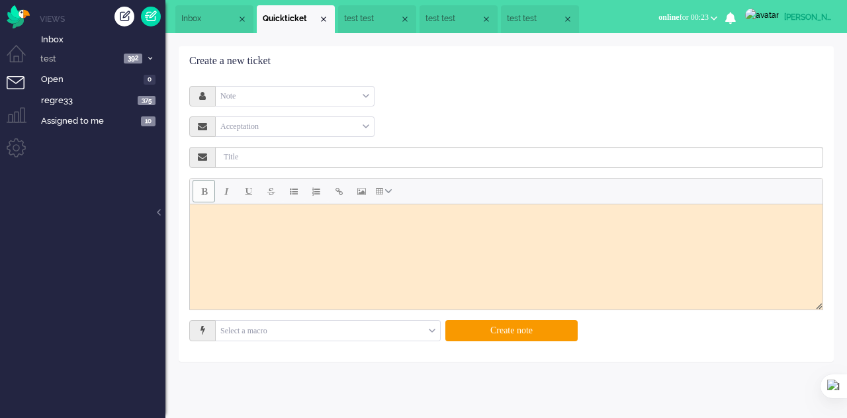
click at [201, 198] on button "Bold" at bounding box center [204, 191] width 23 height 23
click at [203, 195] on span "Bold" at bounding box center [204, 191] width 6 height 11
click at [221, 189] on button "Italic" at bounding box center [226, 191] width 23 height 23
click at [222, 189] on button "Italic" at bounding box center [226, 191] width 23 height 23
click at [255, 197] on button "Underline" at bounding box center [249, 191] width 23 height 23
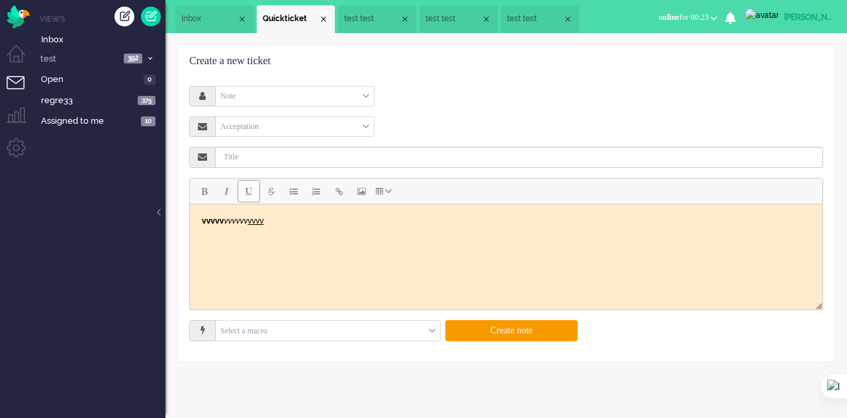
click at [252, 194] on span "Underline" at bounding box center [249, 191] width 7 height 11
click at [271, 193] on span "Strikethrough" at bounding box center [271, 191] width 8 height 11
click at [297, 191] on span "Bullet list" at bounding box center [294, 191] width 8 height 11
click at [322, 193] on button "Numbered list" at bounding box center [316, 191] width 23 height 23
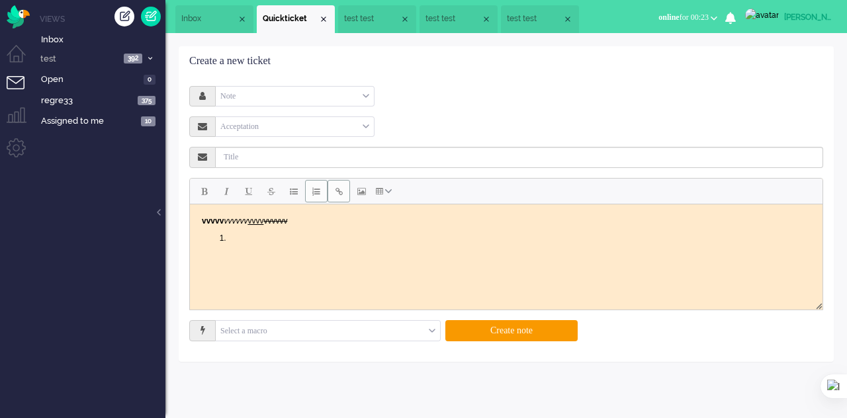
click at [339, 193] on span "Insert/edit link" at bounding box center [339, 191] width 7 height 11
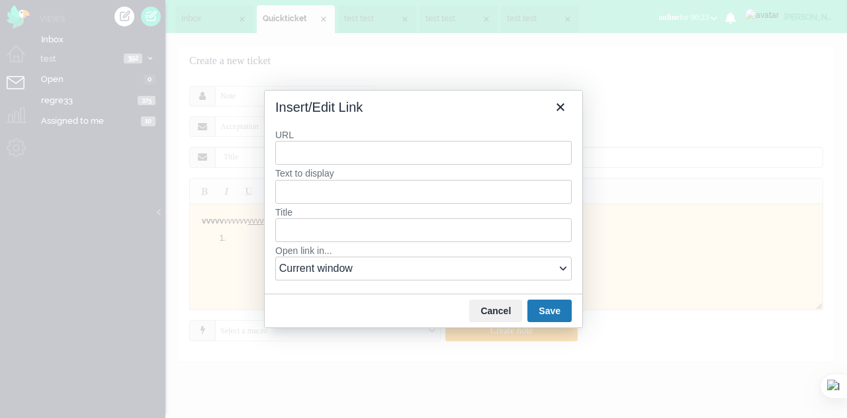
click at [328, 160] on input "URL" at bounding box center [423, 153] width 297 height 24
type input "e"
click at [353, 182] on div "https://elainedesigns.es/" at bounding box center [425, 179] width 283 height 16
type input "https://elainedesigns.es/"
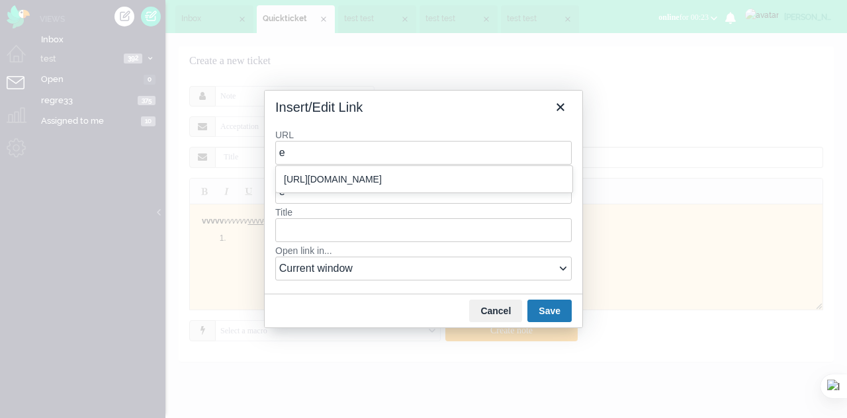
type input "https://elainedesigns.es/"
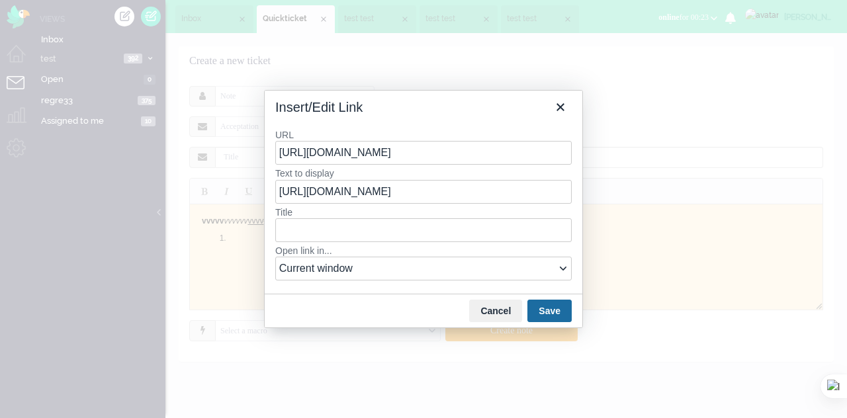
click at [547, 303] on button "Save" at bounding box center [550, 311] width 44 height 23
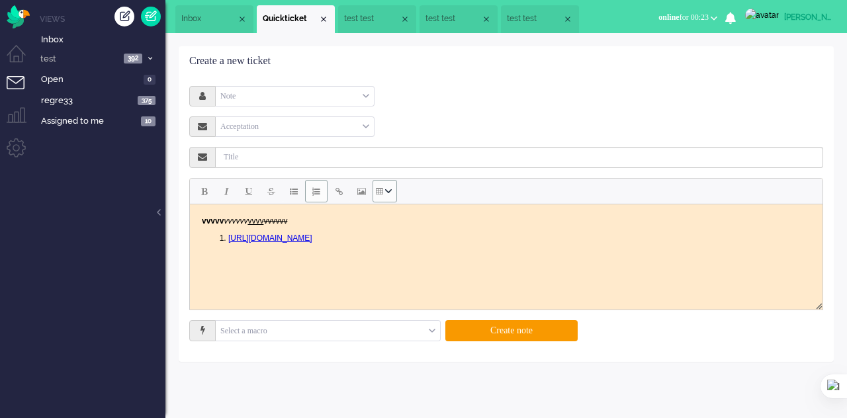
click at [384, 194] on button "Table" at bounding box center [385, 191] width 24 height 23
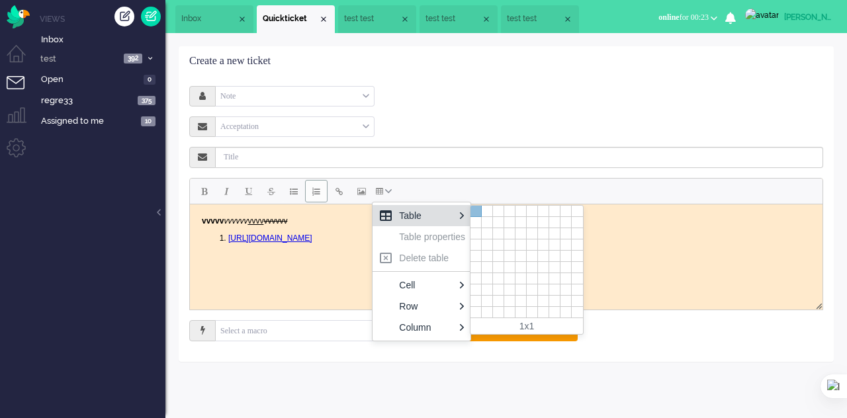
click at [471, 209] on div at bounding box center [476, 211] width 11 height 11
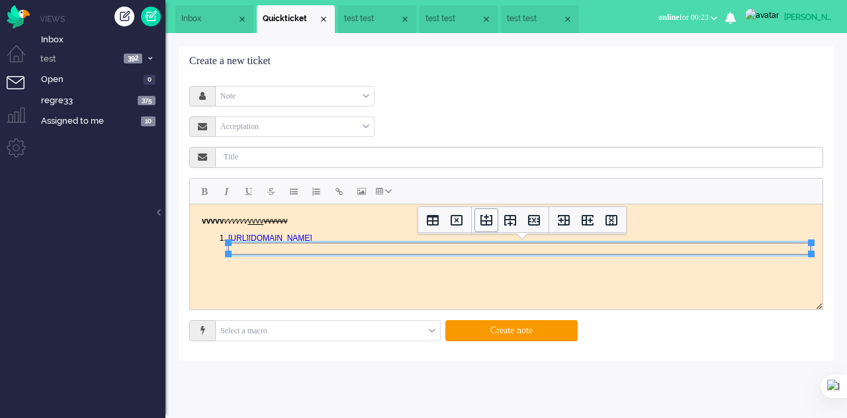
click at [489, 224] on icon "Insert row before" at bounding box center [487, 219] width 12 height 11
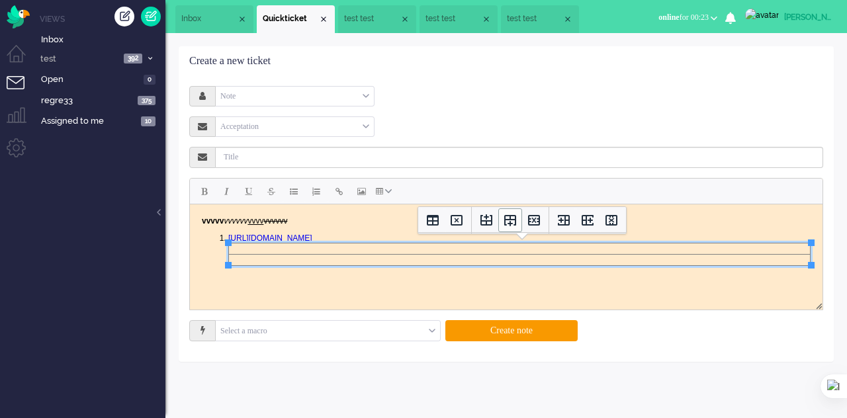
click at [508, 223] on icon "Insert row after" at bounding box center [510, 220] width 12 height 11
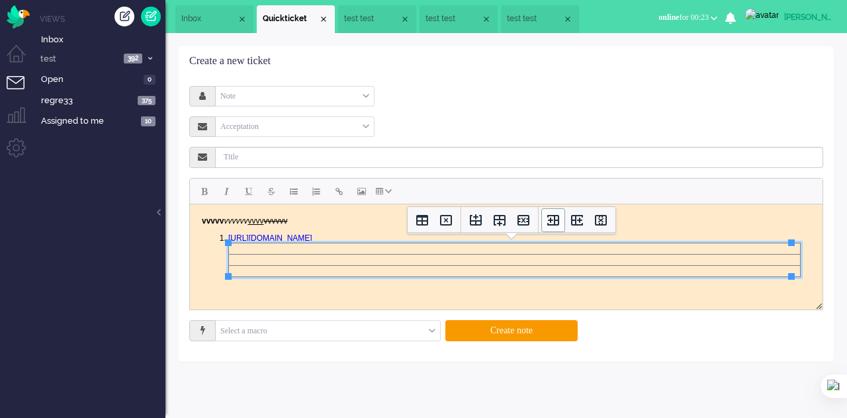
click at [551, 220] on icon "Insert column before" at bounding box center [553, 220] width 12 height 11
click at [572, 219] on icon "Insert column after" at bounding box center [577, 220] width 16 height 16
click at [602, 222] on icon "Delete column" at bounding box center [601, 220] width 12 height 11
click at [518, 219] on icon "Delete row" at bounding box center [524, 220] width 12 height 11
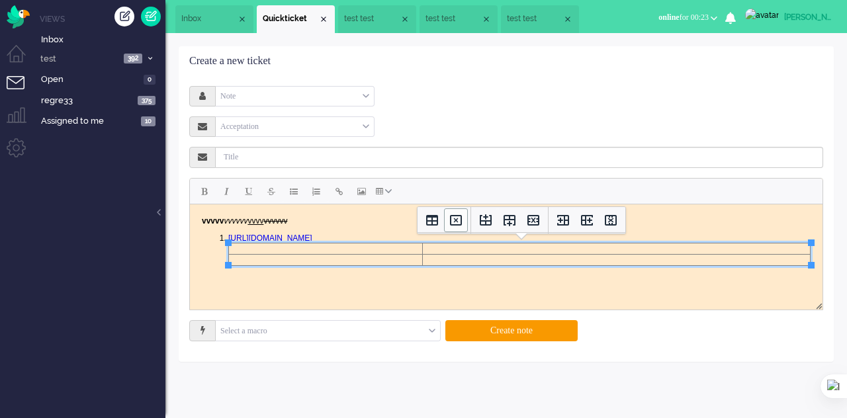
click at [448, 220] on icon "Delete table" at bounding box center [456, 220] width 16 height 16
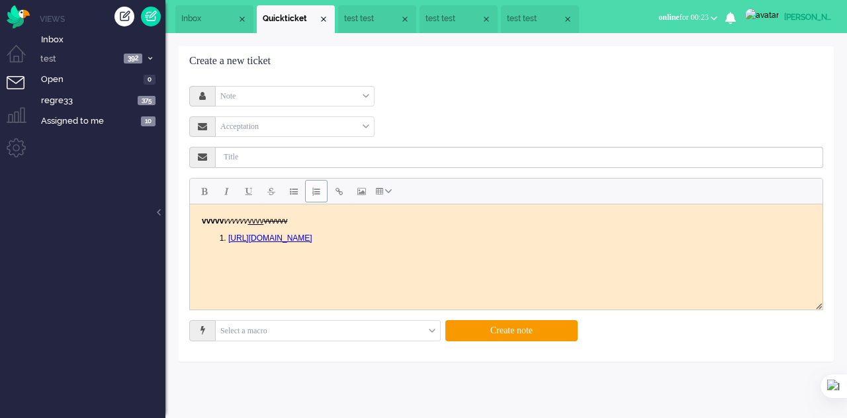
click at [510, 317] on form "Note Email Telephone Note Acceptation Select Acceptation Select a macro applyMe…" at bounding box center [506, 214] width 614 height 256
click at [508, 326] on button "Create note" at bounding box center [512, 330] width 132 height 21
click at [508, 330] on button "Create note" at bounding box center [512, 330] width 132 height 21
click at [563, 18] on div "Close tab" at bounding box center [568, 19] width 11 height 11
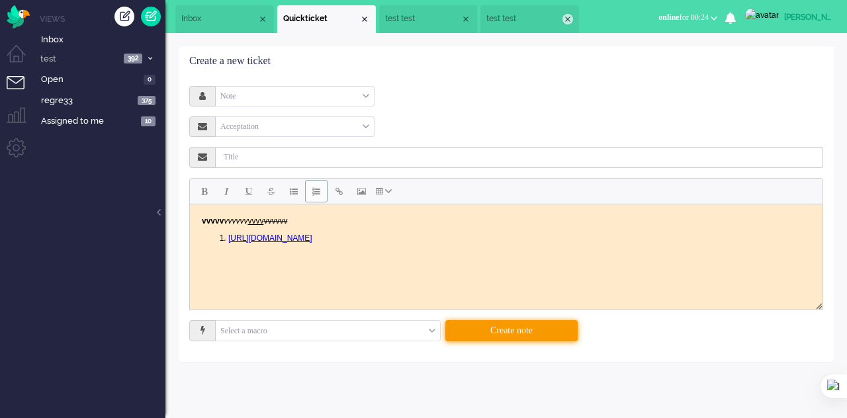
click at [567, 18] on div "Close tab" at bounding box center [568, 19] width 11 height 11
click at [494, 15] on div "Close tab" at bounding box center [494, 19] width 11 height 11
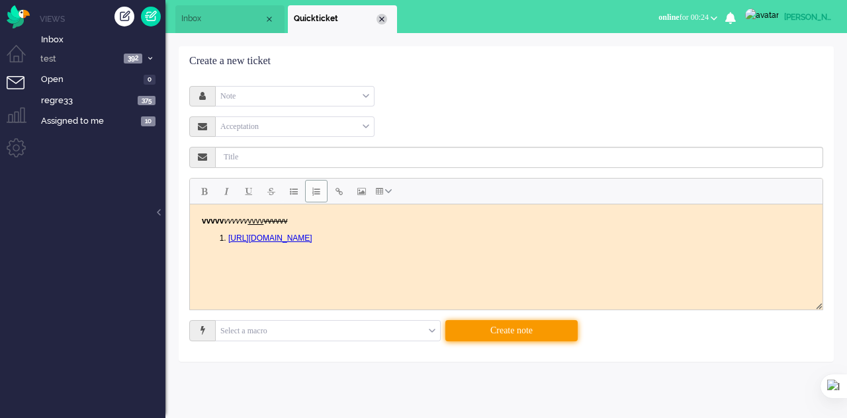
click at [382, 15] on div "Close tab" at bounding box center [382, 19] width 11 height 11
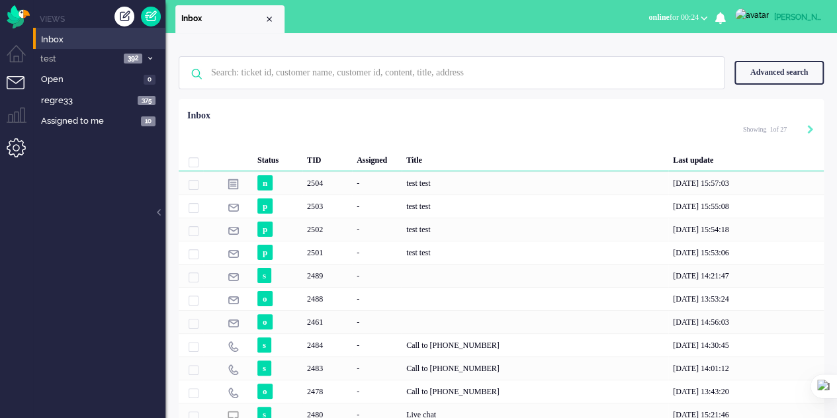
click at [19, 151] on li "Admin menu" at bounding box center [22, 153] width 30 height 30
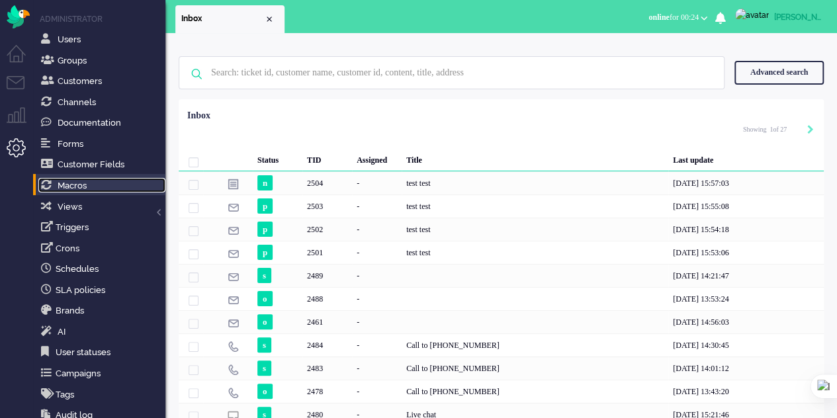
click at [78, 189] on span "Macros" at bounding box center [72, 186] width 29 height 10
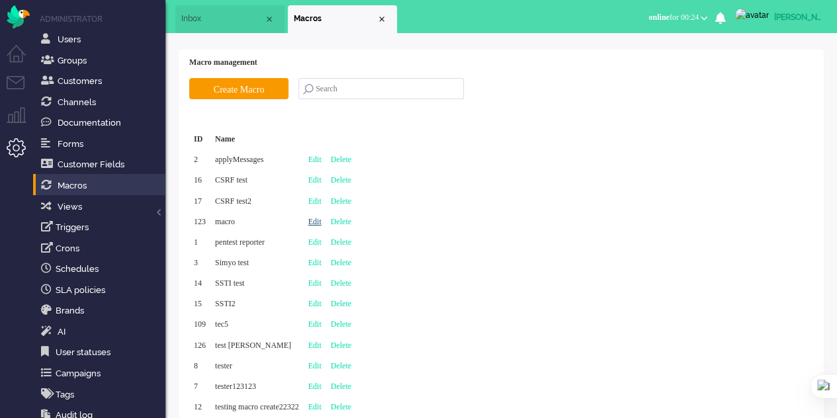
click at [322, 223] on link "Edit" at bounding box center [314, 221] width 13 height 9
type input "macro"
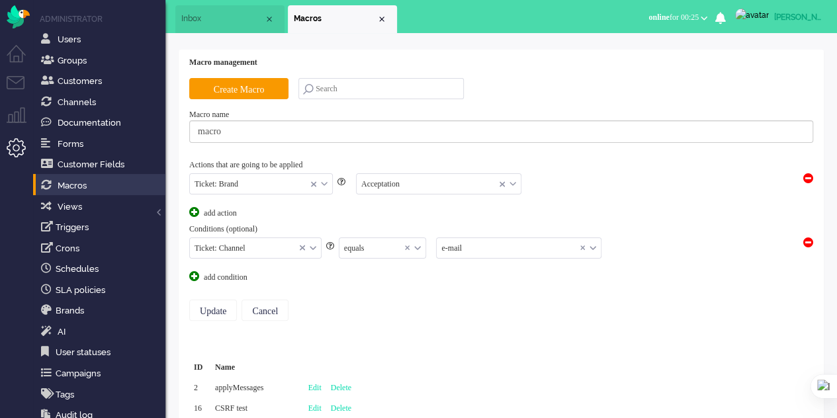
click at [808, 242] on span at bounding box center [809, 243] width 10 height 10
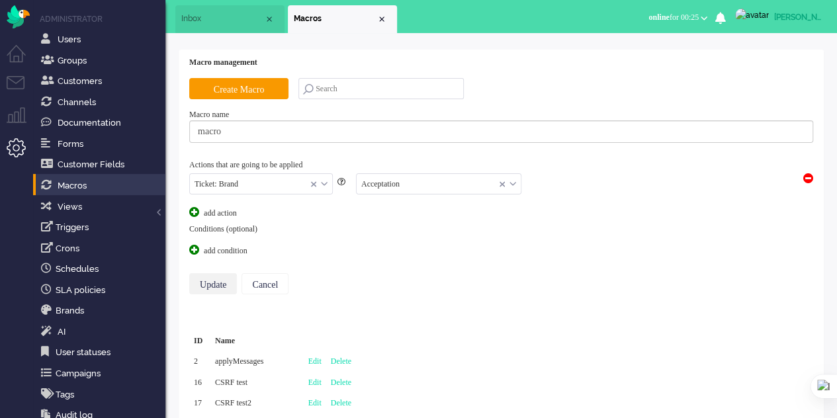
click at [216, 280] on input "Update" at bounding box center [213, 283] width 48 height 21
click at [208, 278] on input "Update" at bounding box center [213, 283] width 48 height 21
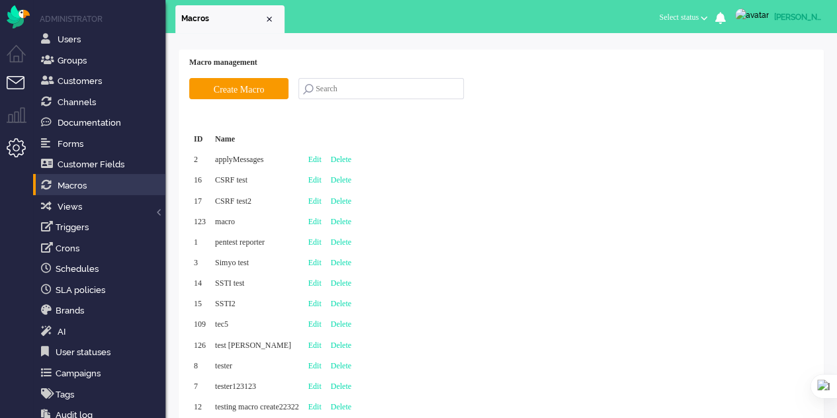
click at [11, 85] on li "Tickets menu" at bounding box center [22, 91] width 30 height 30
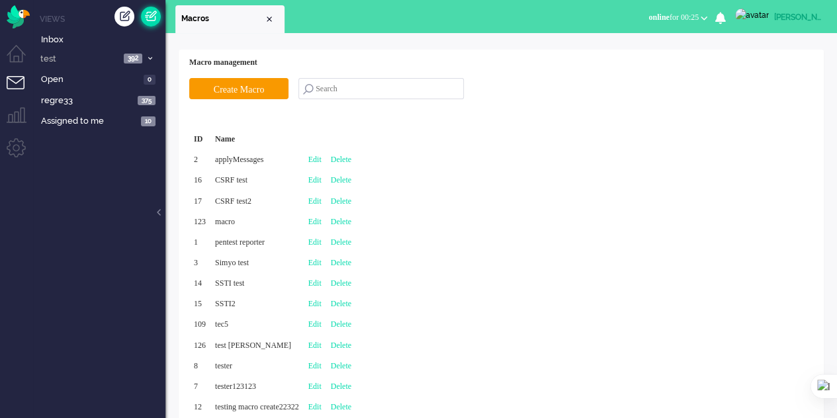
click at [148, 22] on link at bounding box center [151, 17] width 20 height 20
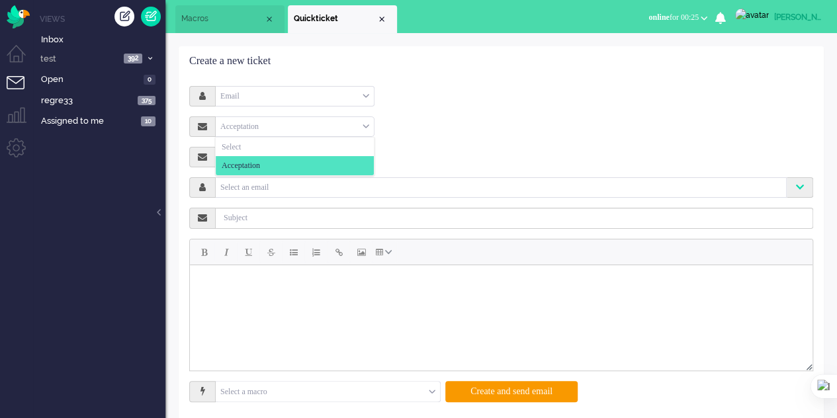
click at [326, 124] on div "Acceptation" at bounding box center [295, 127] width 158 height 21
click at [322, 142] on li "Select" at bounding box center [295, 147] width 158 height 19
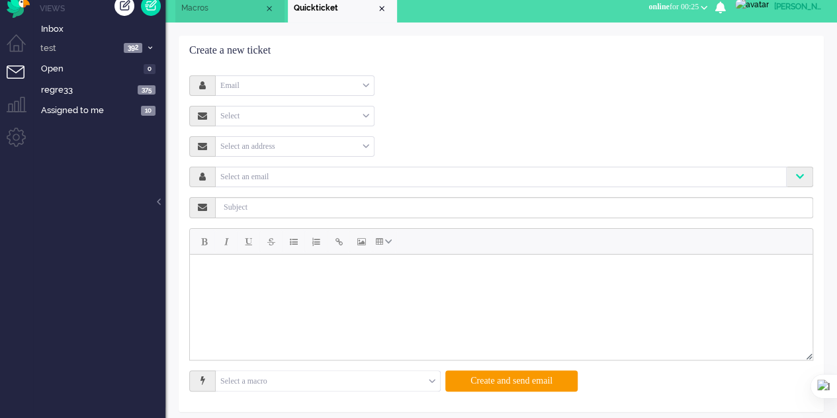
scroll to position [17, 0]
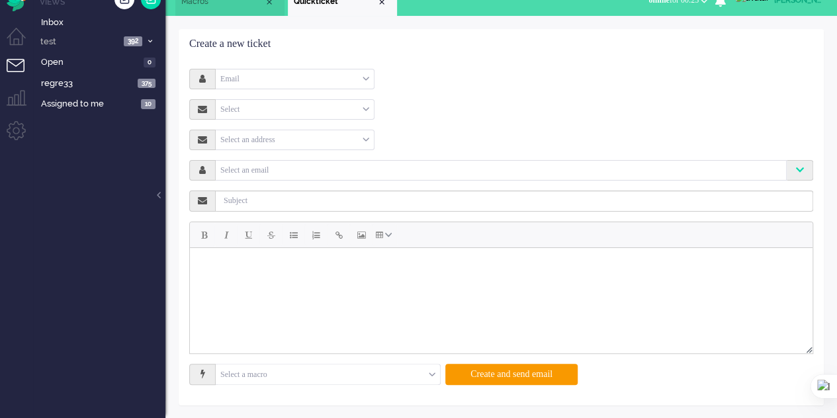
click at [427, 374] on input "text" at bounding box center [328, 375] width 224 height 21
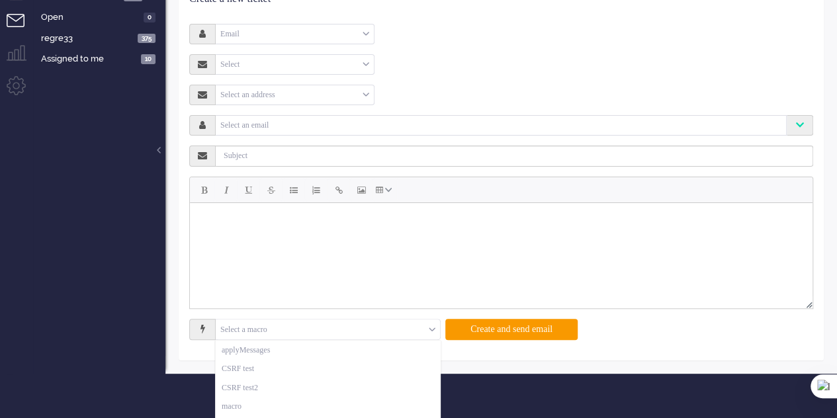
scroll to position [87, 0]
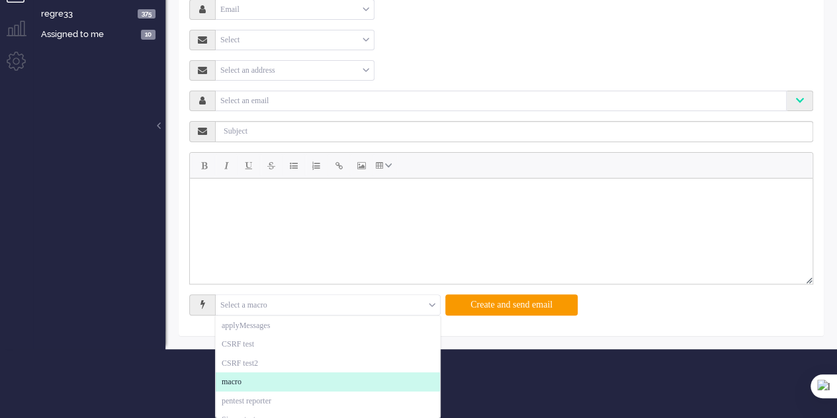
click at [310, 389] on li "macro" at bounding box center [328, 382] width 224 height 19
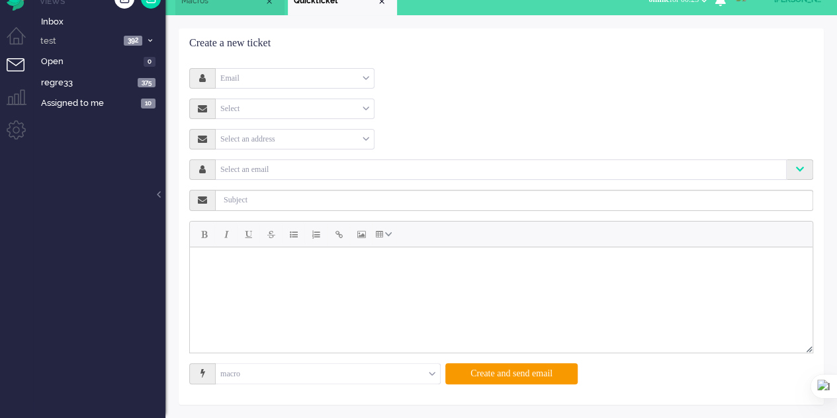
scroll to position [17, 0]
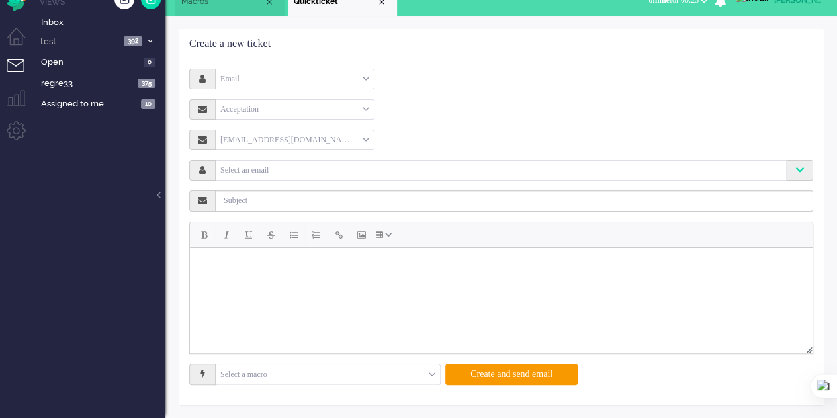
click at [362, 75] on div "Email" at bounding box center [295, 79] width 158 height 21
click at [209, 4] on span "Macros" at bounding box center [222, 1] width 83 height 11
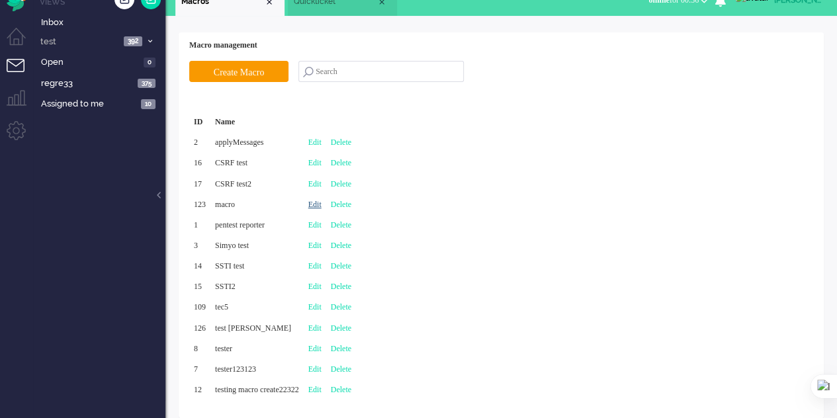
click at [322, 204] on link "Edit" at bounding box center [314, 204] width 13 height 9
type input "macro"
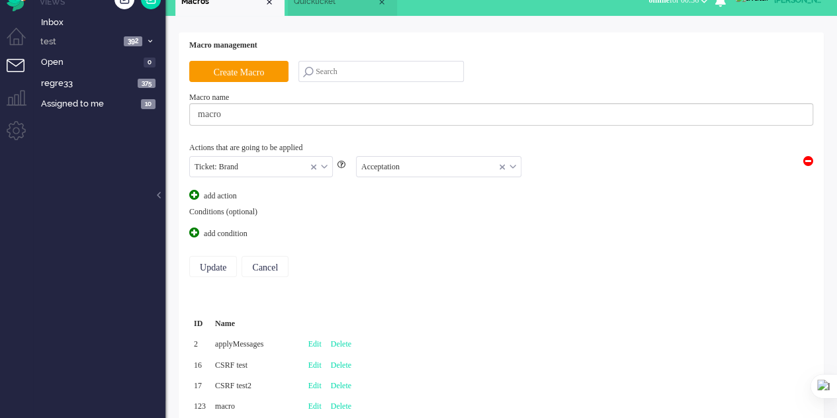
click at [324, 162] on div "Ticket: Brand" at bounding box center [261, 167] width 142 height 21
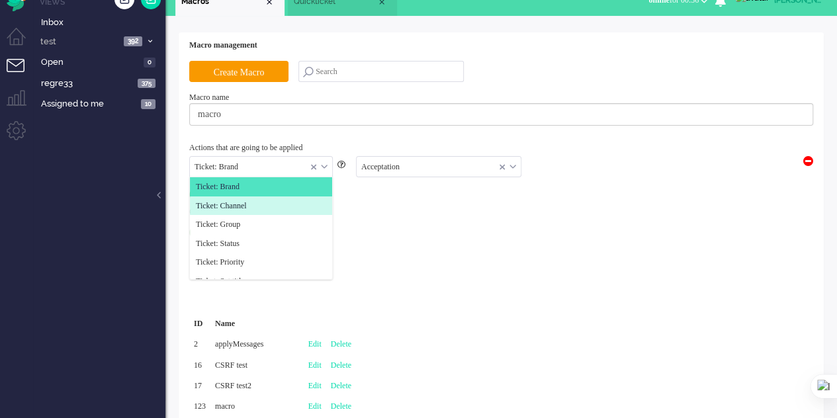
click at [283, 204] on li "Ticket: Channel" at bounding box center [261, 206] width 142 height 19
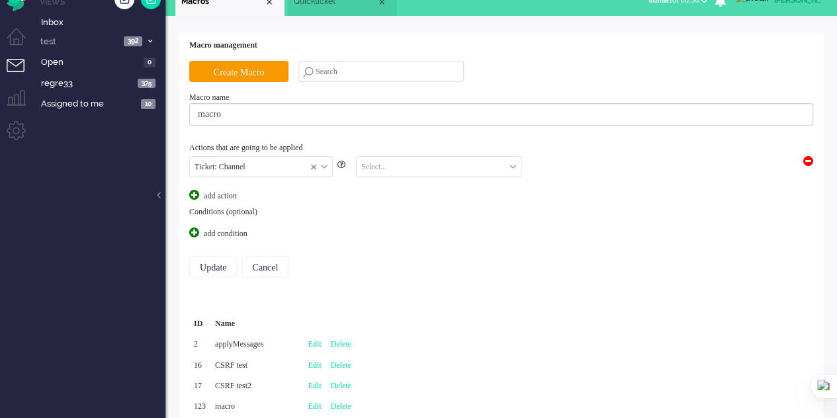
click at [383, 172] on input "text" at bounding box center [439, 167] width 164 height 21
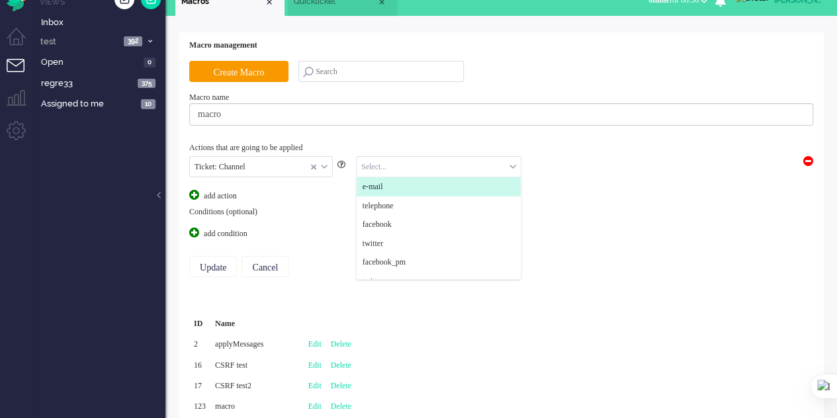
click at [383, 185] on span "e-mail" at bounding box center [373, 186] width 21 height 11
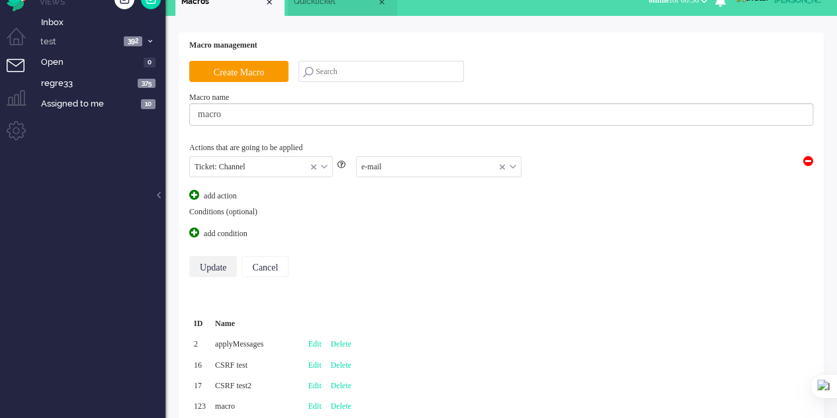
click at [224, 265] on input "Update" at bounding box center [213, 266] width 48 height 21
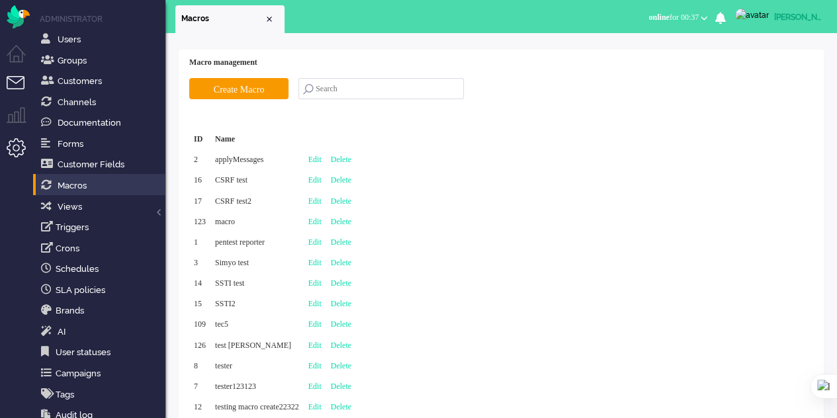
click at [12, 87] on li "Tickets menu" at bounding box center [22, 91] width 30 height 30
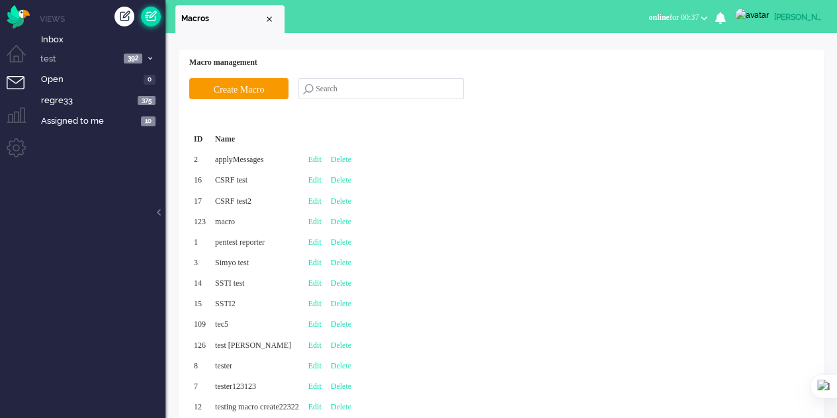
click at [155, 17] on link at bounding box center [151, 17] width 20 height 20
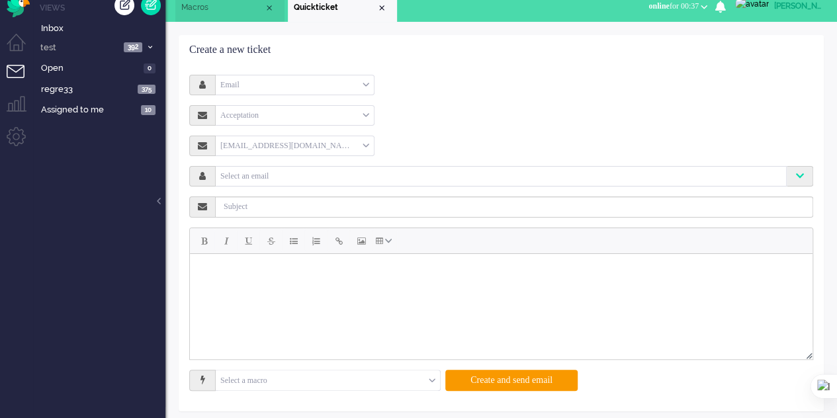
scroll to position [17, 0]
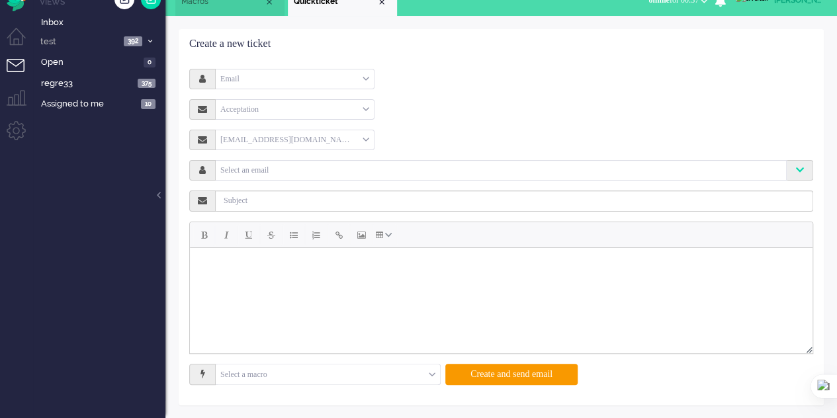
click at [338, 83] on div "Email" at bounding box center [295, 79] width 158 height 21
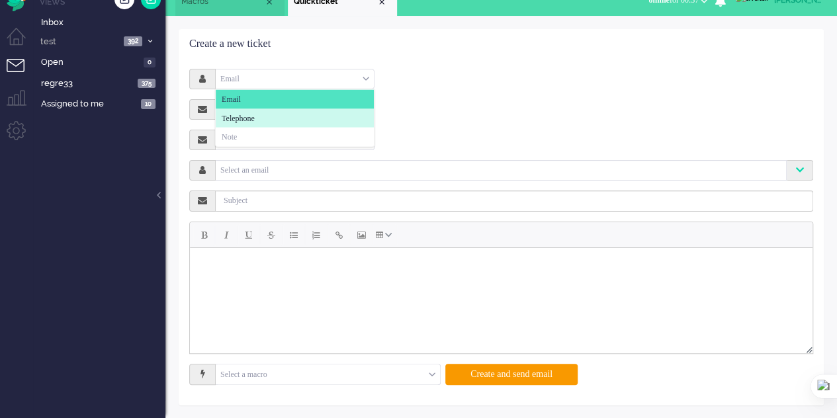
click at [320, 115] on li "Telephone" at bounding box center [295, 118] width 158 height 19
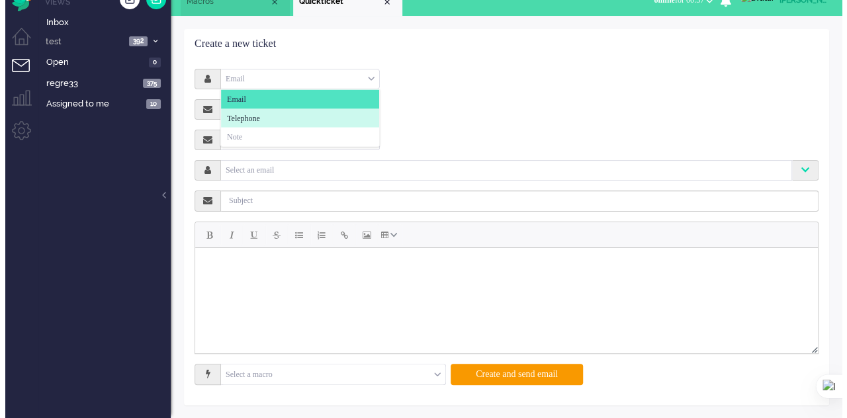
scroll to position [0, 0]
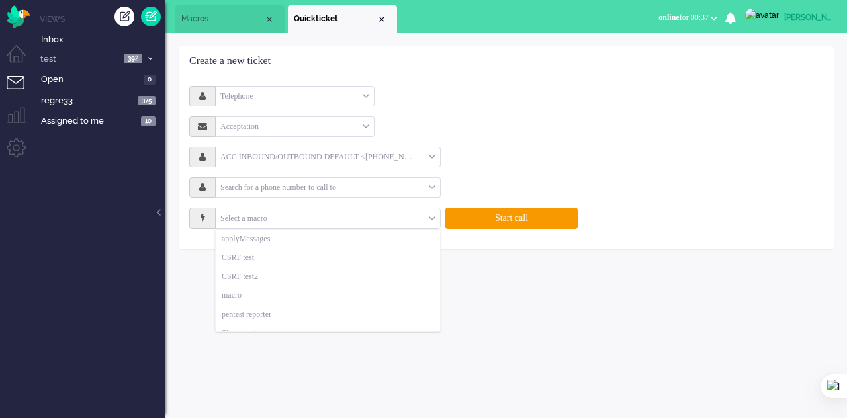
click at [395, 220] on input "text" at bounding box center [328, 219] width 224 height 21
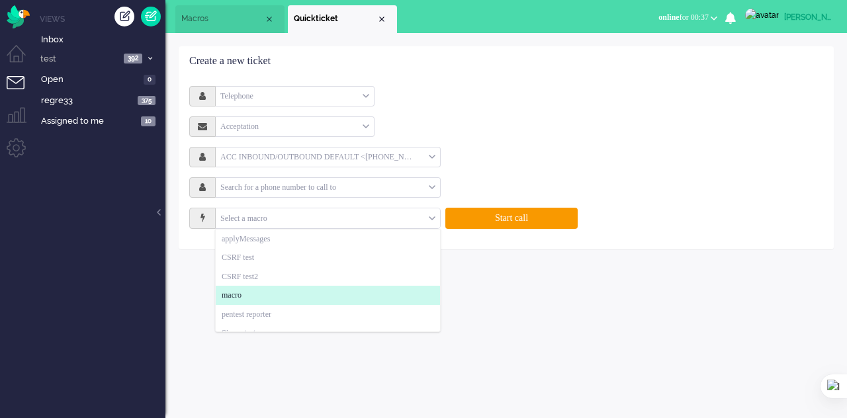
click at [287, 287] on li "macro" at bounding box center [328, 295] width 224 height 19
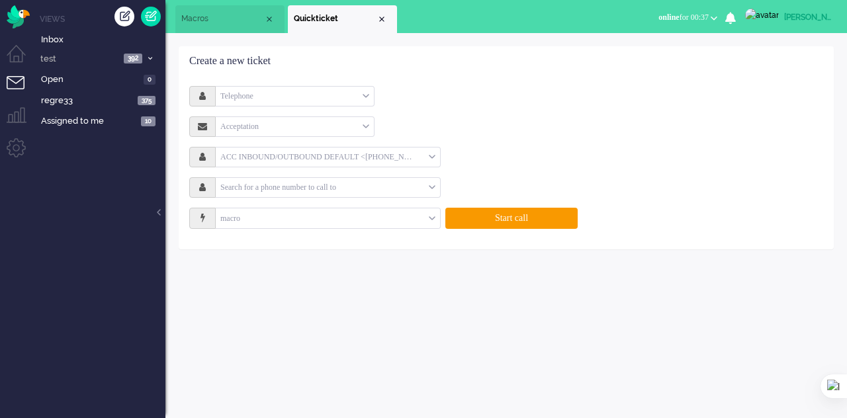
click at [359, 89] on div "Telephone" at bounding box center [295, 96] width 158 height 21
click at [353, 100] on div "Telephone" at bounding box center [295, 96] width 158 height 21
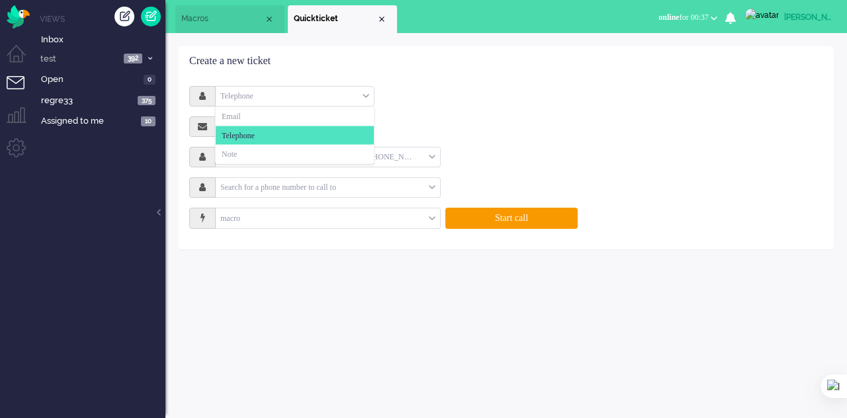
click at [338, 95] on div "Telephone" at bounding box center [295, 96] width 158 height 21
click at [293, 150] on li "Note" at bounding box center [295, 154] width 158 height 19
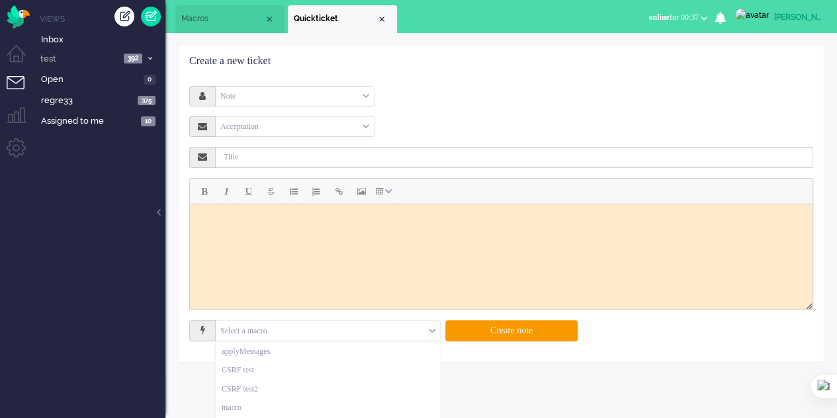
drag, startPoint x: 369, startPoint y: 324, endPoint x: 369, endPoint y: 337, distance: 13.3
click at [369, 336] on input "text" at bounding box center [328, 331] width 224 height 21
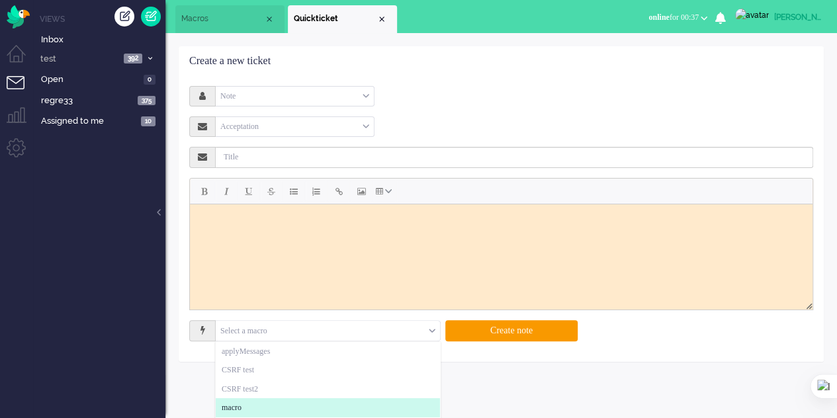
click at [294, 404] on li "macro" at bounding box center [328, 408] width 224 height 19
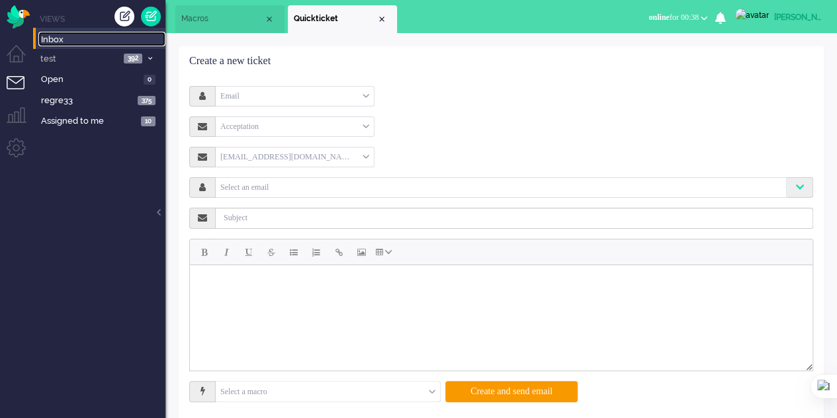
click at [53, 39] on span "Inbox" at bounding box center [103, 40] width 124 height 13
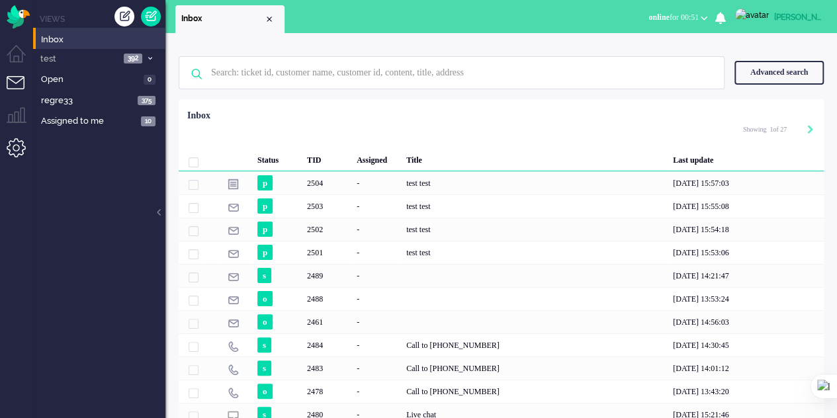
click at [23, 155] on li "Admin menu" at bounding box center [22, 153] width 30 height 30
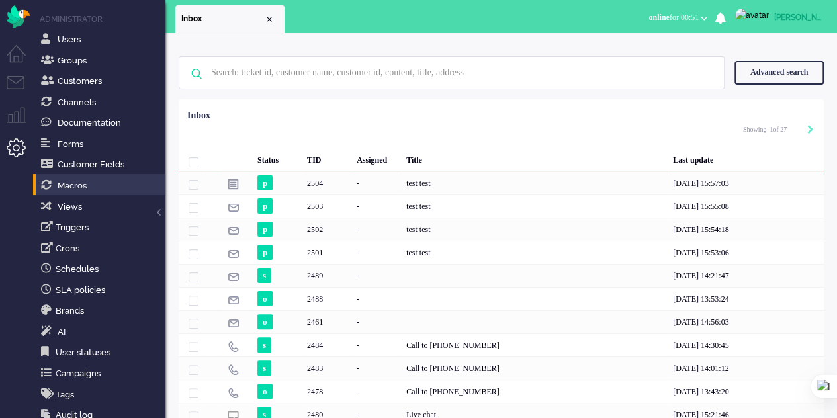
click at [81, 193] on li "Macros" at bounding box center [99, 184] width 132 height 21
click at [89, 189] on link "Macros" at bounding box center [101, 185] width 127 height 15
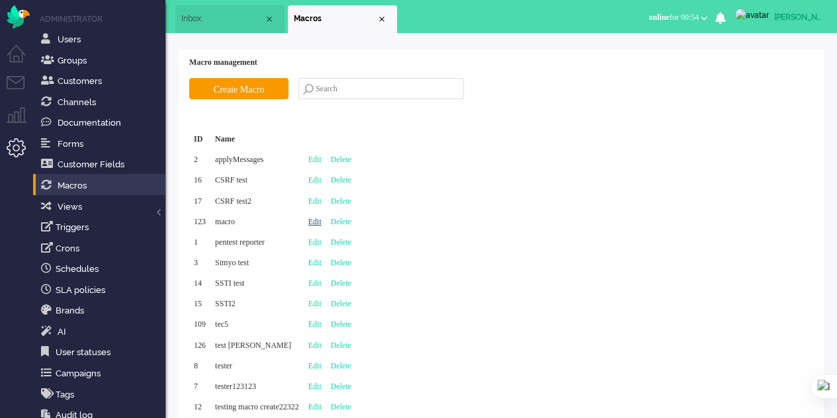
click at [322, 220] on link "Edit" at bounding box center [314, 221] width 13 height 9
type input "macro"
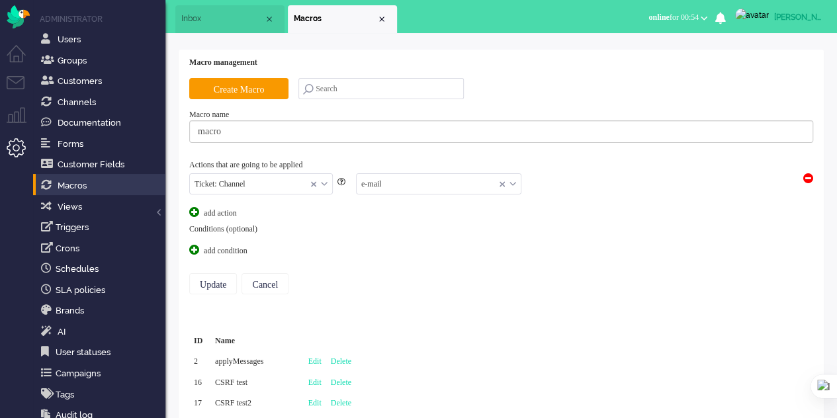
click at [408, 186] on input "text" at bounding box center [439, 184] width 164 height 21
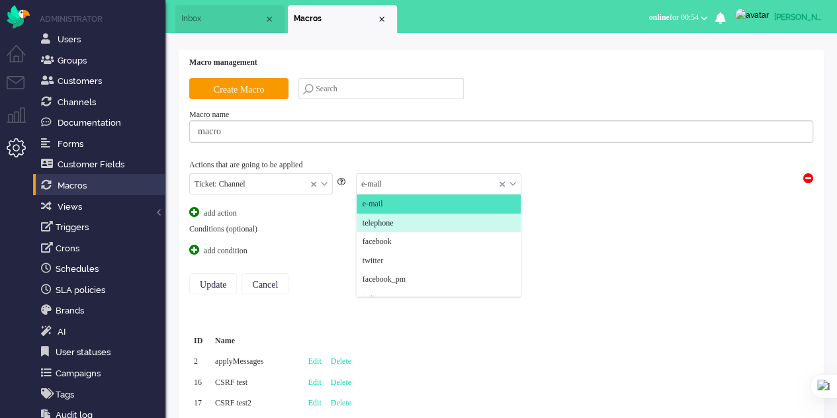
click at [402, 220] on li "telephone" at bounding box center [439, 223] width 164 height 19
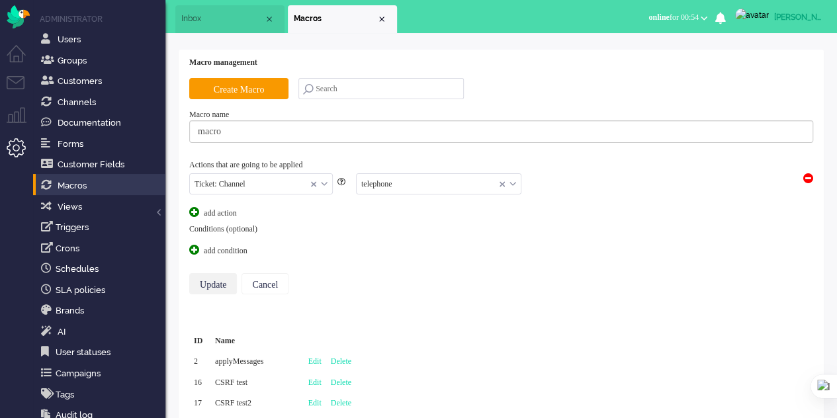
click at [219, 284] on input "Update" at bounding box center [213, 283] width 48 height 21
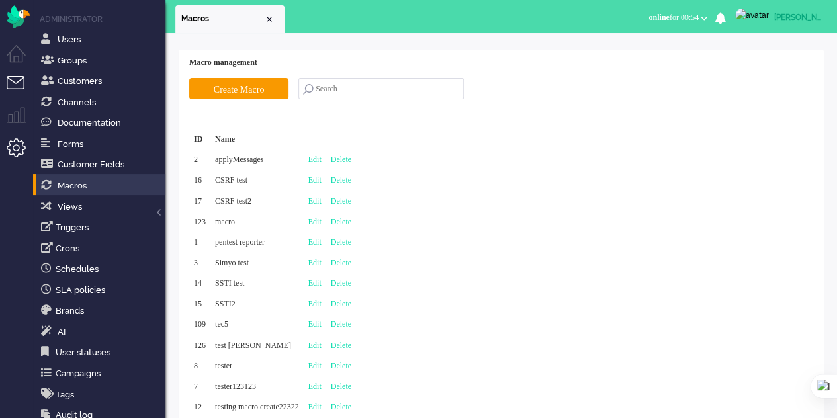
click at [17, 86] on li "Tickets menu" at bounding box center [22, 91] width 30 height 30
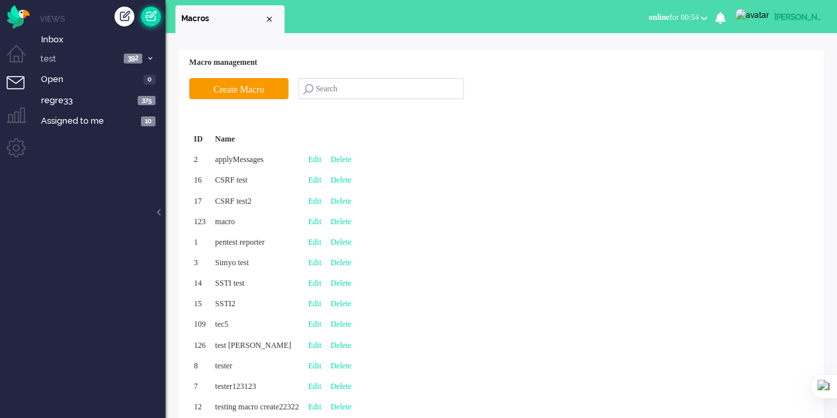
click at [152, 19] on link at bounding box center [151, 17] width 20 height 20
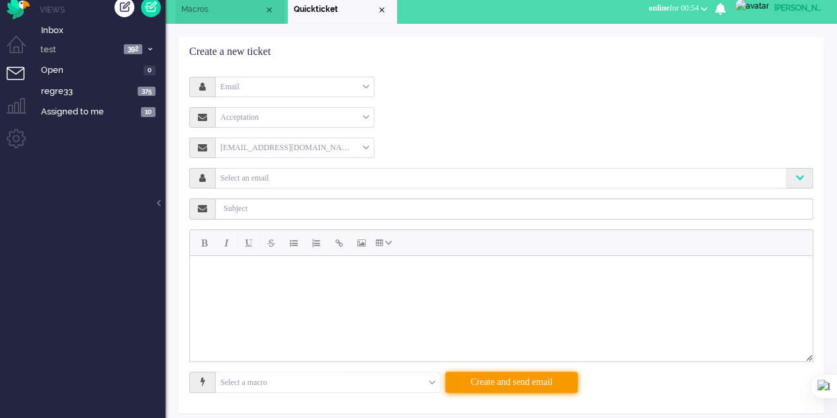
scroll to position [17, 0]
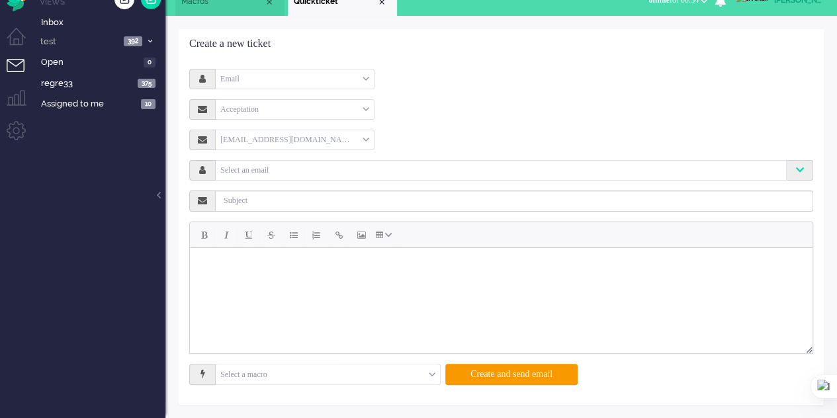
click at [433, 373] on div "Select a macro" at bounding box center [328, 375] width 224 height 21
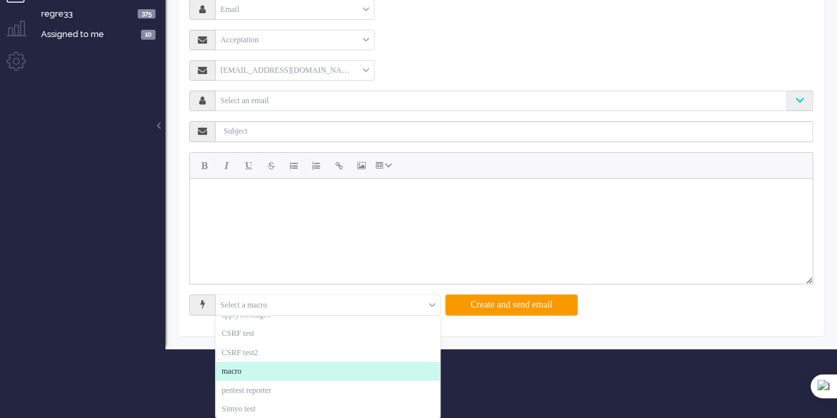
scroll to position [0, 0]
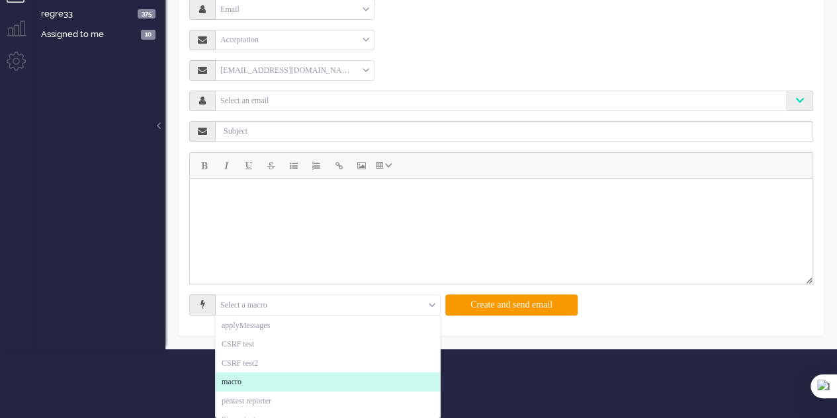
click at [301, 378] on li "macro" at bounding box center [328, 382] width 224 height 19
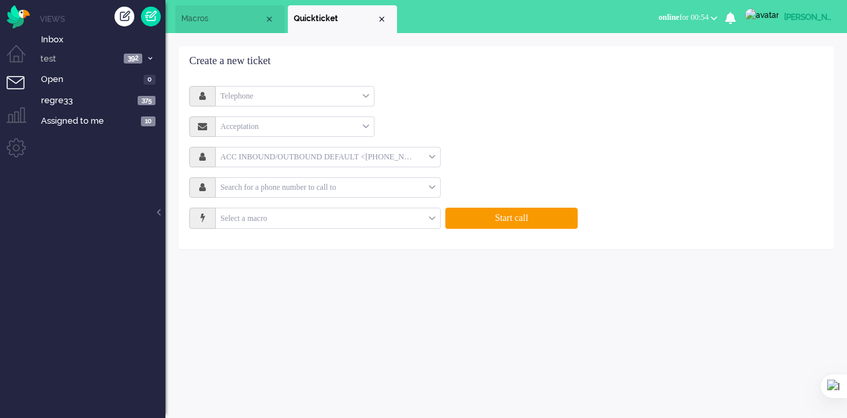
click at [332, 272] on div "Macro management Create Macro Macro name Actions that are going to be applied a…" at bounding box center [506, 225] width 682 height 385
click at [219, 16] on span "Macros" at bounding box center [222, 18] width 83 height 11
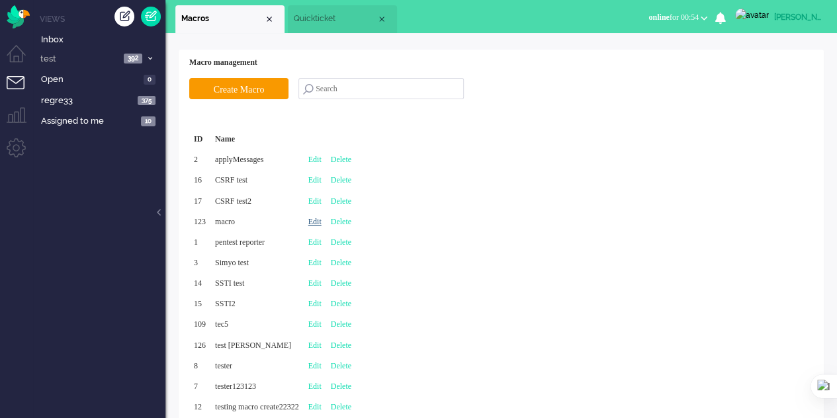
click at [322, 218] on link "Edit" at bounding box center [314, 221] width 13 height 9
type input "macro"
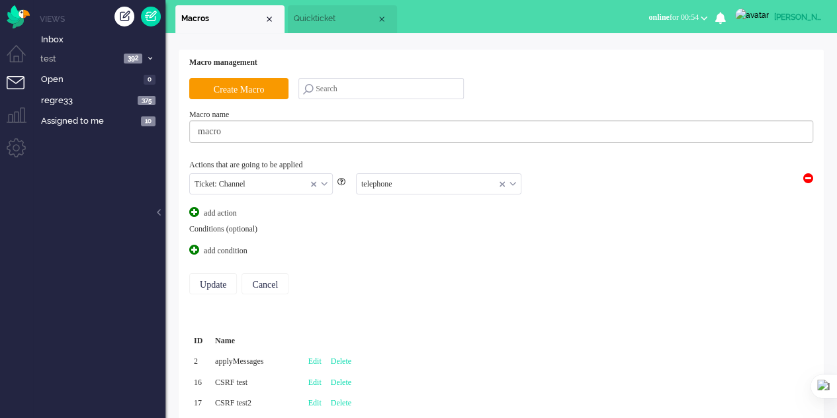
scroll to position [19, 0]
click at [390, 183] on input "text" at bounding box center [439, 184] width 164 height 21
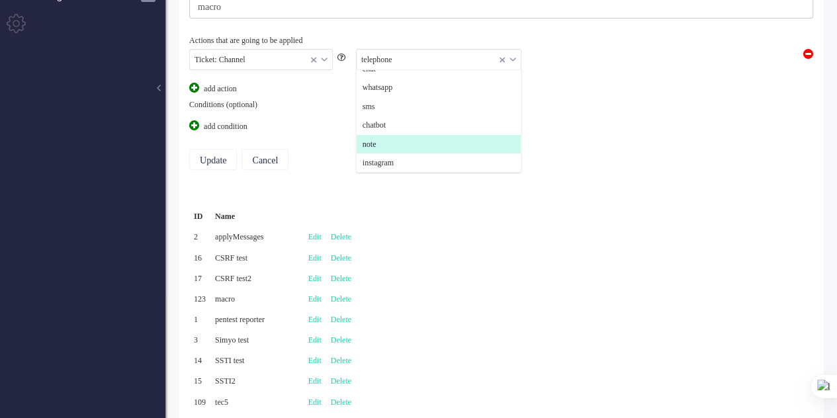
scroll to position [132, 0]
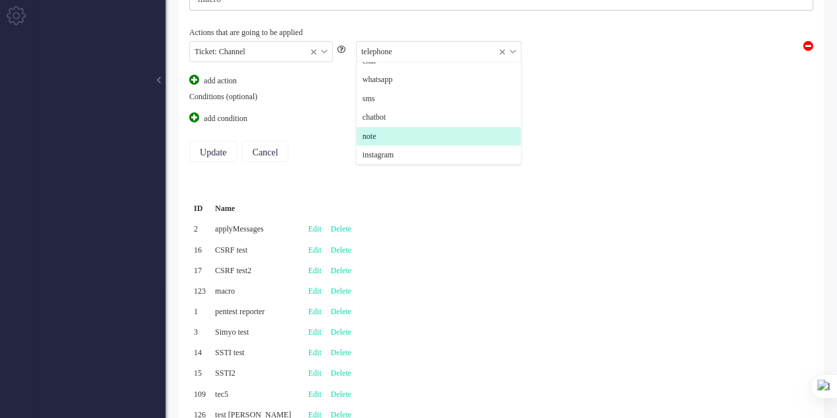
click at [377, 138] on span "note" at bounding box center [370, 136] width 14 height 11
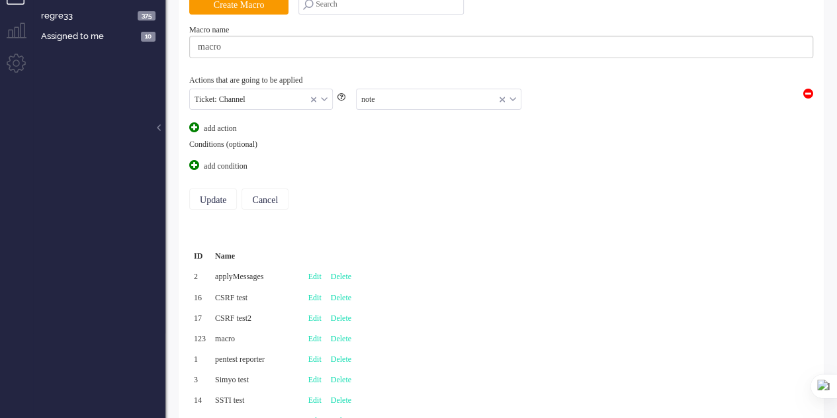
scroll to position [66, 0]
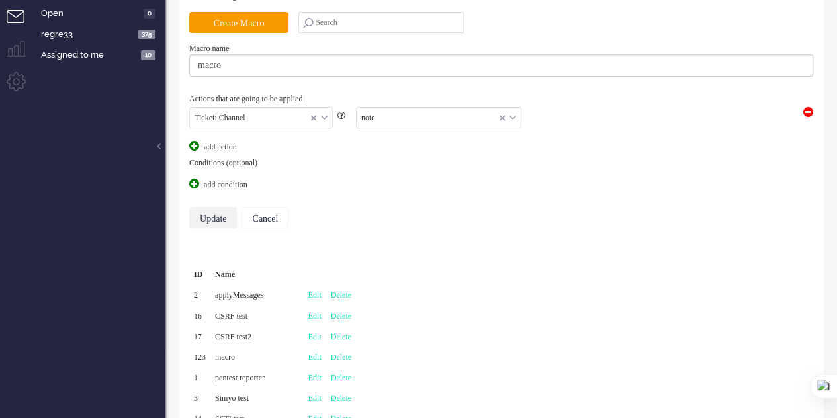
click at [217, 220] on input "Update" at bounding box center [213, 217] width 48 height 21
click at [207, 219] on input "Update" at bounding box center [213, 217] width 48 height 21
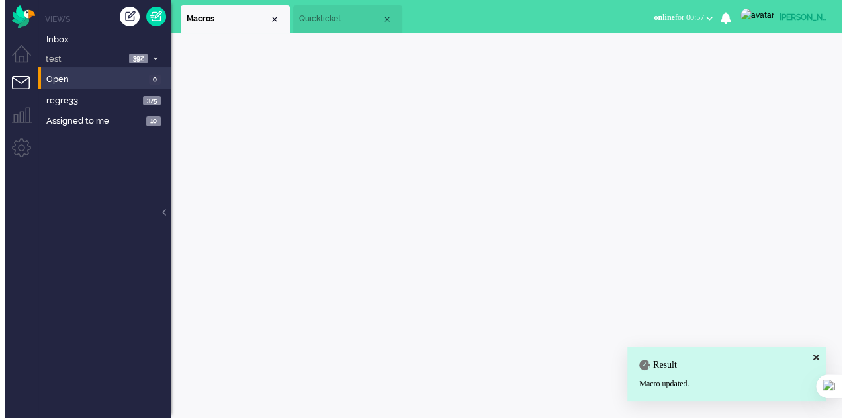
scroll to position [0, 0]
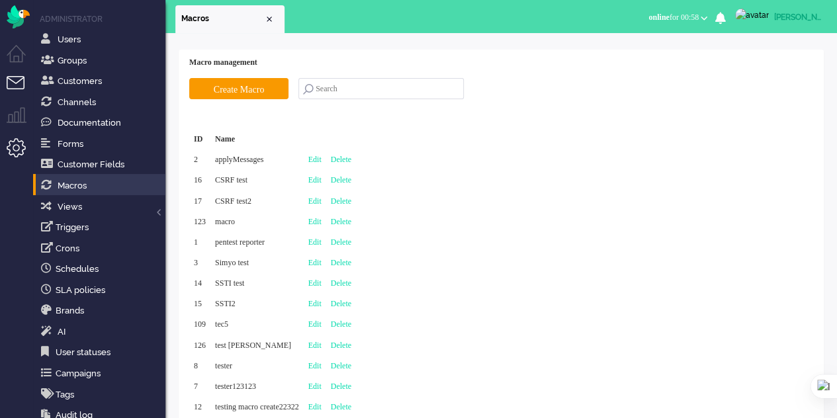
click at [15, 77] on li "Tickets menu" at bounding box center [22, 91] width 30 height 30
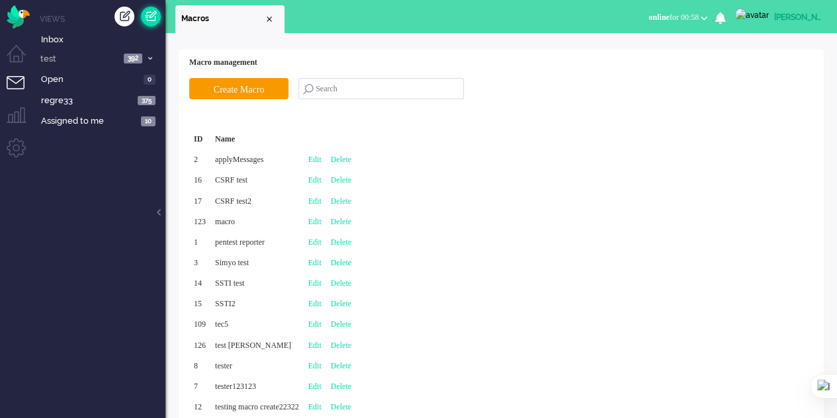
click at [154, 12] on link at bounding box center [151, 17] width 20 height 20
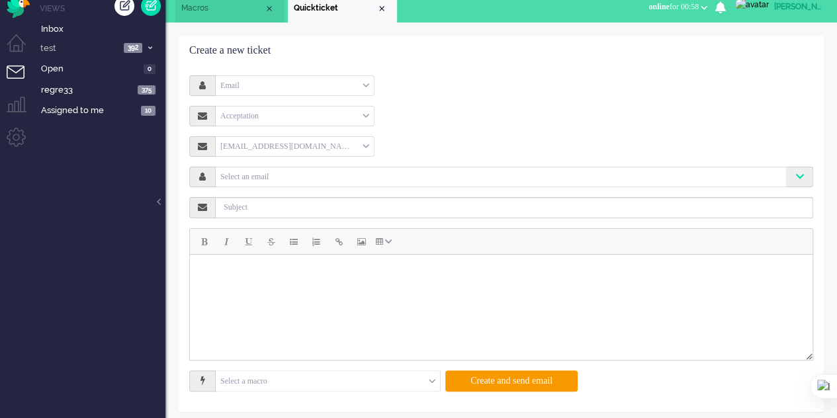
scroll to position [17, 0]
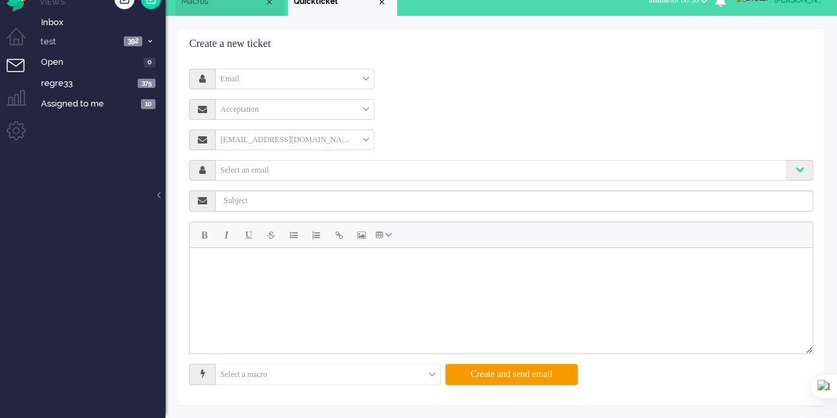
click at [395, 373] on input "text" at bounding box center [328, 375] width 224 height 21
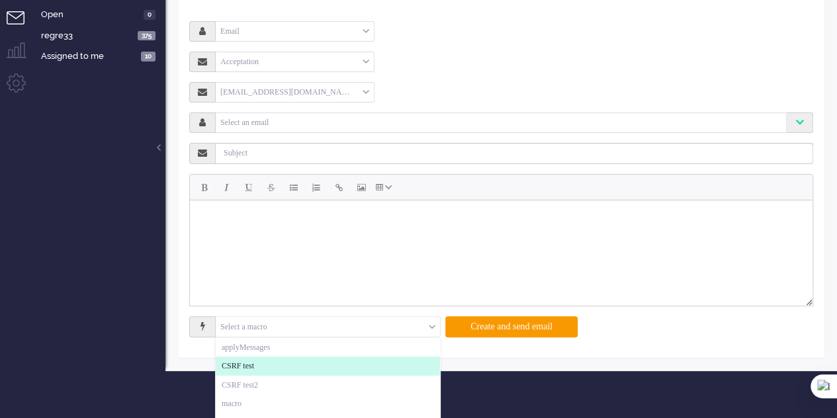
scroll to position [83, 0]
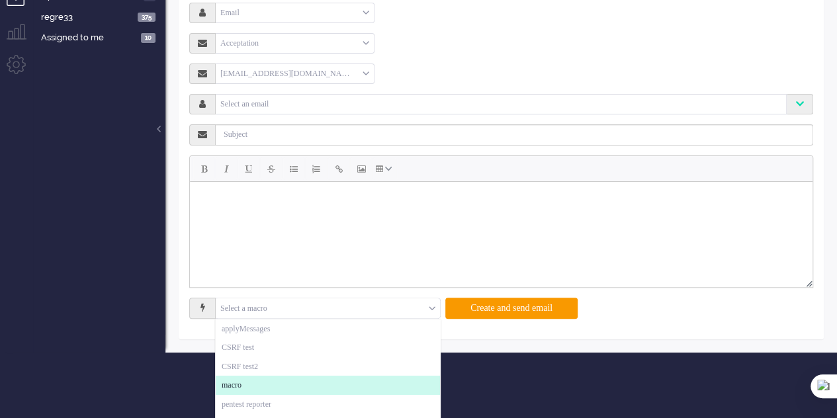
click at [379, 381] on li "macro" at bounding box center [328, 385] width 224 height 19
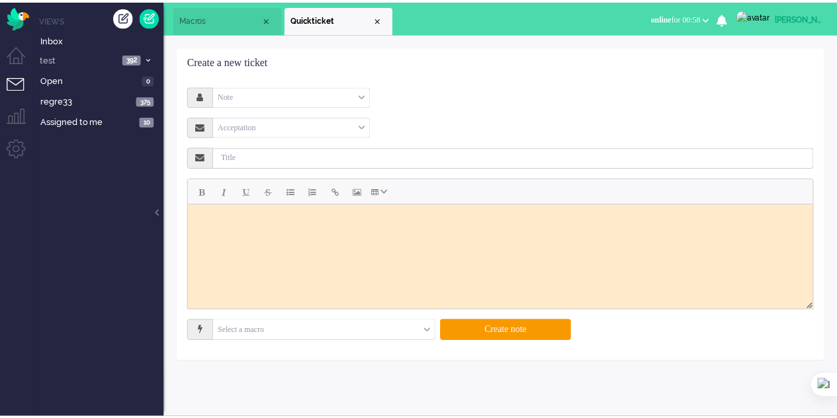
scroll to position [0, 0]
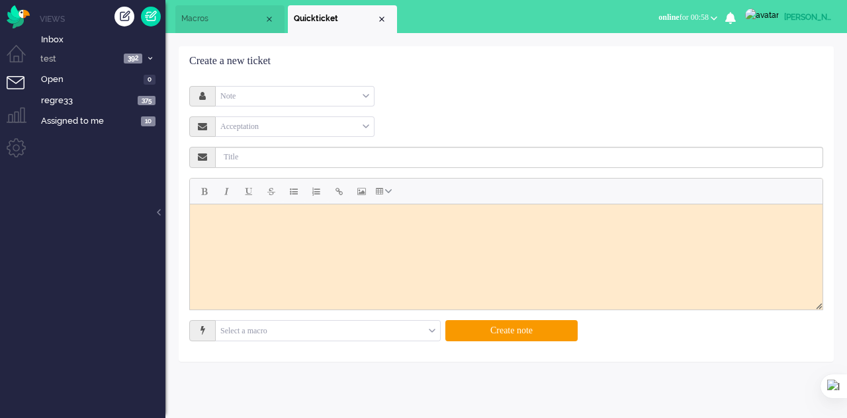
click at [191, 20] on span "Macros" at bounding box center [222, 18] width 83 height 11
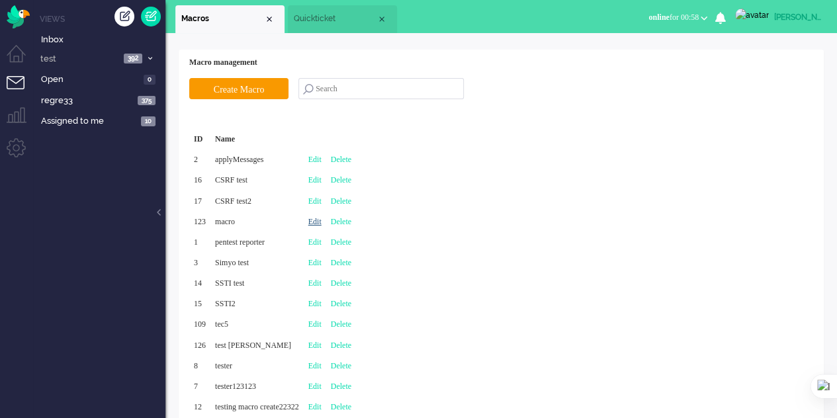
click at [322, 219] on link "Edit" at bounding box center [314, 221] width 13 height 9
type input "macro"
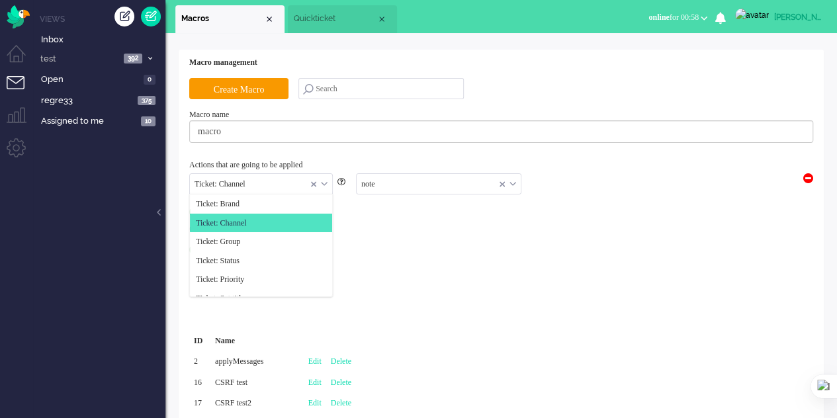
scroll to position [19, 0]
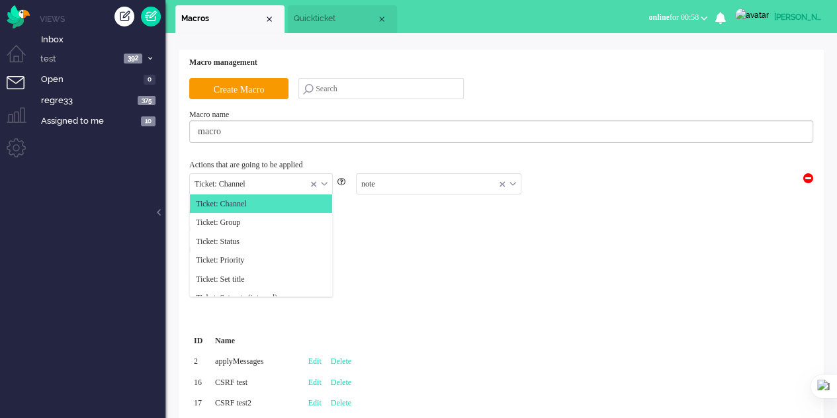
click at [327, 185] on div "Ticket: Channel" at bounding box center [261, 184] width 142 height 21
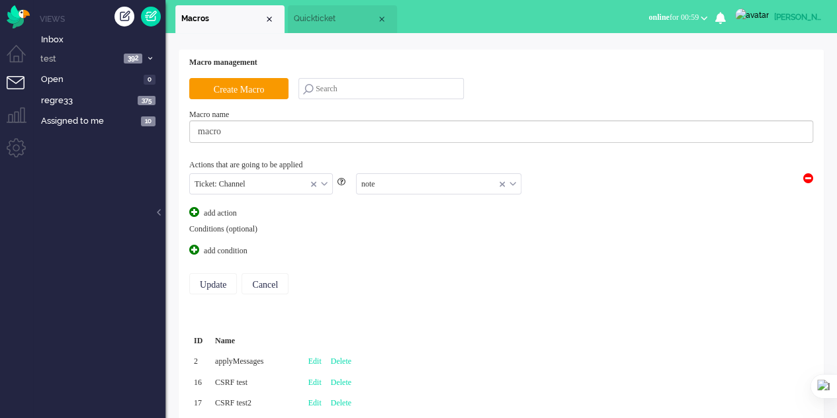
click at [324, 181] on div "Ticket: Channel" at bounding box center [261, 184] width 142 height 21
click at [327, 183] on div "Ticket: Channel" at bounding box center [261, 184] width 142 height 21
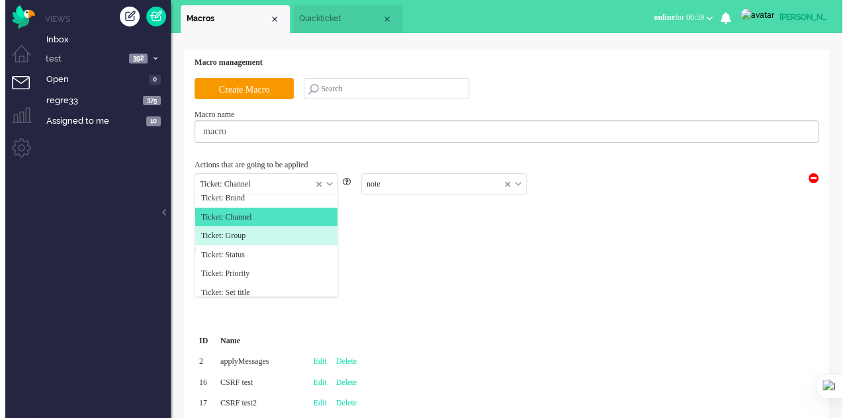
scroll to position [0, 0]
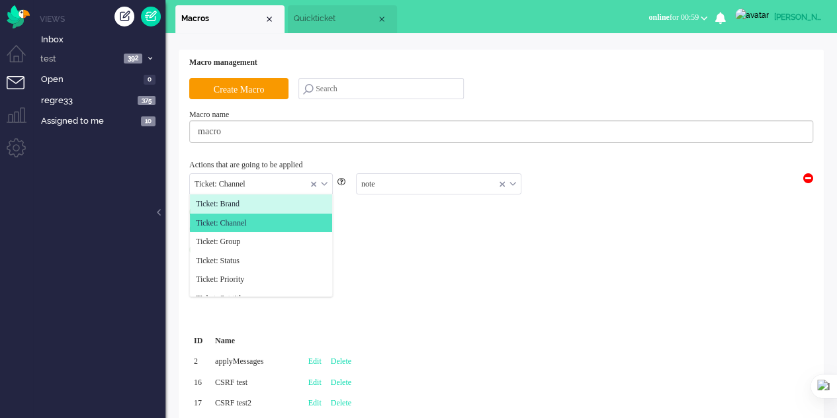
click at [250, 202] on li "Ticket: Brand" at bounding box center [261, 204] width 142 height 19
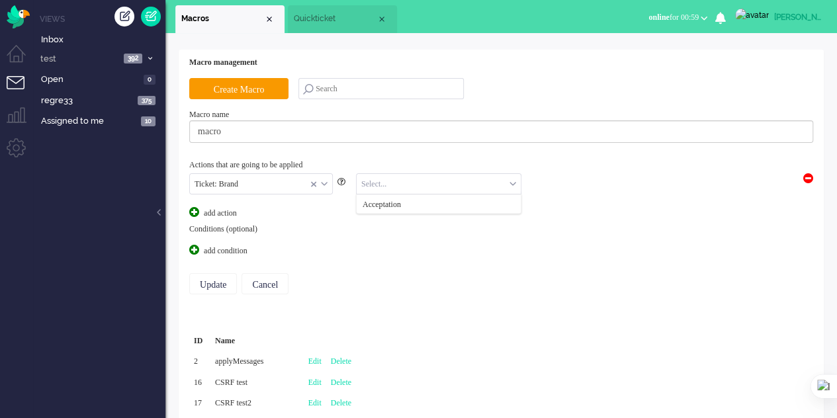
click at [393, 190] on input "text" at bounding box center [439, 184] width 164 height 21
click at [393, 203] on span "Acceptation" at bounding box center [382, 204] width 38 height 11
click at [195, 245] on span at bounding box center [194, 250] width 10 height 10
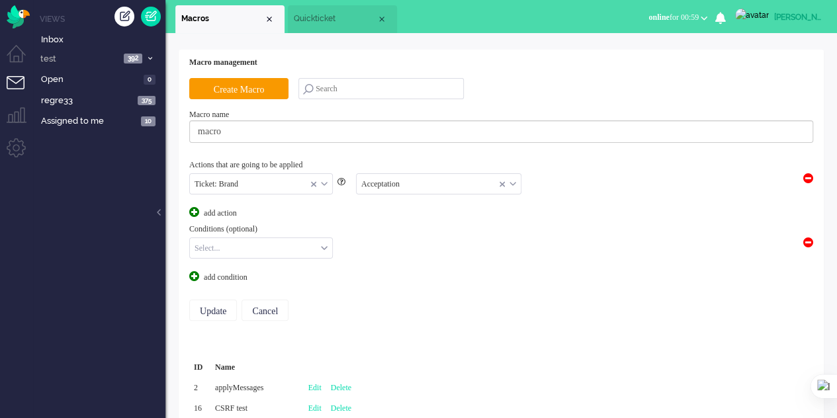
click at [250, 246] on input "text" at bounding box center [261, 248] width 142 height 21
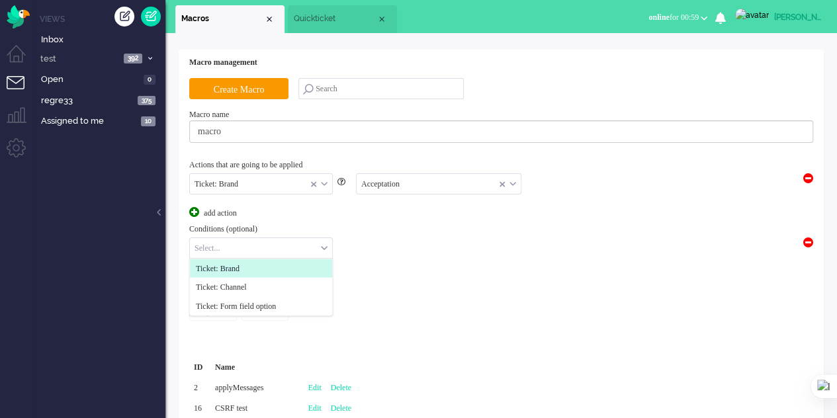
click at [251, 265] on li "Ticket: Brand" at bounding box center [261, 268] width 142 height 19
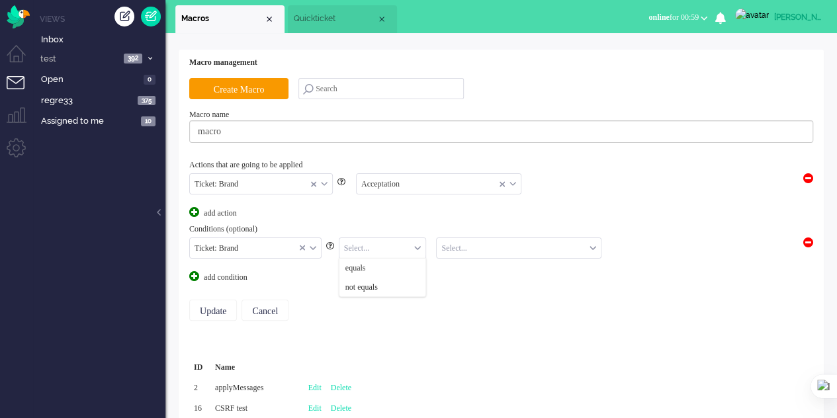
drag, startPoint x: 399, startPoint y: 250, endPoint x: 395, endPoint y: 262, distance: 12.6
click at [397, 251] on input "text" at bounding box center [383, 248] width 87 height 21
click at [394, 263] on li "equals" at bounding box center [383, 268] width 87 height 19
drag, startPoint x: 443, startPoint y: 246, endPoint x: 449, endPoint y: 252, distance: 8.0
click at [446, 250] on input "text" at bounding box center [519, 248] width 164 height 21
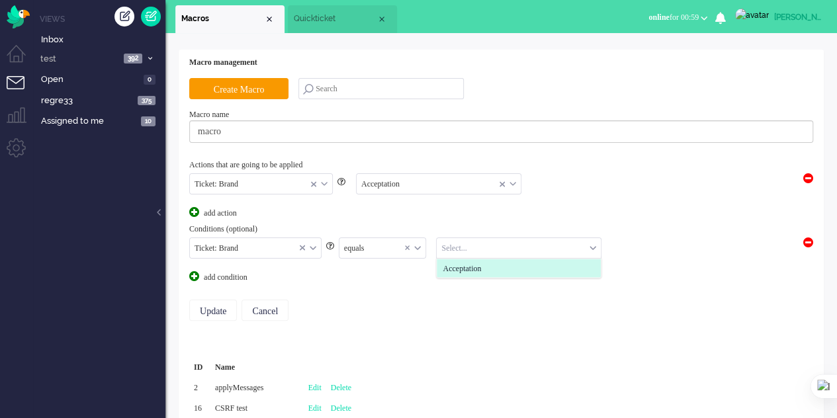
click at [455, 258] on div "Acceptation" at bounding box center [518, 268] width 165 height 21
click at [455, 264] on span "Acceptation" at bounding box center [462, 268] width 38 height 11
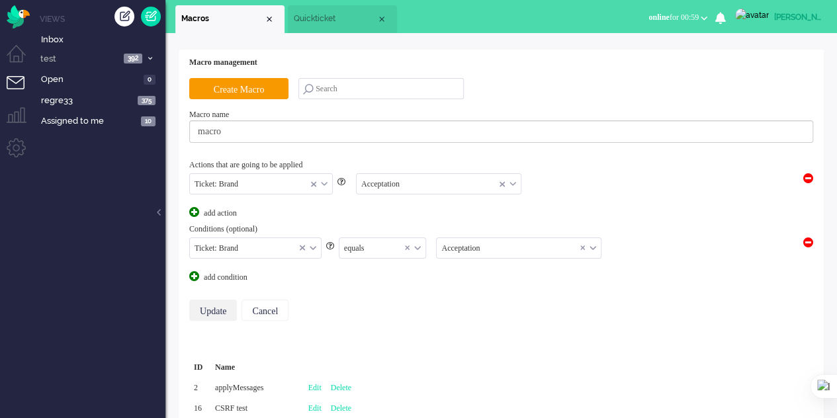
click at [204, 305] on input "Update" at bounding box center [213, 310] width 48 height 21
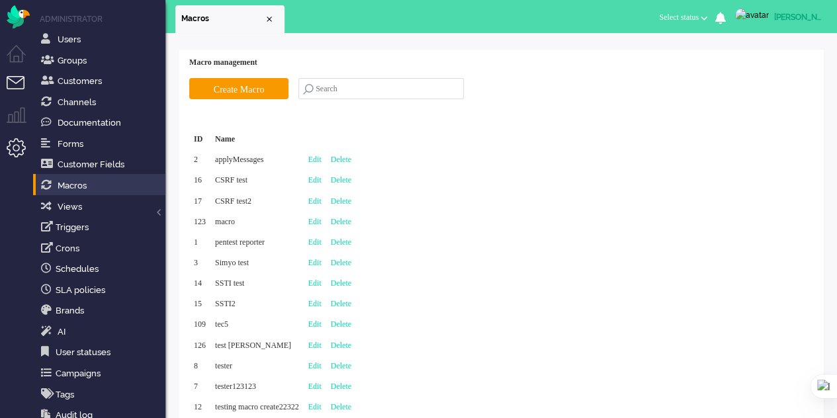
click at [15, 76] on li "Tickets menu" at bounding box center [22, 91] width 30 height 30
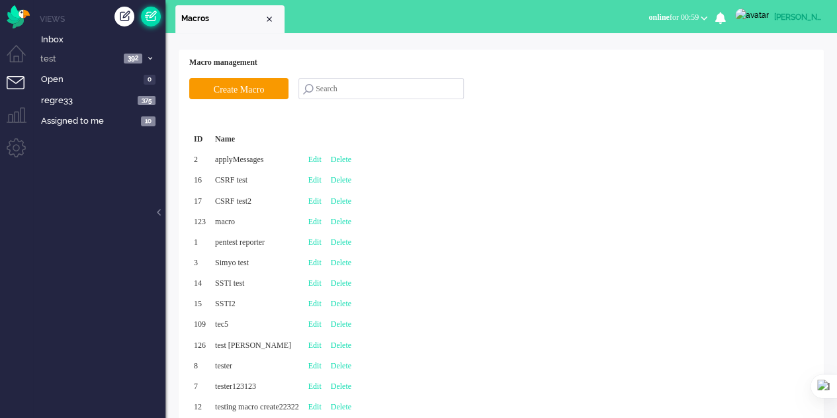
click at [150, 19] on link at bounding box center [151, 17] width 20 height 20
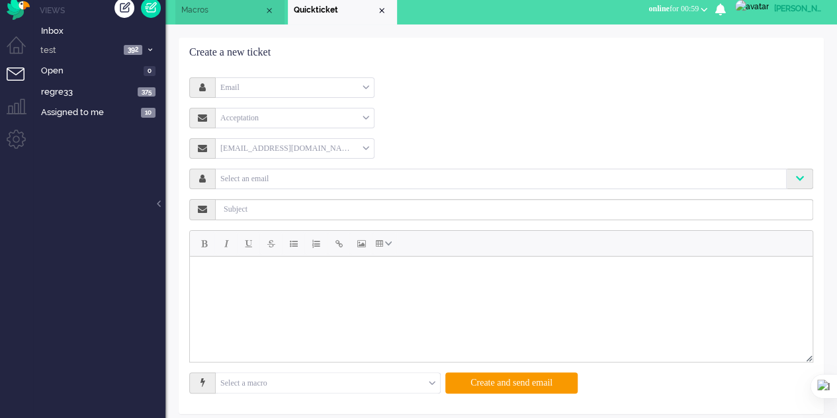
scroll to position [17, 0]
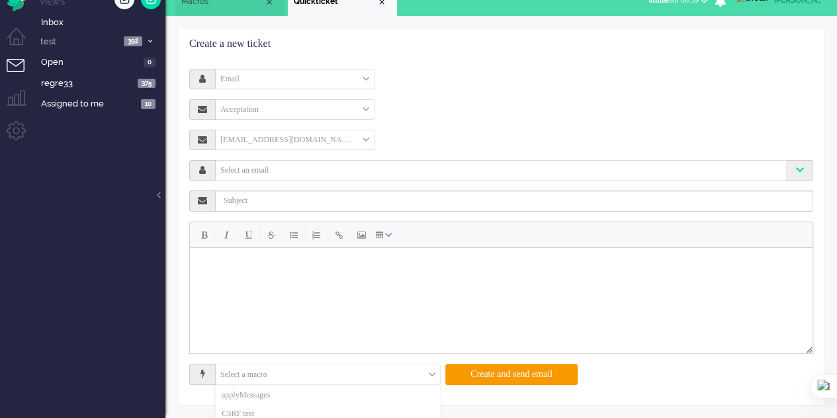
click at [396, 369] on input "text" at bounding box center [328, 375] width 224 height 21
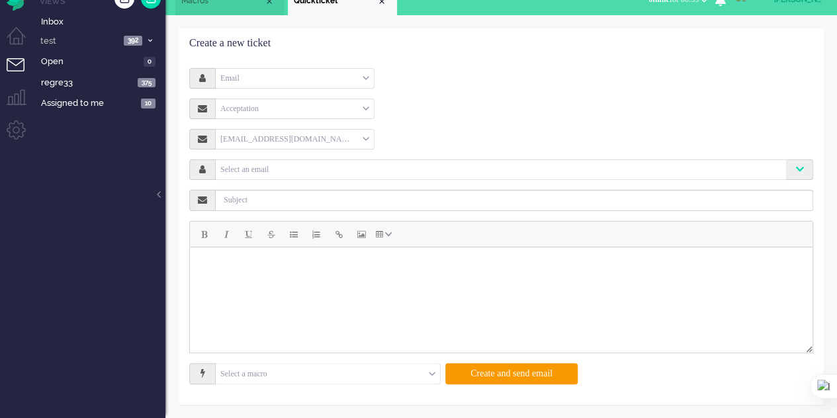
click at [371, 249] on html at bounding box center [501, 263] width 623 height 33
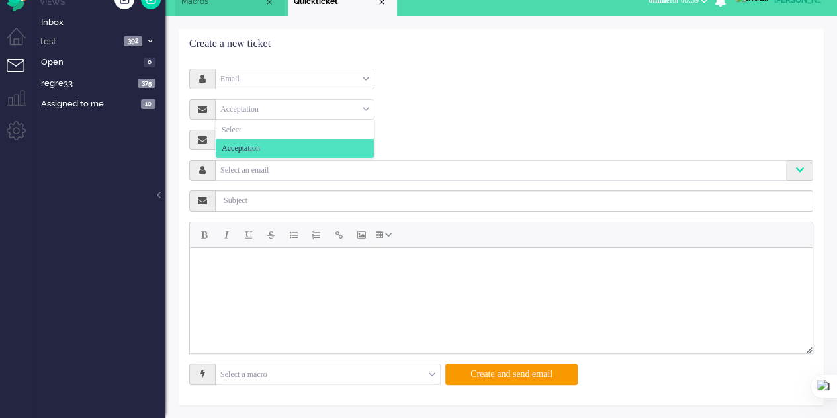
click at [318, 109] on div "Acceptation" at bounding box center [295, 109] width 158 height 21
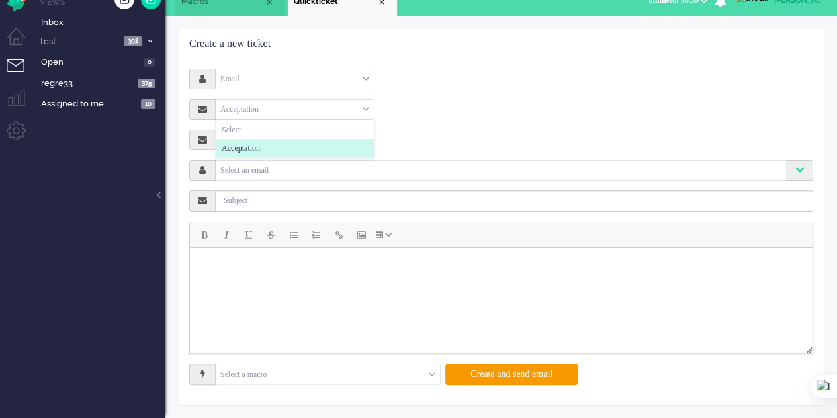
click at [291, 150] on li "Acceptation" at bounding box center [295, 148] width 158 height 19
click at [376, 381] on input "text" at bounding box center [328, 375] width 224 height 21
click at [225, 15] on li "Macros" at bounding box center [229, 2] width 109 height 28
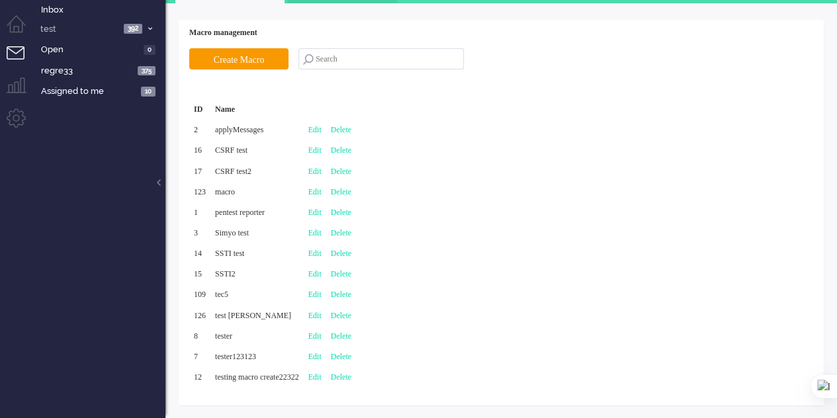
drag, startPoint x: 339, startPoint y: 193, endPoint x: 320, endPoint y: 136, distance: 59.9
click at [322, 193] on link "Edit" at bounding box center [314, 191] width 13 height 9
type input "macro"
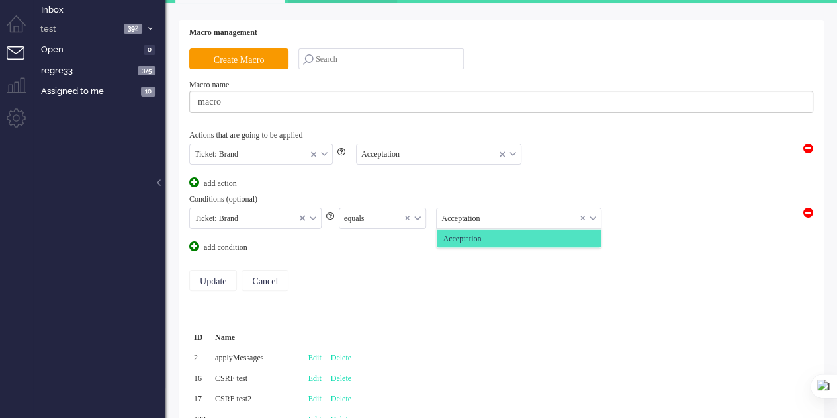
click at [523, 218] on input "text" at bounding box center [519, 219] width 164 height 21
click at [311, 221] on input "text" at bounding box center [255, 219] width 131 height 21
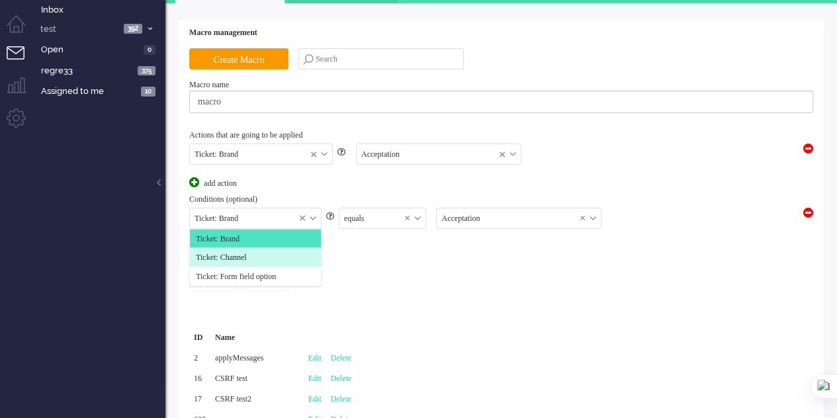
click at [293, 250] on li "Ticket: Channel" at bounding box center [255, 257] width 131 height 19
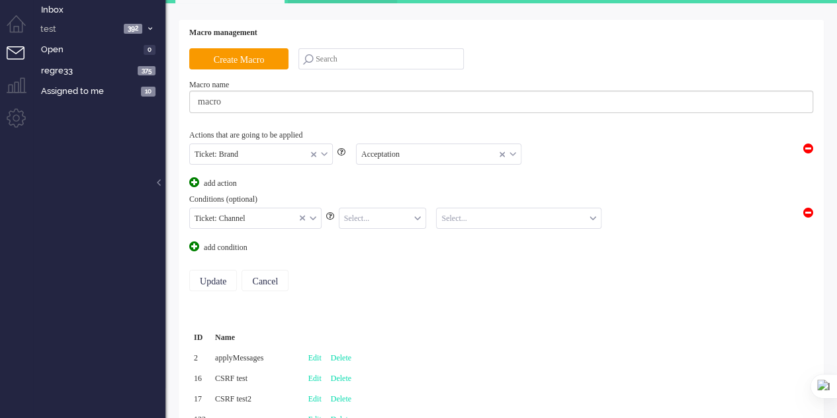
click at [406, 219] on input "text" at bounding box center [383, 219] width 87 height 21
click at [401, 235] on li "equals" at bounding box center [383, 238] width 87 height 19
click at [509, 210] on div "Ticket: Channel Ticket: Brand Ticket: Channel Ticket: Form field option Ticket:…" at bounding box center [501, 218] width 624 height 26
click at [508, 212] on input "text" at bounding box center [519, 219] width 164 height 21
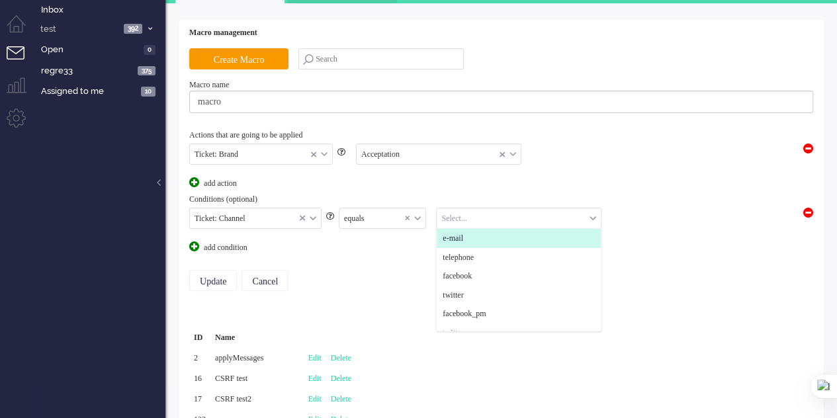
click at [490, 242] on li "e-mail" at bounding box center [519, 238] width 164 height 19
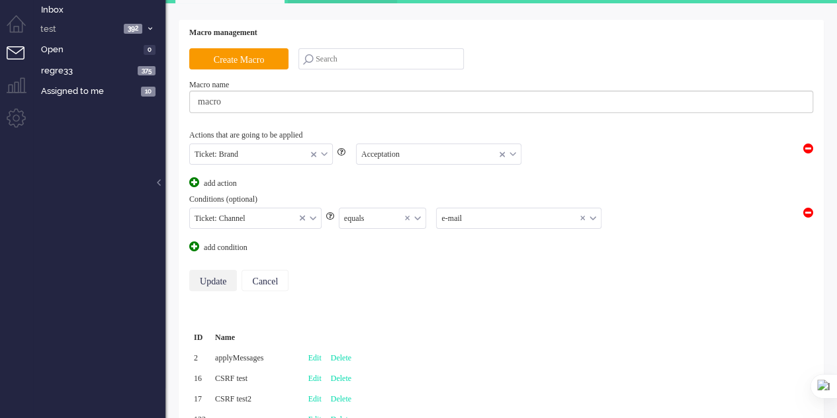
click at [207, 278] on input "Update" at bounding box center [213, 280] width 48 height 21
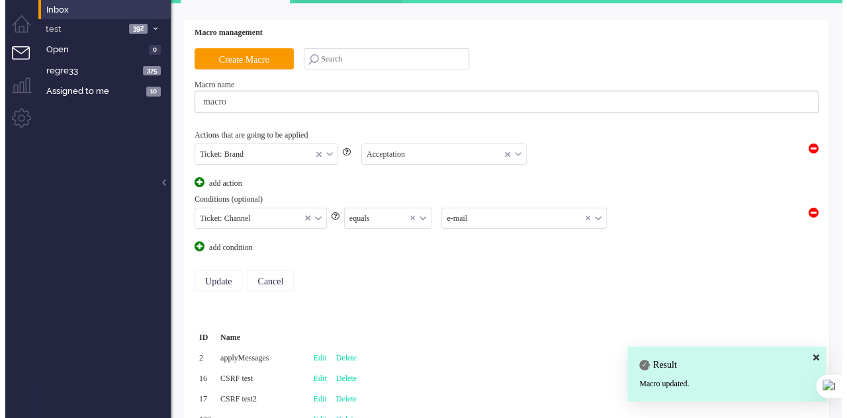
scroll to position [0, 0]
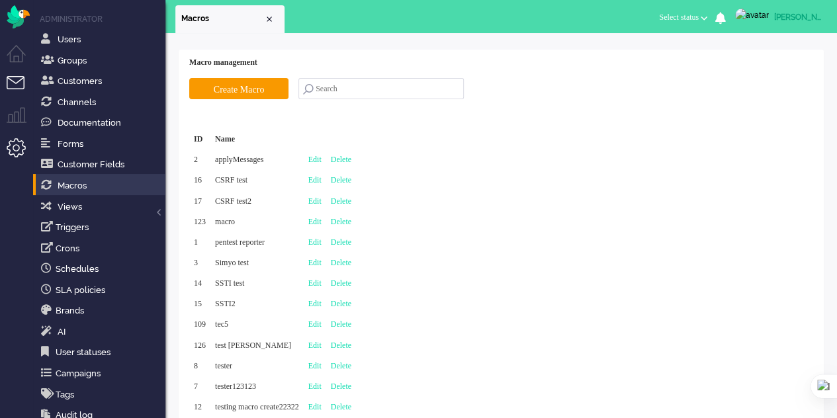
click at [11, 85] on li "Tickets menu" at bounding box center [22, 91] width 30 height 30
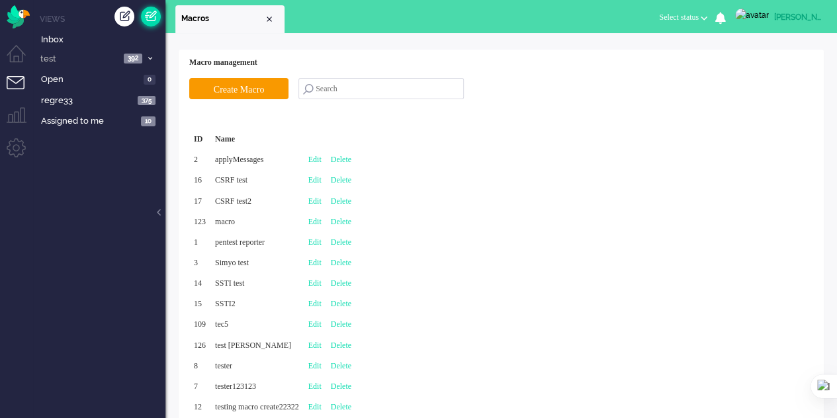
click at [154, 15] on link at bounding box center [151, 17] width 20 height 20
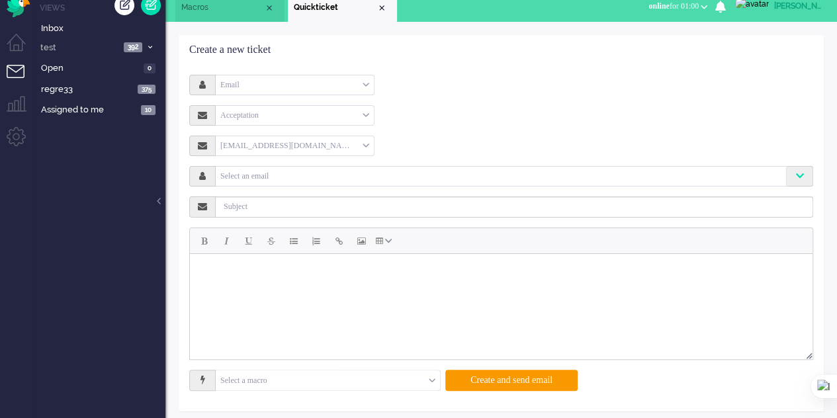
scroll to position [17, 0]
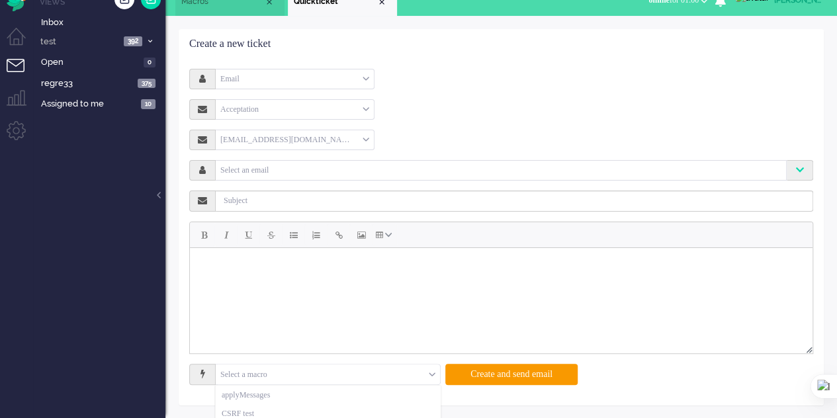
click at [429, 371] on div "Select a macro" at bounding box center [328, 375] width 224 height 21
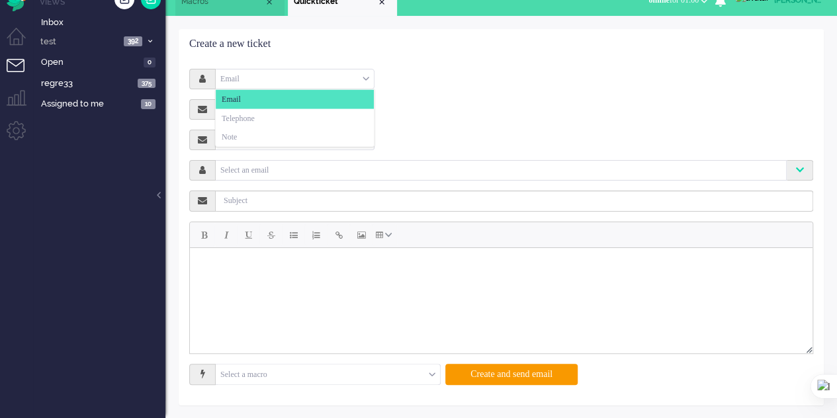
click at [286, 13] on div "Macros Quickticket Quickticket X Macros Quickticket Away Online Outbound pendin…" at bounding box center [501, 201] width 672 height 436
click at [209, 7] on span "Macros" at bounding box center [222, 1] width 83 height 11
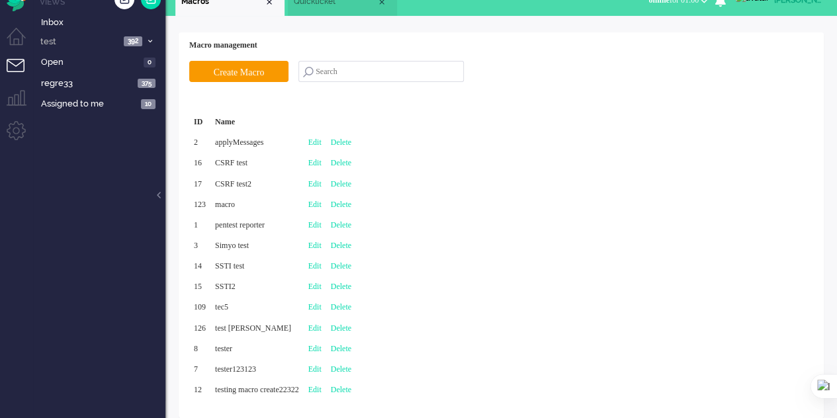
scroll to position [30, 0]
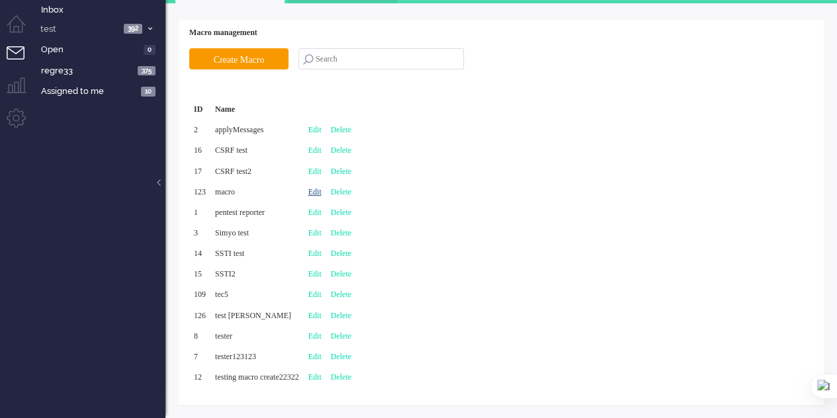
click at [322, 187] on link "Edit" at bounding box center [314, 191] width 13 height 9
type input "macro"
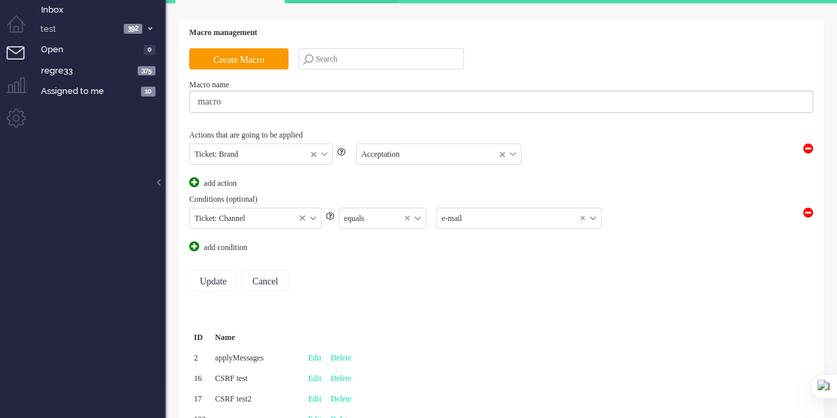
click at [380, 214] on input "text" at bounding box center [383, 219] width 87 height 21
click at [371, 258] on span "not equals" at bounding box center [362, 257] width 32 height 11
click at [218, 280] on input "Update" at bounding box center [213, 280] width 48 height 21
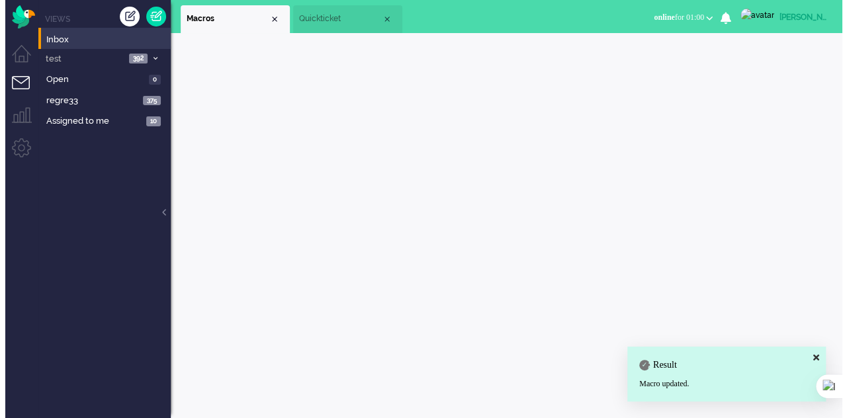
scroll to position [0, 0]
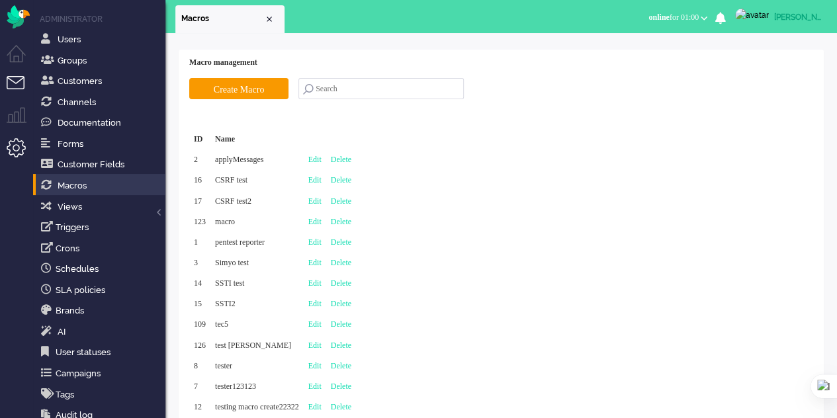
click at [13, 81] on li "Tickets menu" at bounding box center [22, 91] width 30 height 30
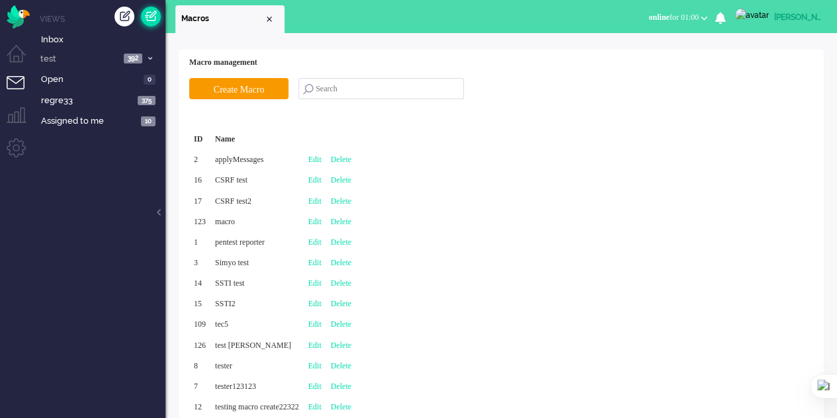
click at [157, 18] on link at bounding box center [151, 17] width 20 height 20
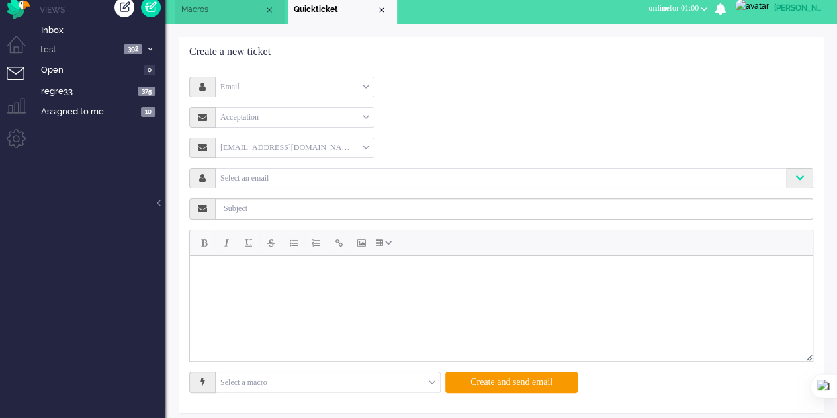
scroll to position [17, 0]
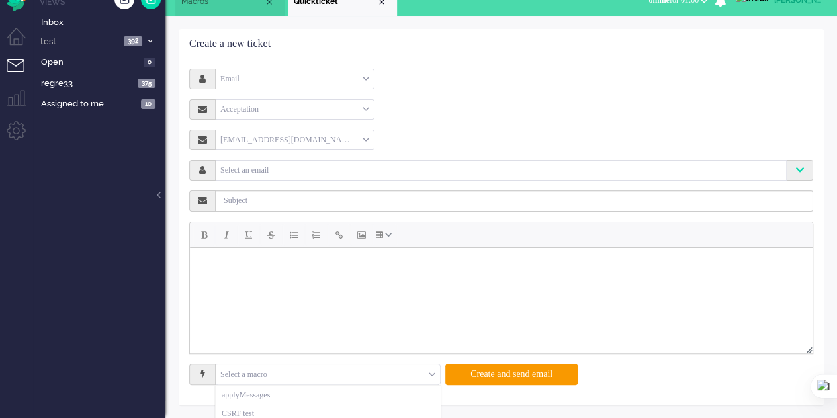
click at [395, 371] on input "text" at bounding box center [328, 375] width 224 height 21
click at [353, 248] on html at bounding box center [501, 264] width 623 height 33
click at [188, 0] on span "Macros" at bounding box center [222, 1] width 83 height 11
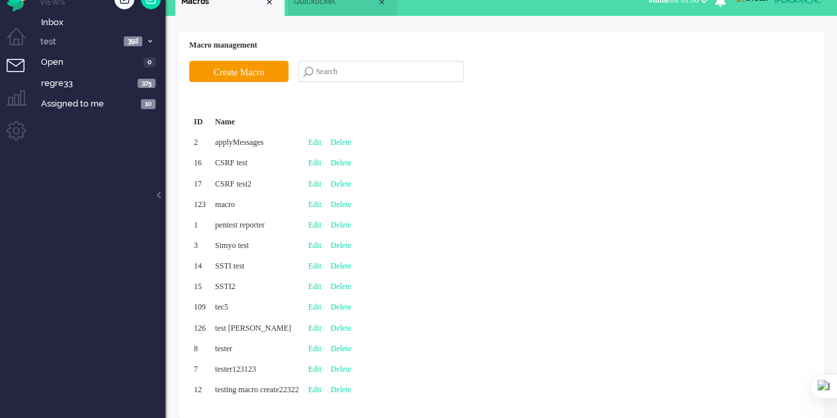
scroll to position [30, 0]
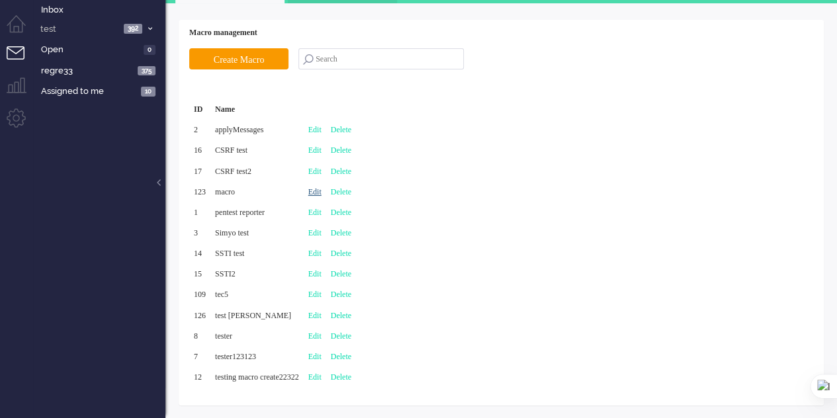
drag, startPoint x: 334, startPoint y: 187, endPoint x: 338, endPoint y: 195, distance: 8.9
click at [326, 194] on div "Edit" at bounding box center [315, 192] width 23 height 21
type input "macro"
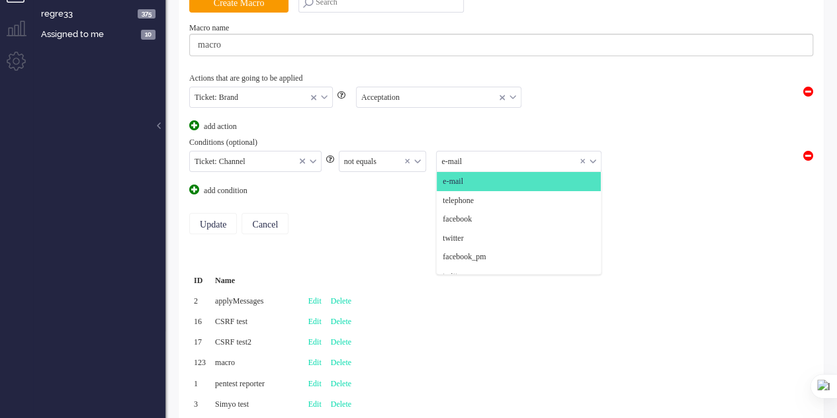
click at [466, 158] on input "text" at bounding box center [519, 162] width 164 height 21
click at [458, 195] on span "telephone" at bounding box center [458, 200] width 31 height 11
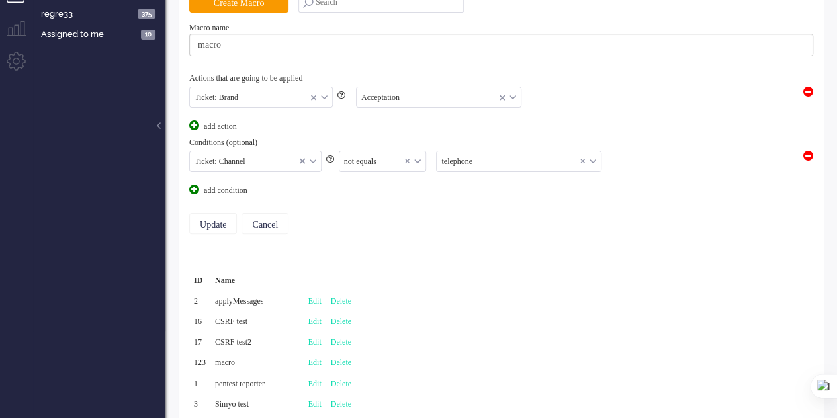
click at [418, 155] on div "not equals" at bounding box center [383, 162] width 87 height 21
click at [381, 178] on li "equals" at bounding box center [383, 181] width 87 height 19
click at [220, 223] on input "Update" at bounding box center [213, 223] width 48 height 21
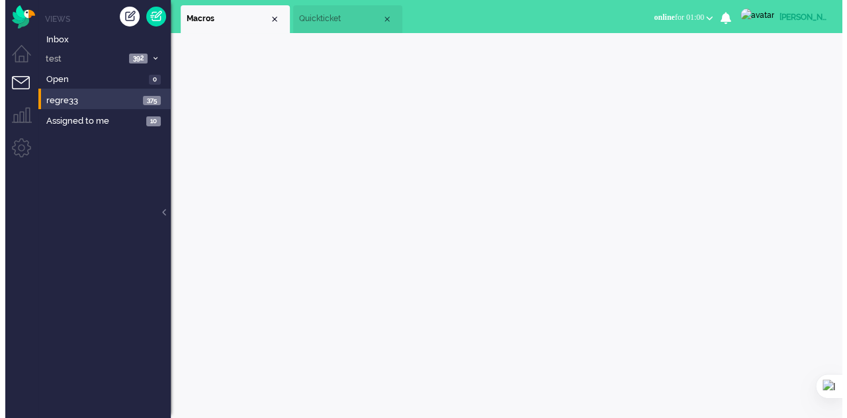
scroll to position [0, 0]
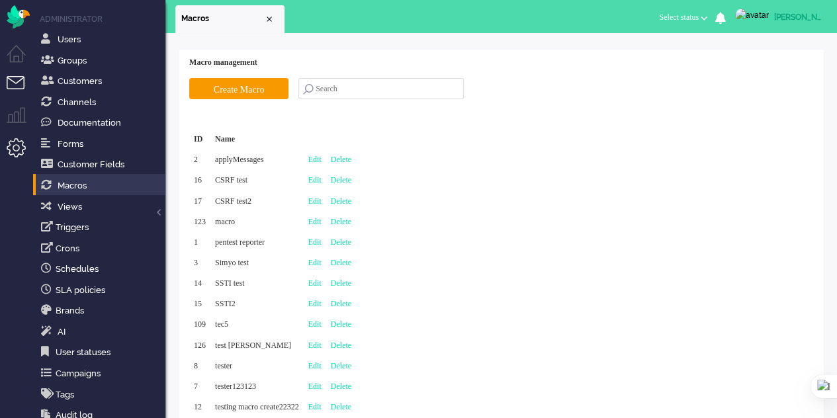
click at [13, 89] on li "Tickets menu" at bounding box center [22, 91] width 30 height 30
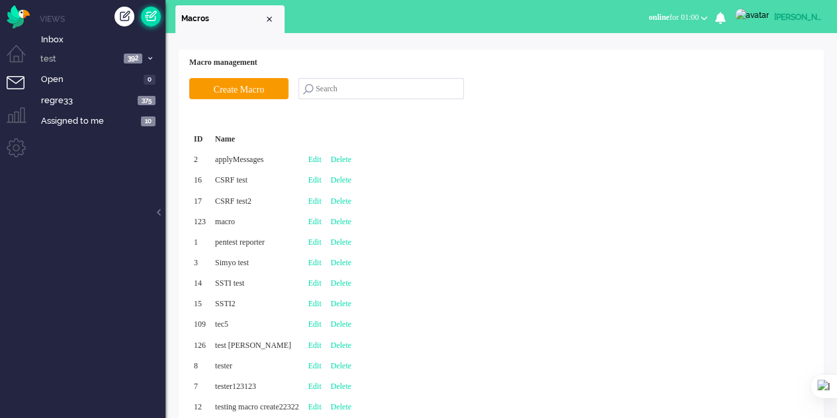
click at [159, 15] on link at bounding box center [151, 17] width 20 height 20
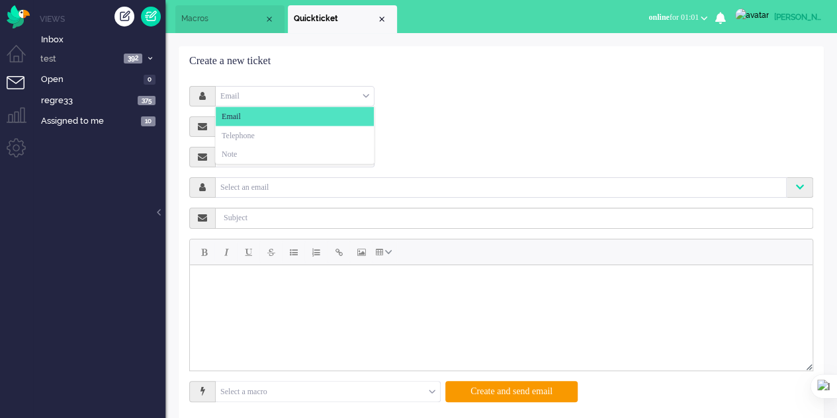
click at [352, 97] on div "Email" at bounding box center [295, 96] width 158 height 21
click at [283, 137] on li "Telephone" at bounding box center [295, 135] width 158 height 19
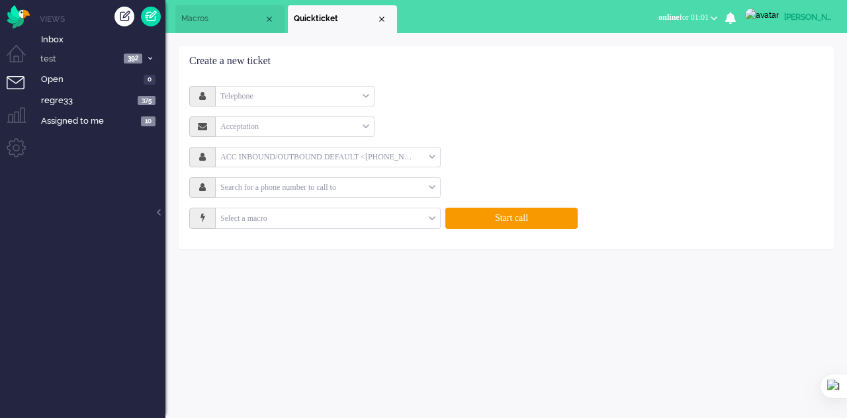
click at [348, 216] on input "text" at bounding box center [328, 219] width 224 height 21
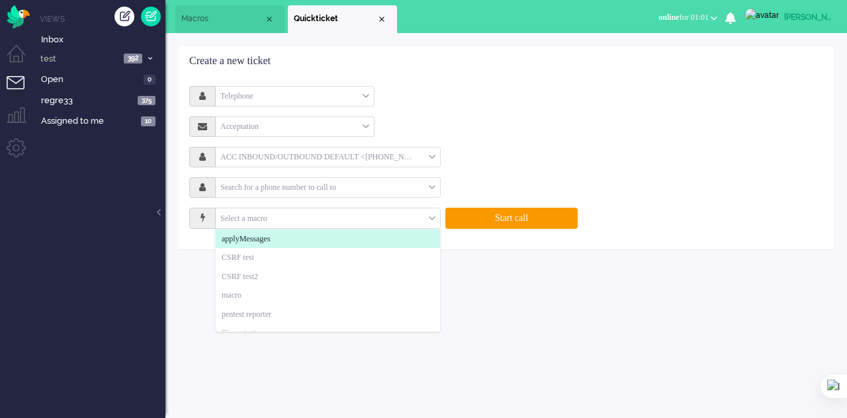
click at [205, 6] on li "Macros" at bounding box center [229, 19] width 109 height 28
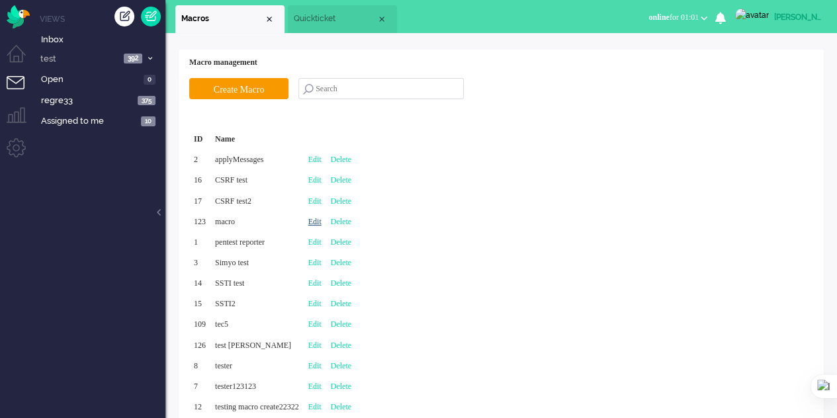
click at [322, 220] on link "Edit" at bounding box center [314, 221] width 13 height 9
type input "macro"
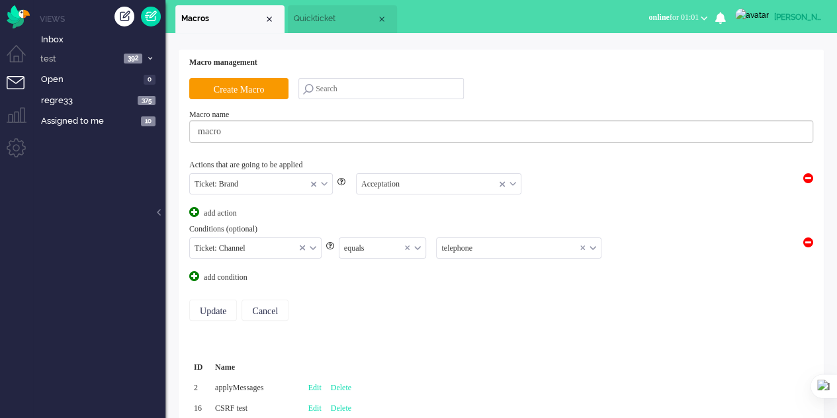
click at [315, 22] on span "Quickticket" at bounding box center [335, 18] width 83 height 11
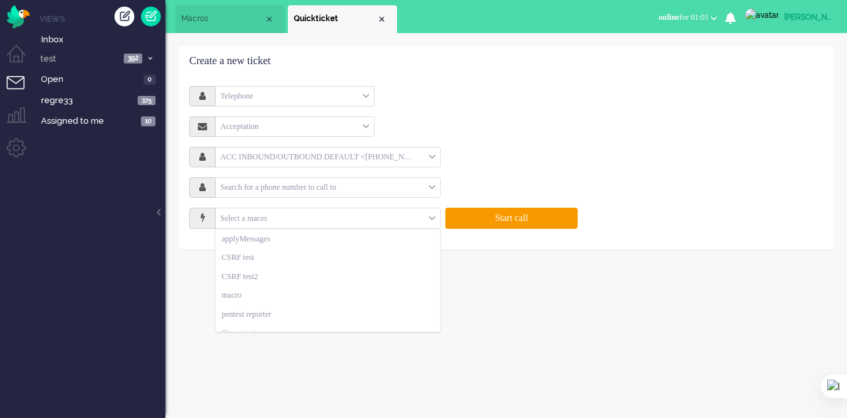
click at [293, 217] on input "text" at bounding box center [328, 219] width 224 height 21
click at [207, 21] on span "Macros" at bounding box center [222, 18] width 83 height 11
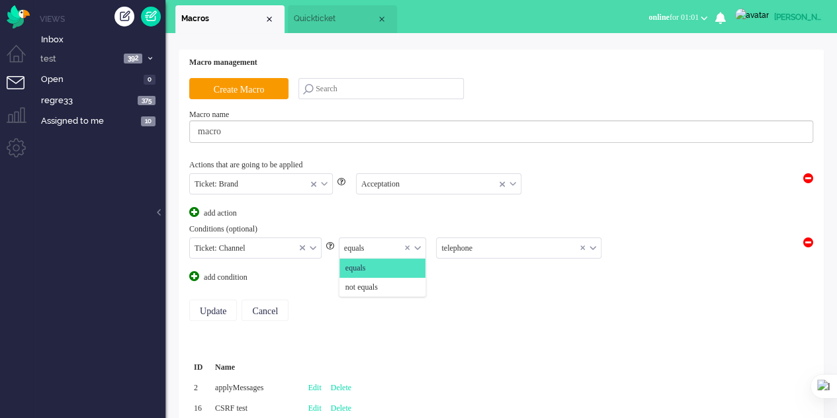
drag, startPoint x: 389, startPoint y: 236, endPoint x: 387, endPoint y: 244, distance: 8.4
click at [388, 240] on input "text" at bounding box center [383, 248] width 87 height 21
click at [378, 283] on span "not equals" at bounding box center [362, 287] width 32 height 11
click at [217, 306] on input "Update" at bounding box center [213, 310] width 48 height 21
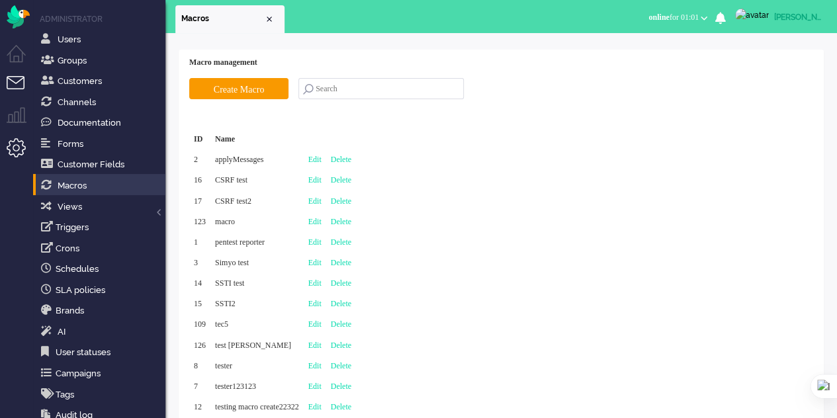
drag, startPoint x: 0, startPoint y: 0, endPoint x: 19, endPoint y: 83, distance: 84.8
click at [19, 83] on li "Tickets menu" at bounding box center [22, 91] width 30 height 30
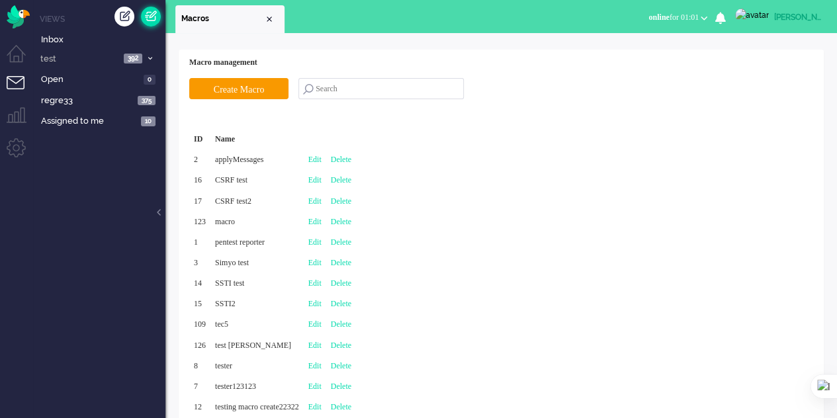
click at [156, 15] on link at bounding box center [151, 17] width 20 height 20
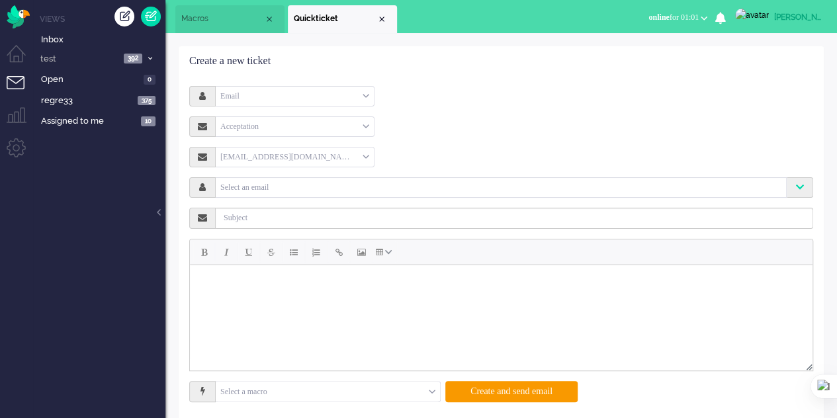
scroll to position [17, 0]
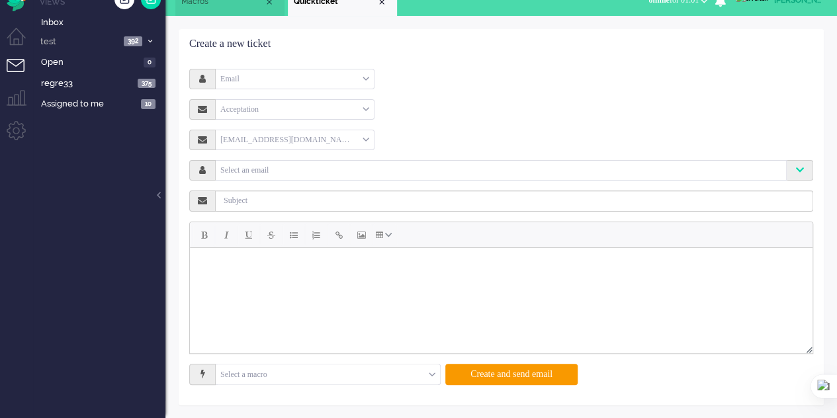
click at [303, 79] on div "Email" at bounding box center [295, 79] width 158 height 21
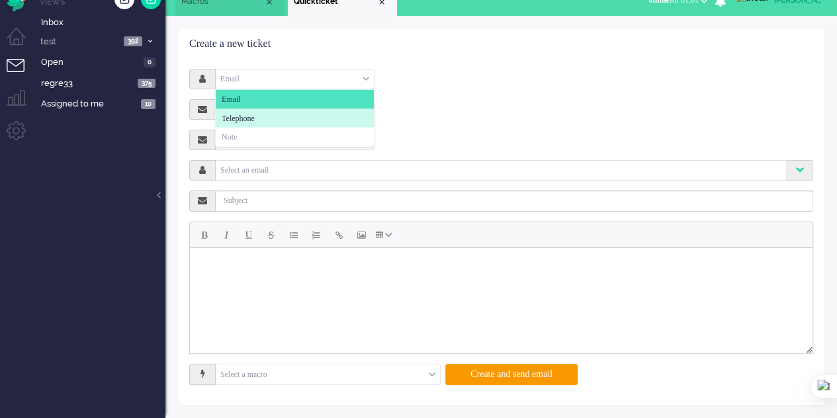
click at [285, 117] on li "Telephone" at bounding box center [295, 118] width 158 height 19
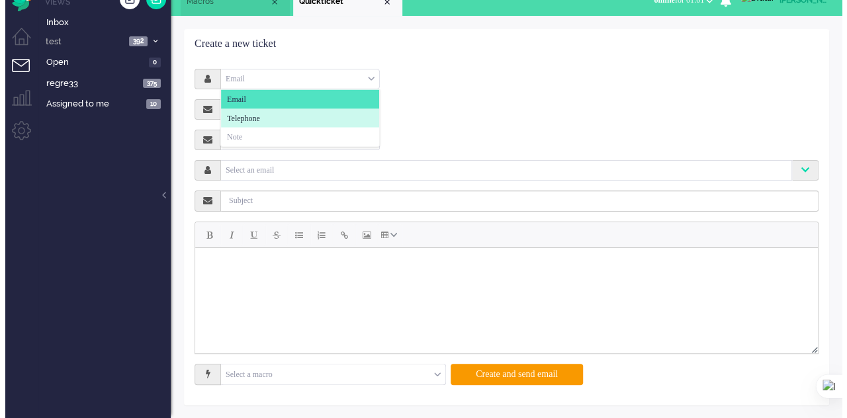
scroll to position [0, 0]
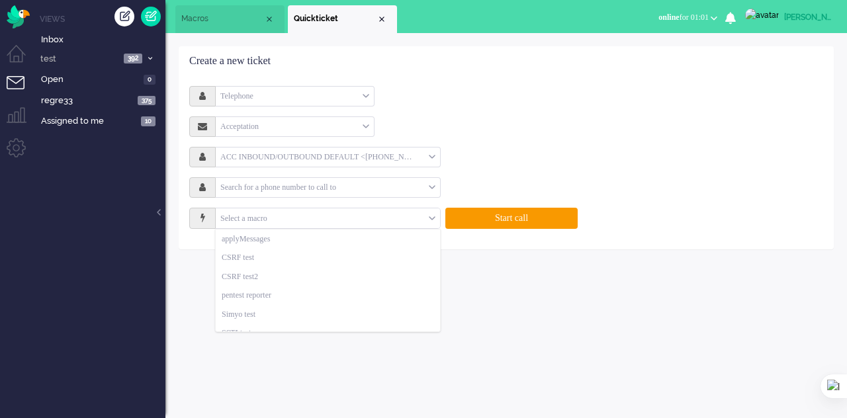
click at [330, 213] on input "text" at bounding box center [328, 219] width 224 height 21
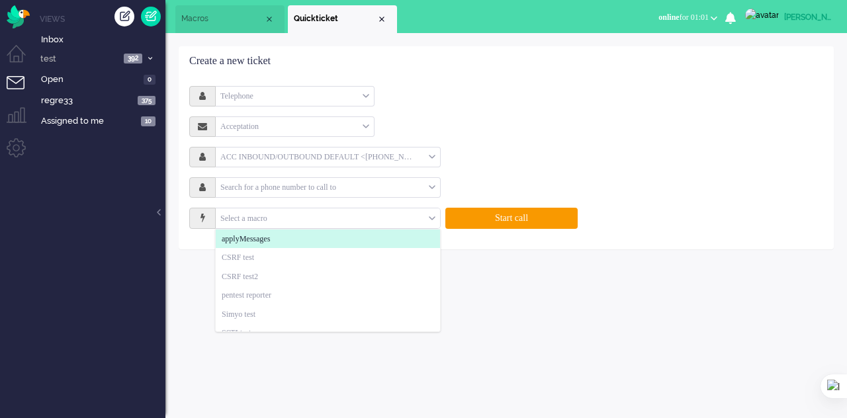
click at [228, 23] on span "Macros" at bounding box center [222, 18] width 83 height 11
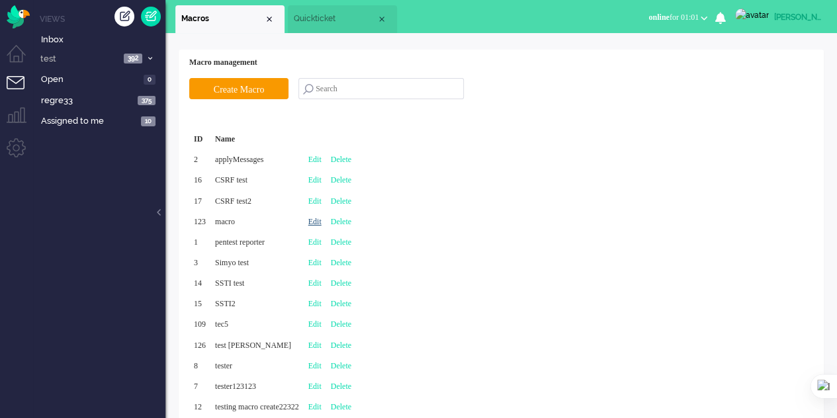
click at [322, 217] on link "Edit" at bounding box center [314, 221] width 13 height 9
type input "macro"
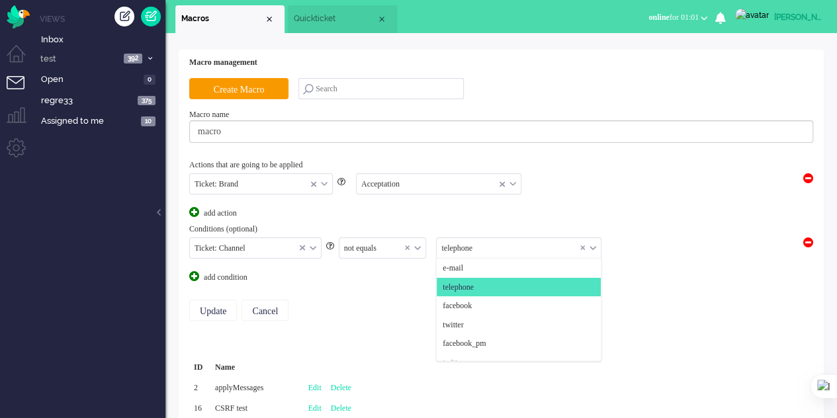
scroll to position [19, 0]
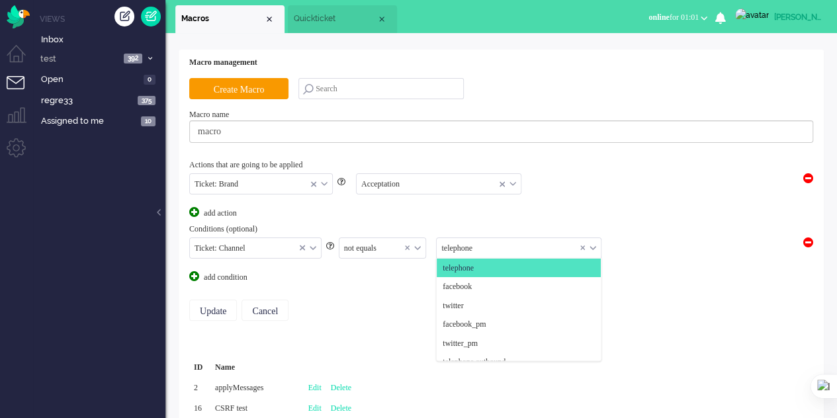
click at [509, 252] on input "text" at bounding box center [519, 248] width 164 height 21
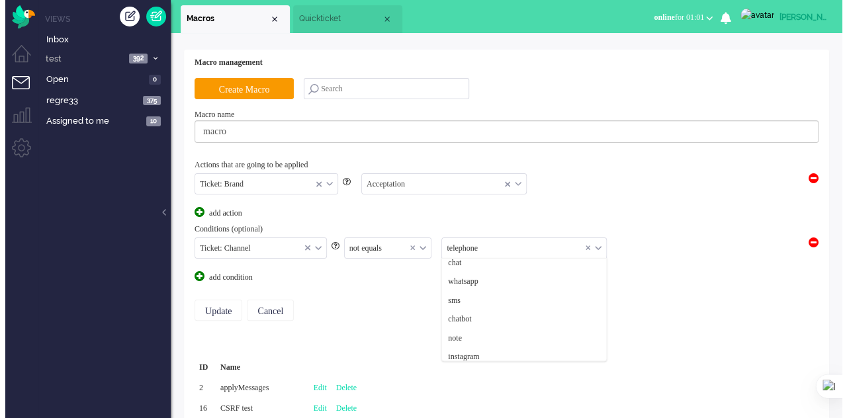
scroll to position [143, 0]
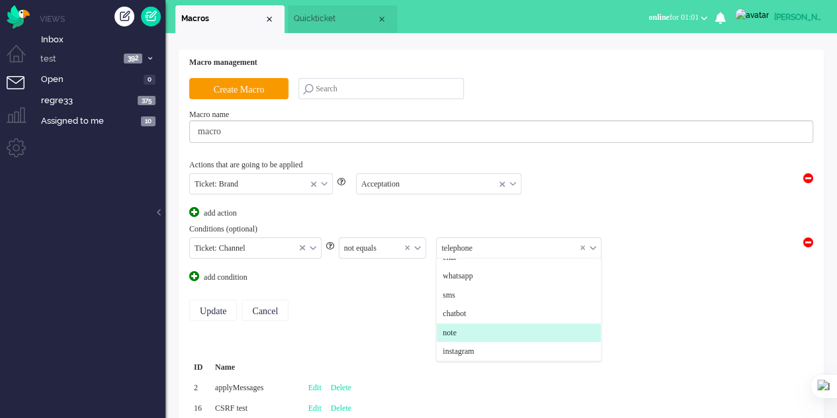
click at [484, 338] on li "note" at bounding box center [519, 333] width 164 height 19
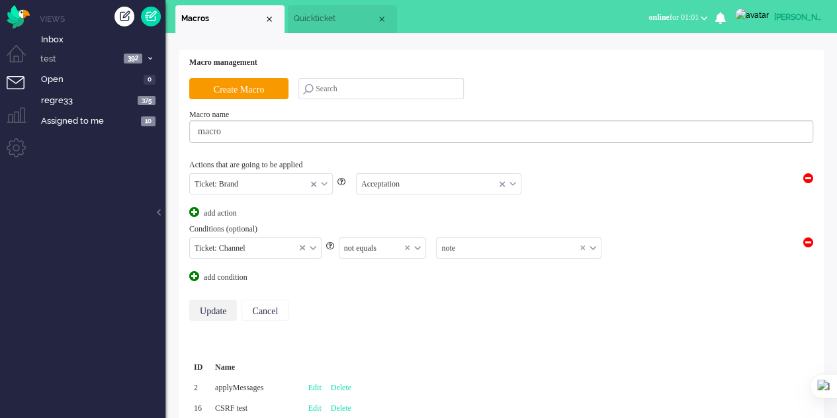
click at [208, 303] on input "Update" at bounding box center [213, 310] width 48 height 21
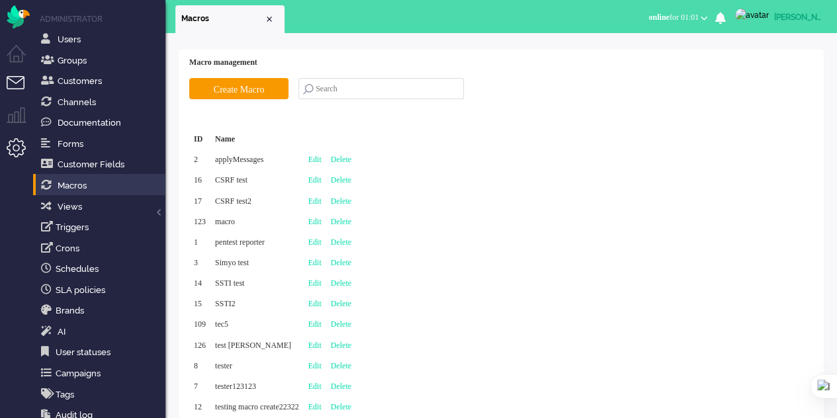
click at [13, 83] on li "Tickets menu" at bounding box center [22, 91] width 30 height 30
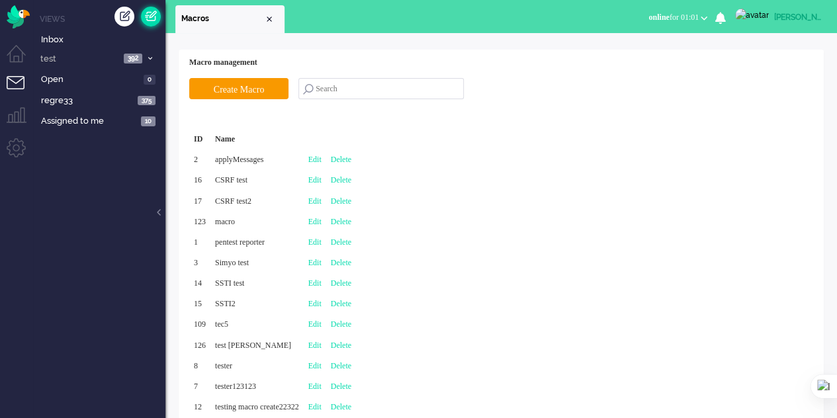
click at [144, 14] on link at bounding box center [151, 17] width 20 height 20
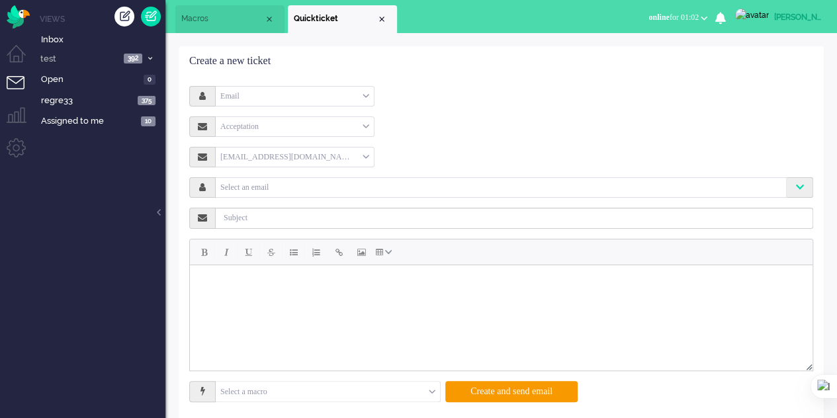
click at [346, 93] on div "Email" at bounding box center [295, 96] width 158 height 21
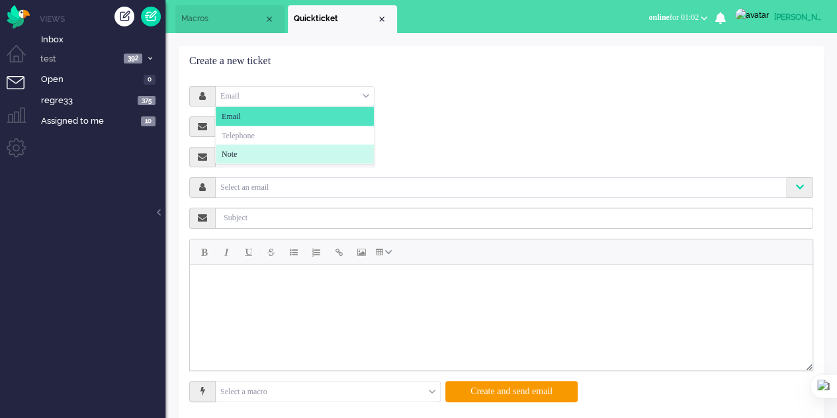
click at [274, 158] on li "Note" at bounding box center [295, 154] width 158 height 19
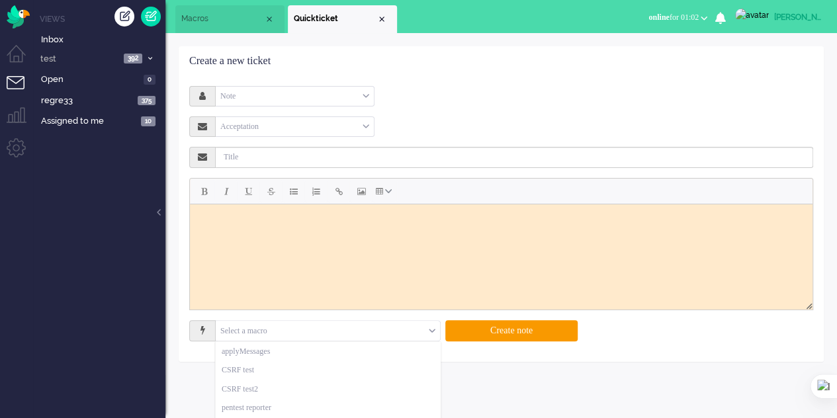
click at [367, 328] on input "text" at bounding box center [328, 331] width 224 height 21
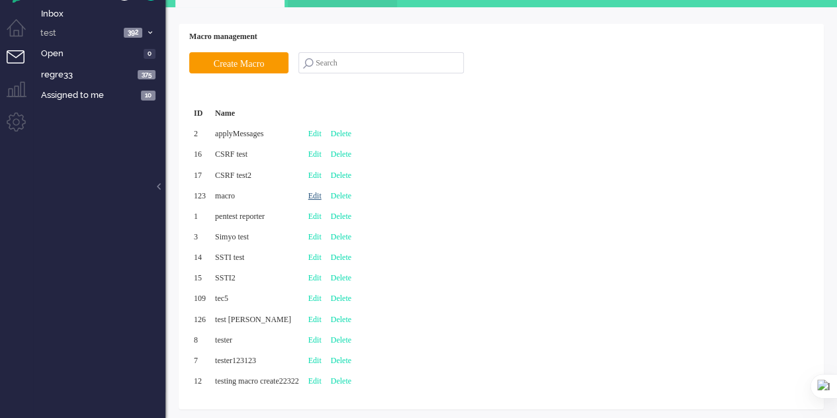
click at [322, 194] on link "Edit" at bounding box center [314, 195] width 13 height 9
type input "macro"
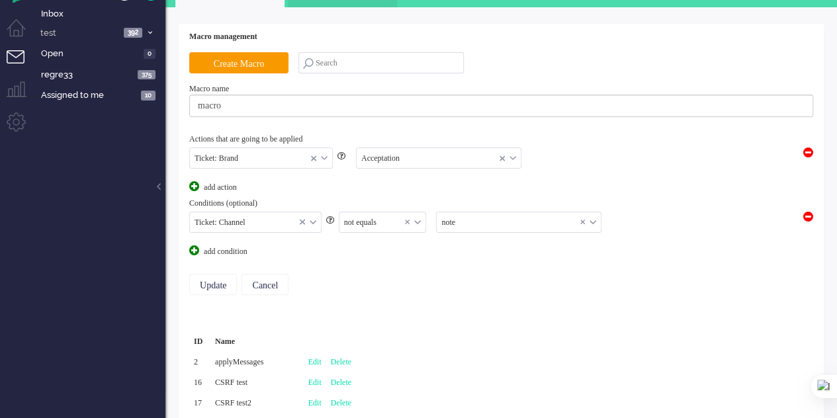
click at [371, 222] on input "text" at bounding box center [383, 222] width 87 height 21
click at [366, 237] on span "equals" at bounding box center [356, 242] width 21 height 11
click at [212, 285] on input "Update" at bounding box center [213, 284] width 48 height 21
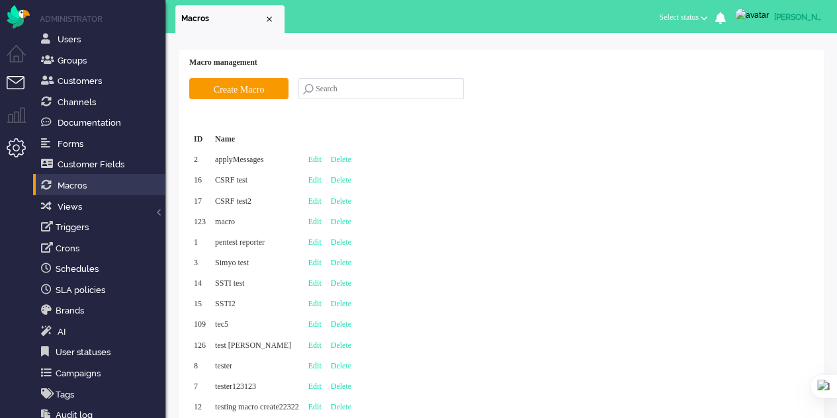
click at [18, 85] on li "Tickets menu" at bounding box center [22, 91] width 30 height 30
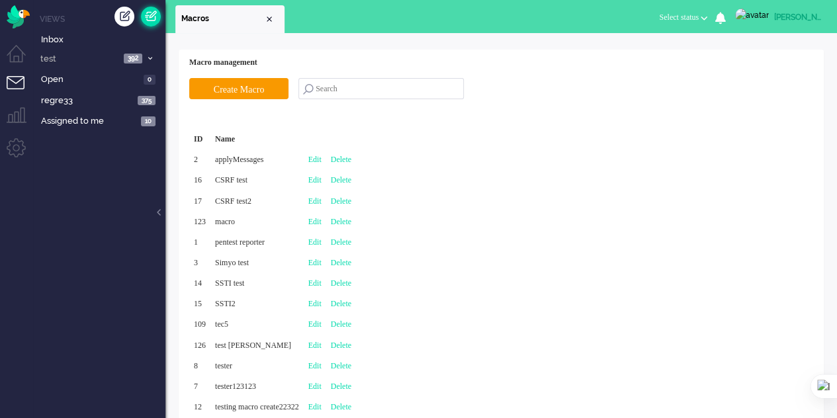
click at [159, 13] on link at bounding box center [151, 17] width 20 height 20
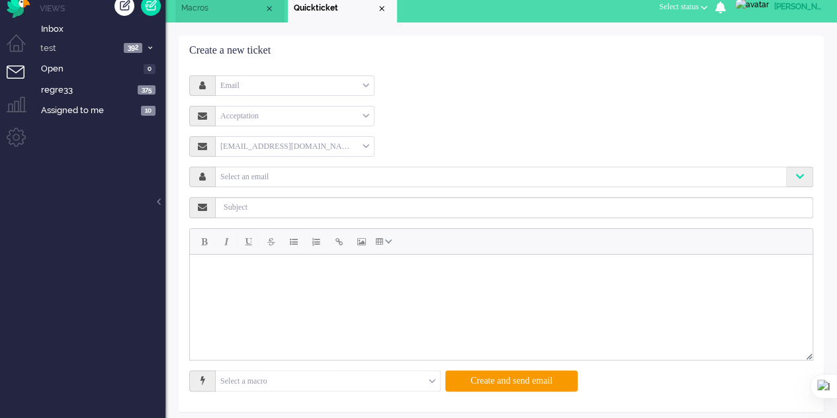
scroll to position [17, 0]
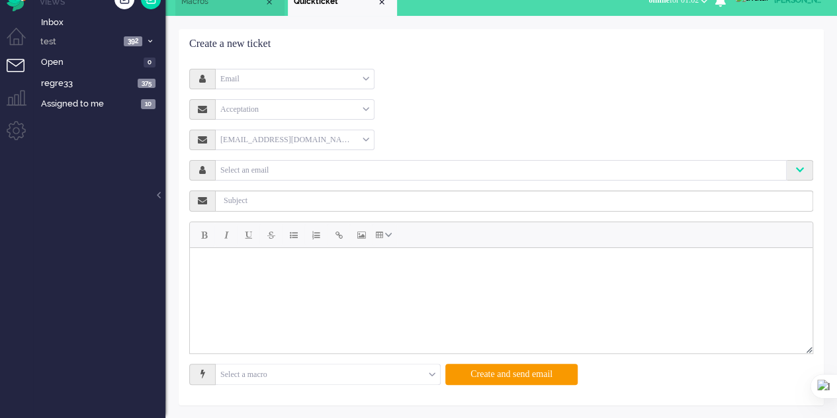
click at [426, 374] on input "text" at bounding box center [328, 375] width 224 height 21
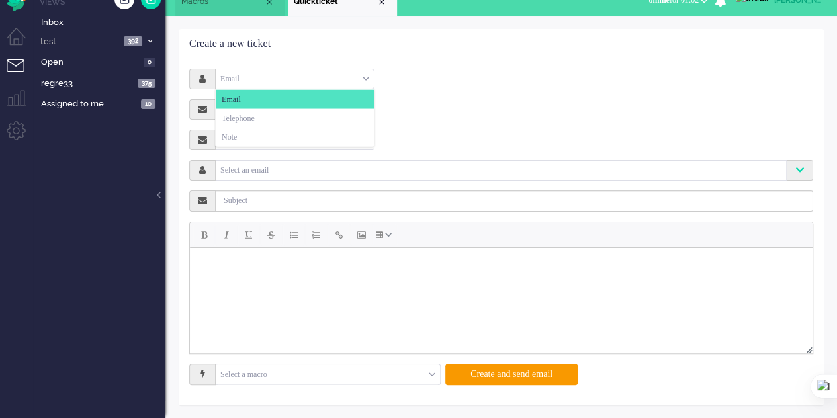
click at [289, 75] on div "Email" at bounding box center [295, 79] width 158 height 21
click at [243, 140] on li "Note" at bounding box center [295, 137] width 158 height 19
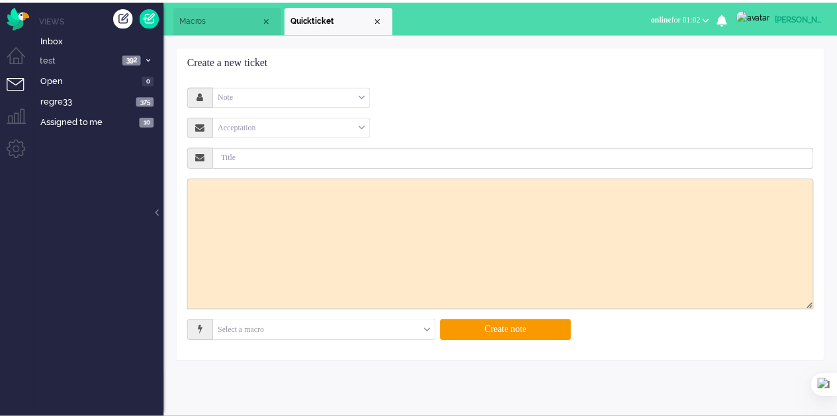
scroll to position [0, 0]
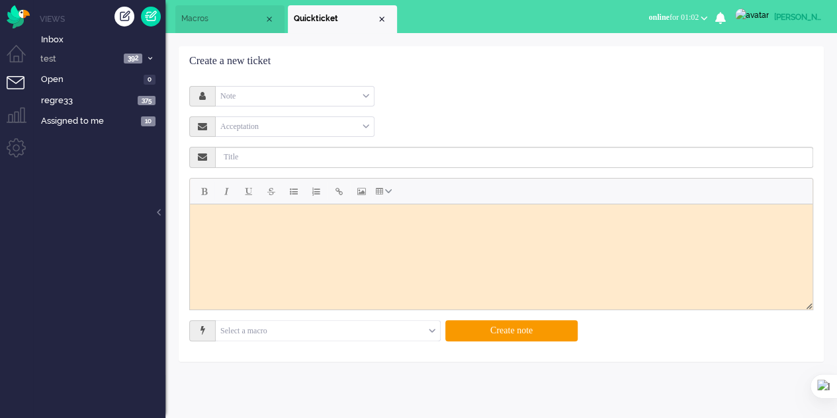
click at [418, 331] on input "text" at bounding box center [328, 331] width 224 height 21
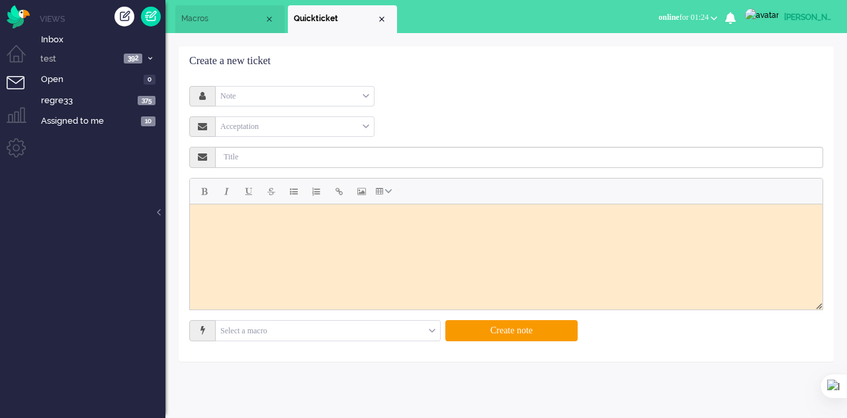
click at [211, 21] on span "Macros" at bounding box center [222, 18] width 83 height 11
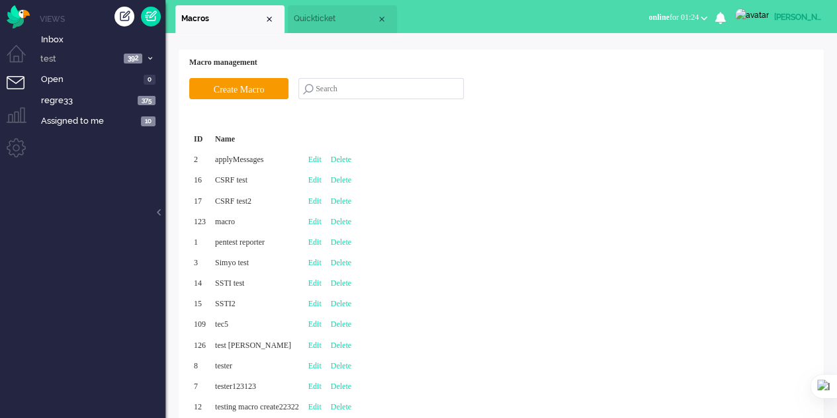
click at [312, 23] on span "Quickticket" at bounding box center [335, 18] width 83 height 11
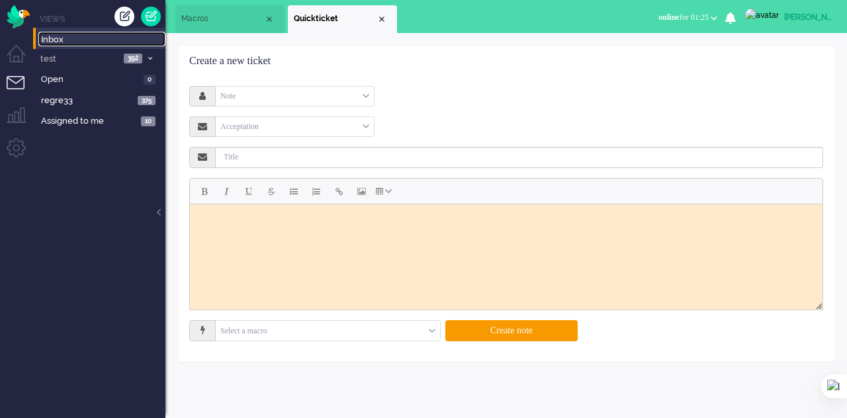
click at [39, 36] on link "Inbox" at bounding box center [101, 39] width 127 height 15
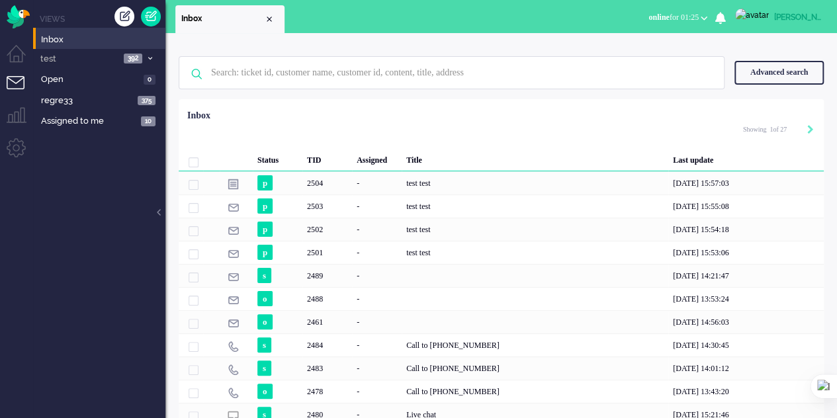
click at [386, 107] on div "Status TID Assigned Title Last update p 2504 - test test [DATE] 15:57:03 p 2503…" at bounding box center [501, 311] width 645 height 415
